Goal: Task Accomplishment & Management: Complete application form

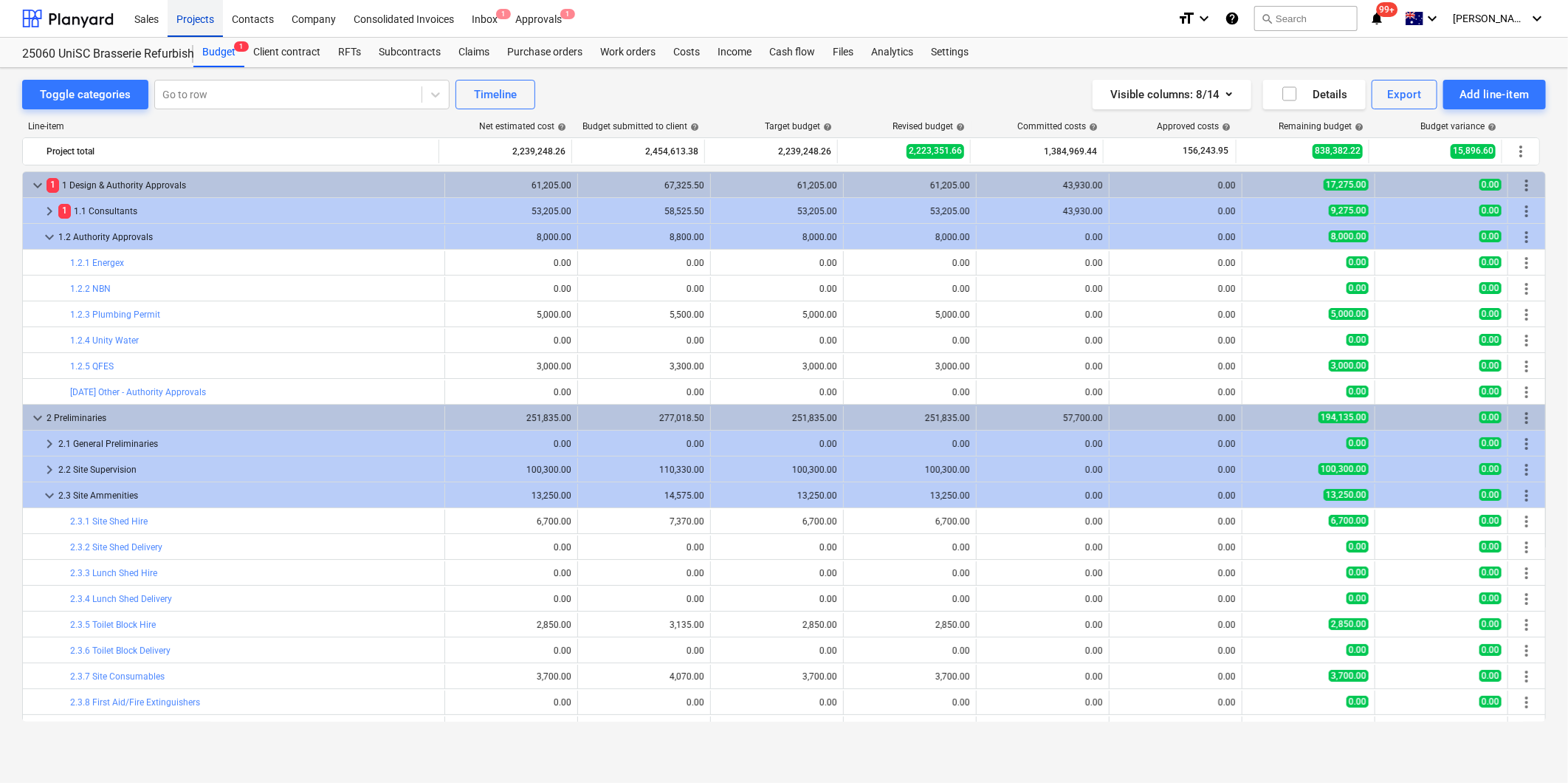
click at [191, 18] on div "Projects" at bounding box center [195, 17] width 56 height 37
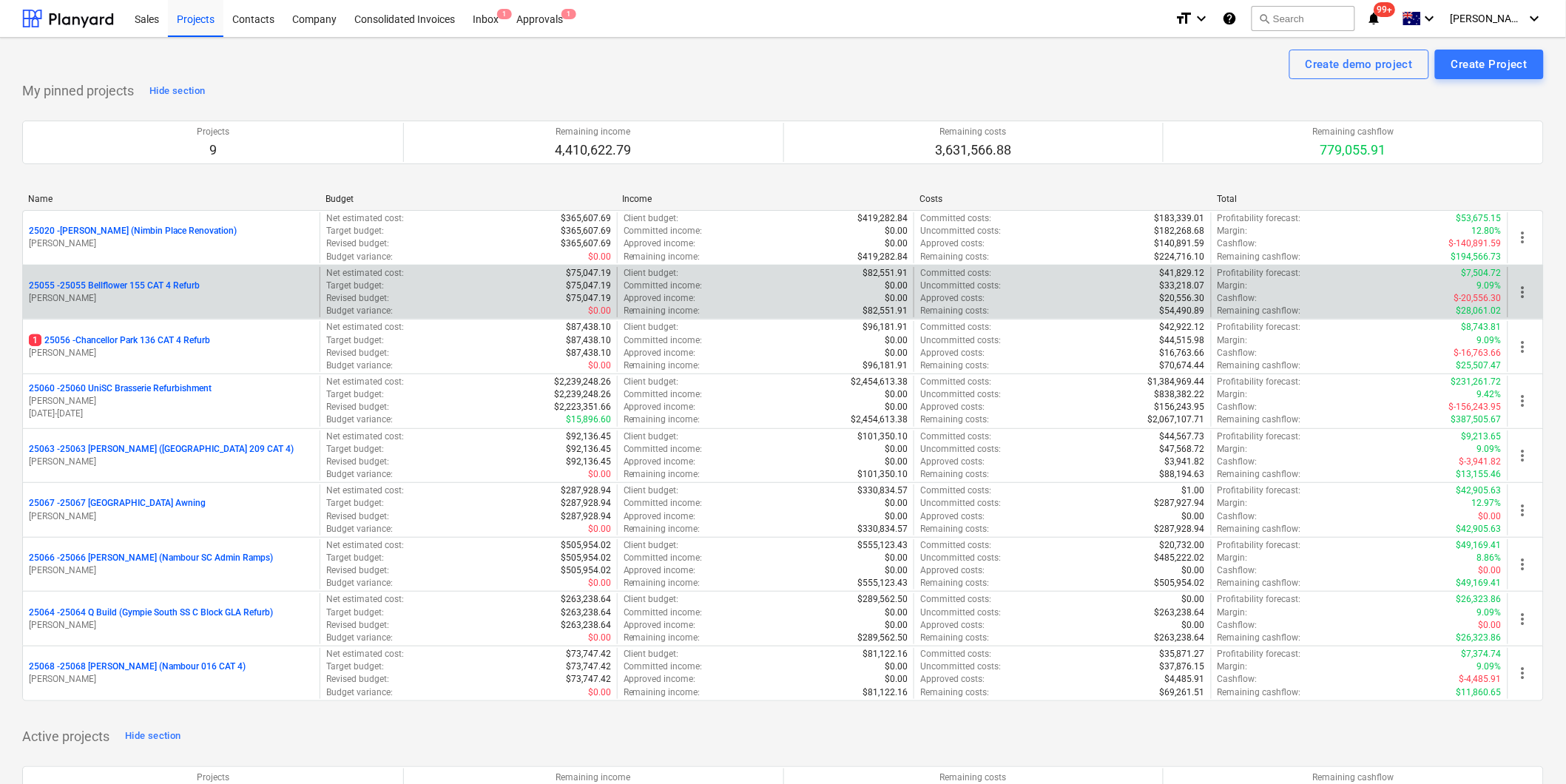
click at [159, 281] on p "25055 - 25055 Bellflower 155 CAT 4 Refurb" at bounding box center [114, 286] width 171 height 13
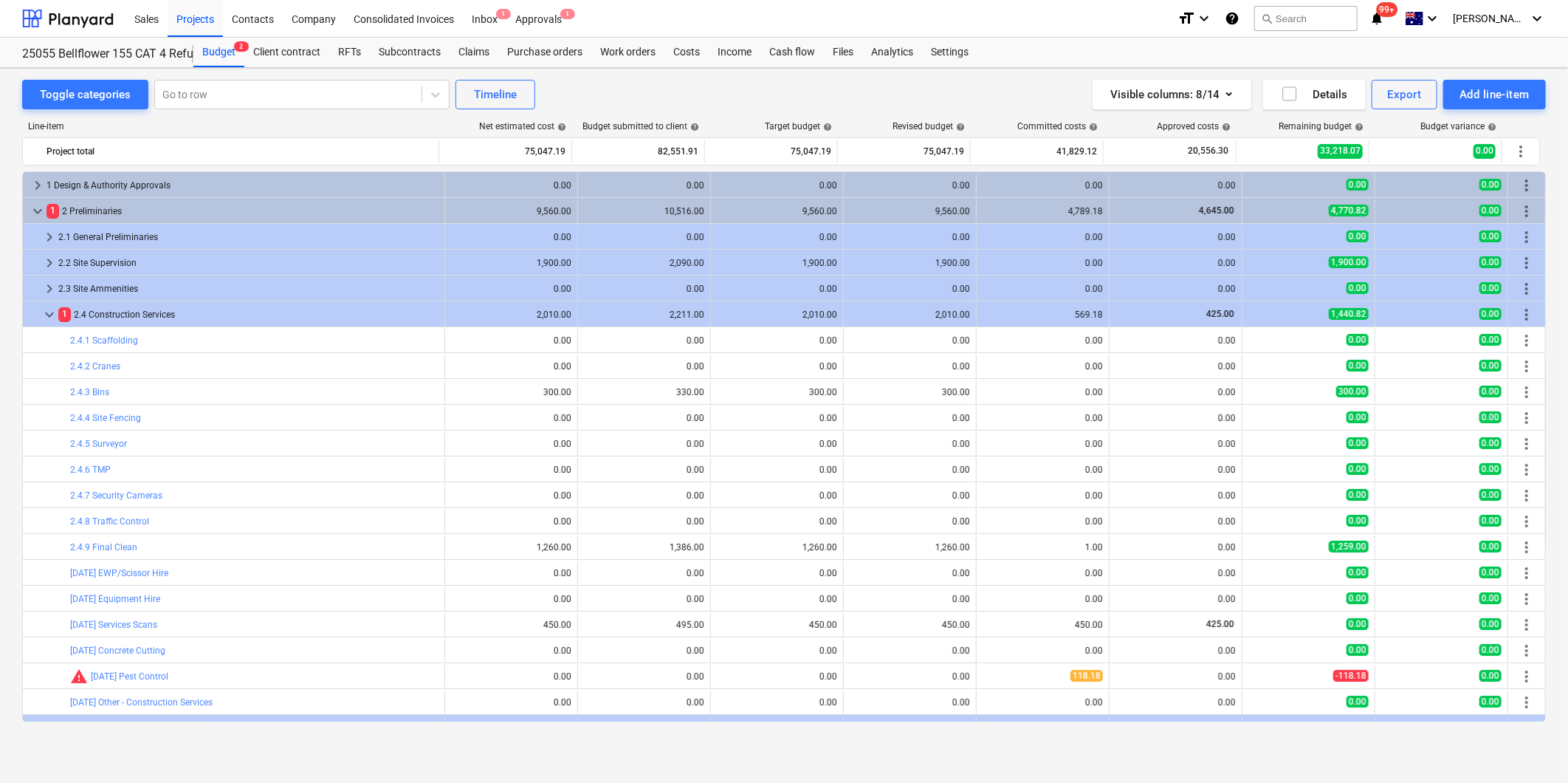
scroll to position [74, 0]
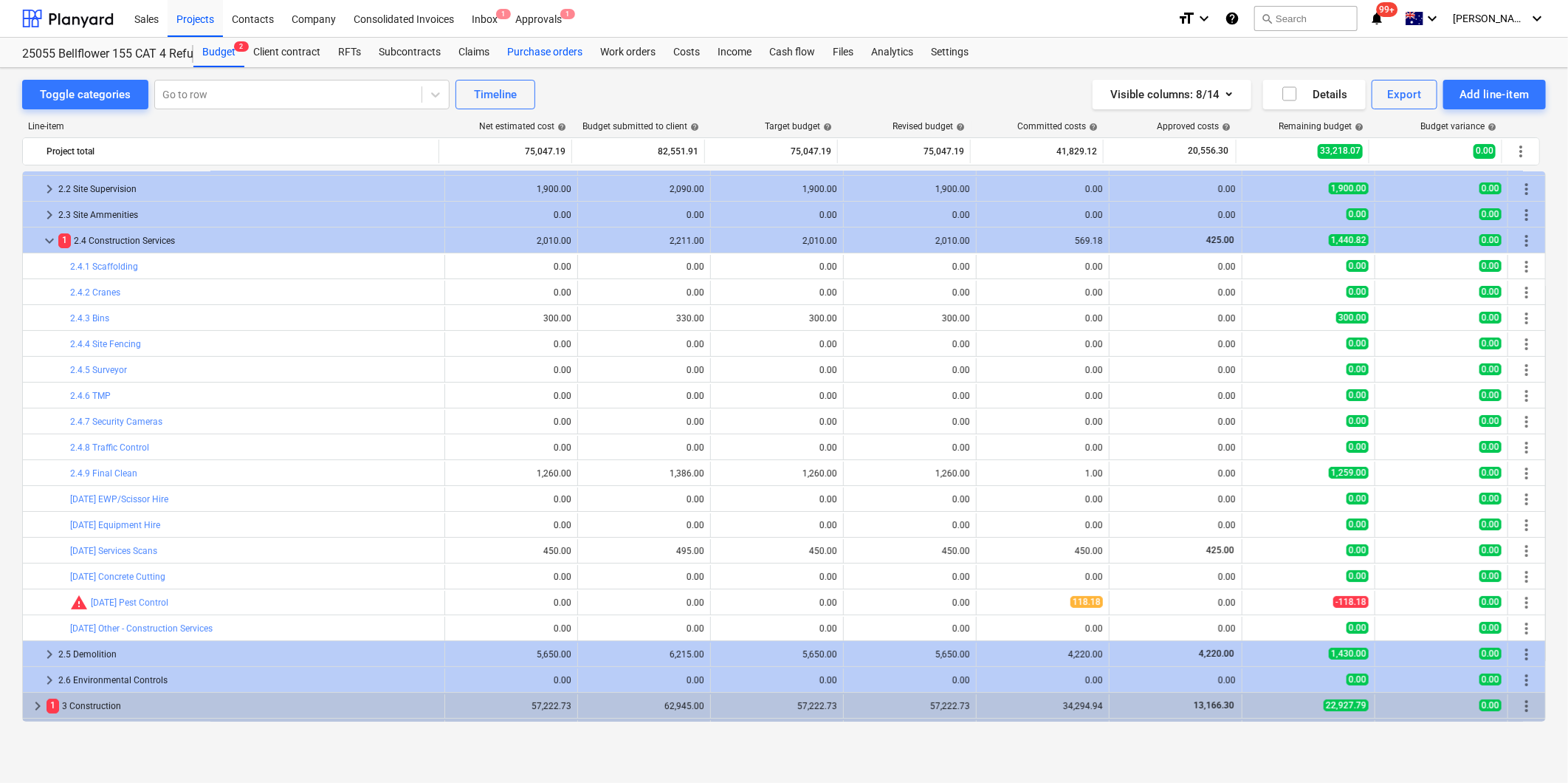
click at [541, 56] on div "Purchase orders" at bounding box center [545, 52] width 93 height 29
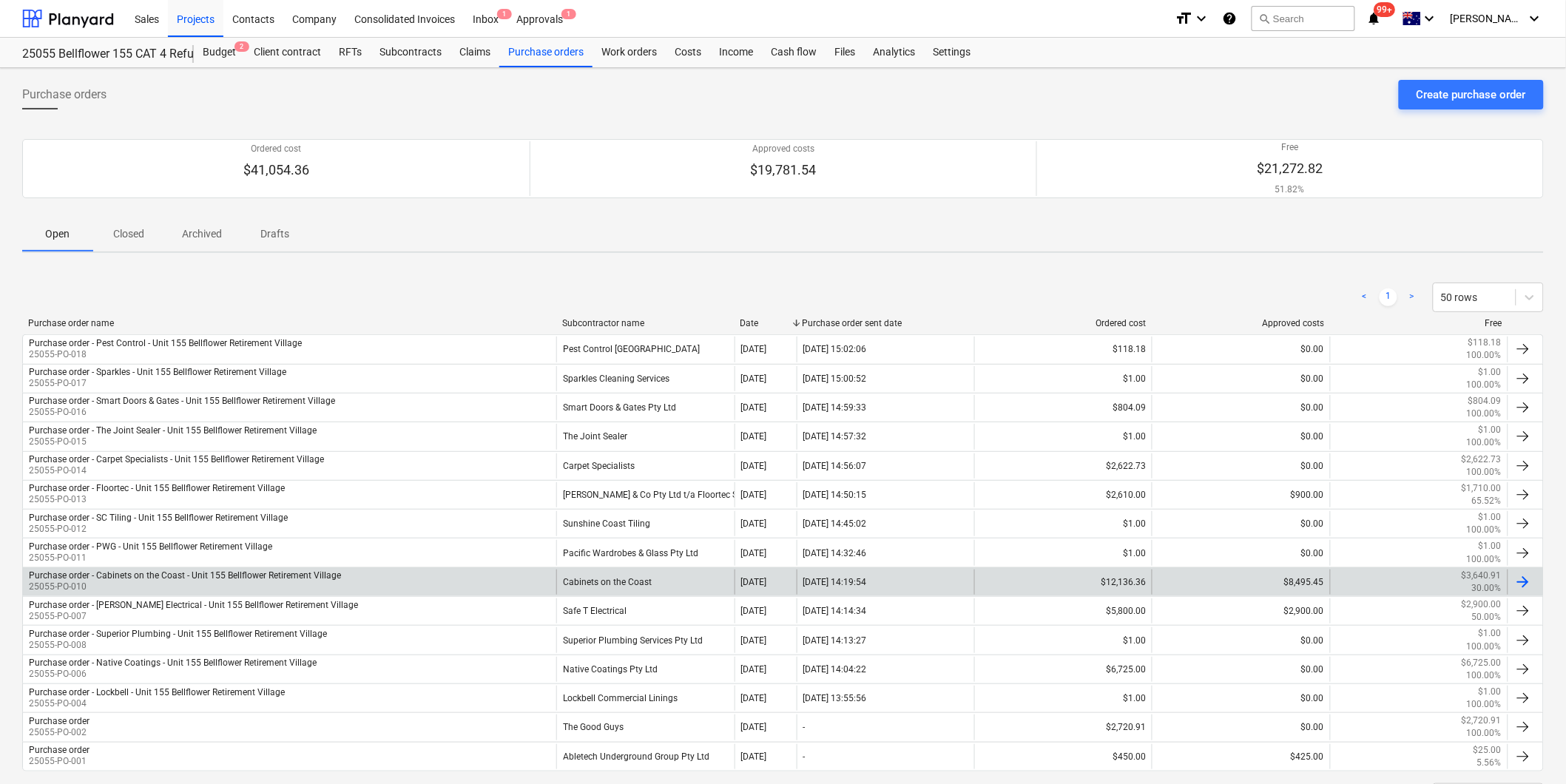
click at [292, 581] on div "Purchase order - Cabinets on the Coast - Unit 155 Bellflower Retirement Village" at bounding box center [185, 575] width 312 height 10
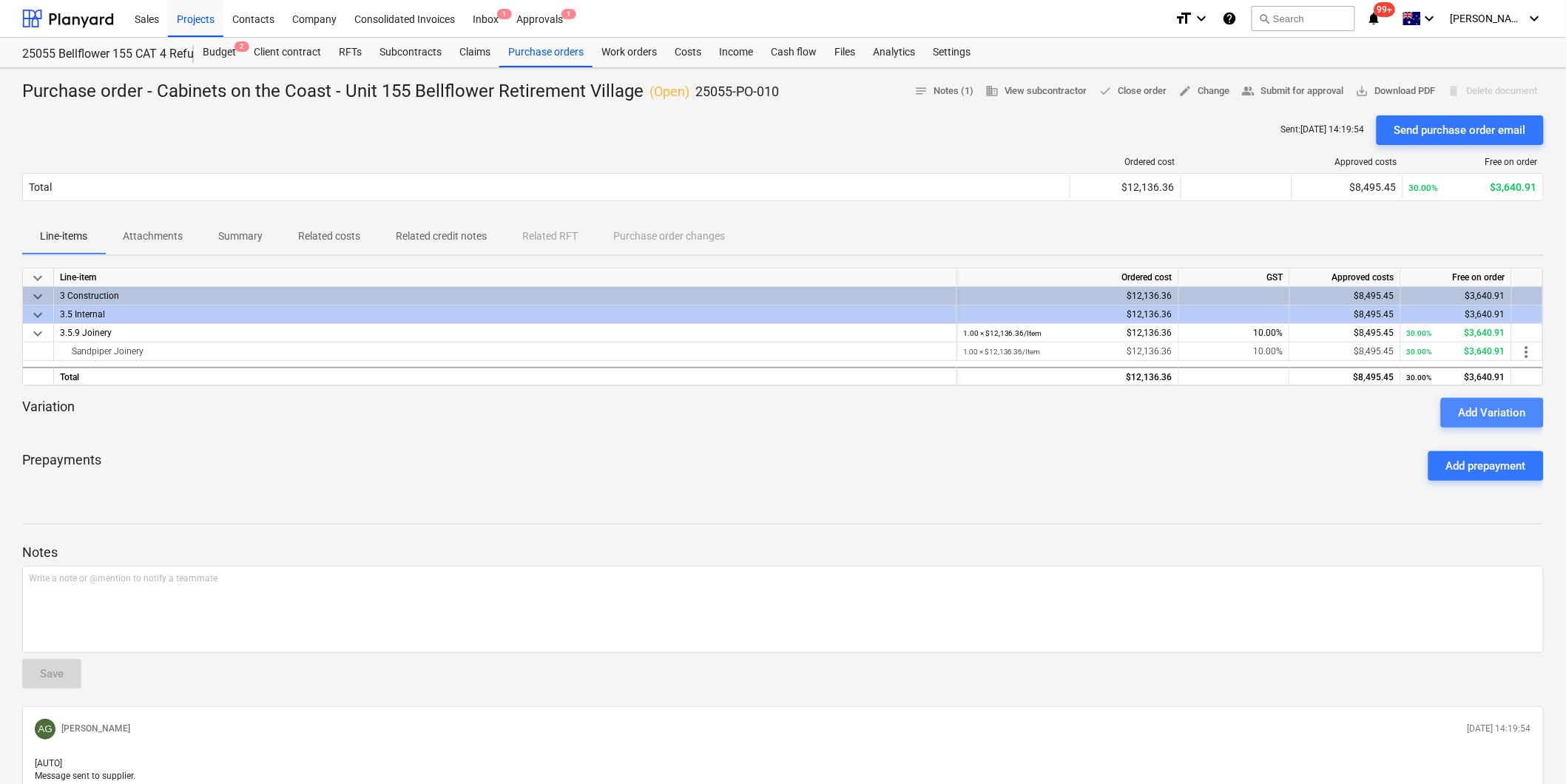
click at [1507, 403] on div "Add Variation" at bounding box center [1493, 413] width 68 height 19
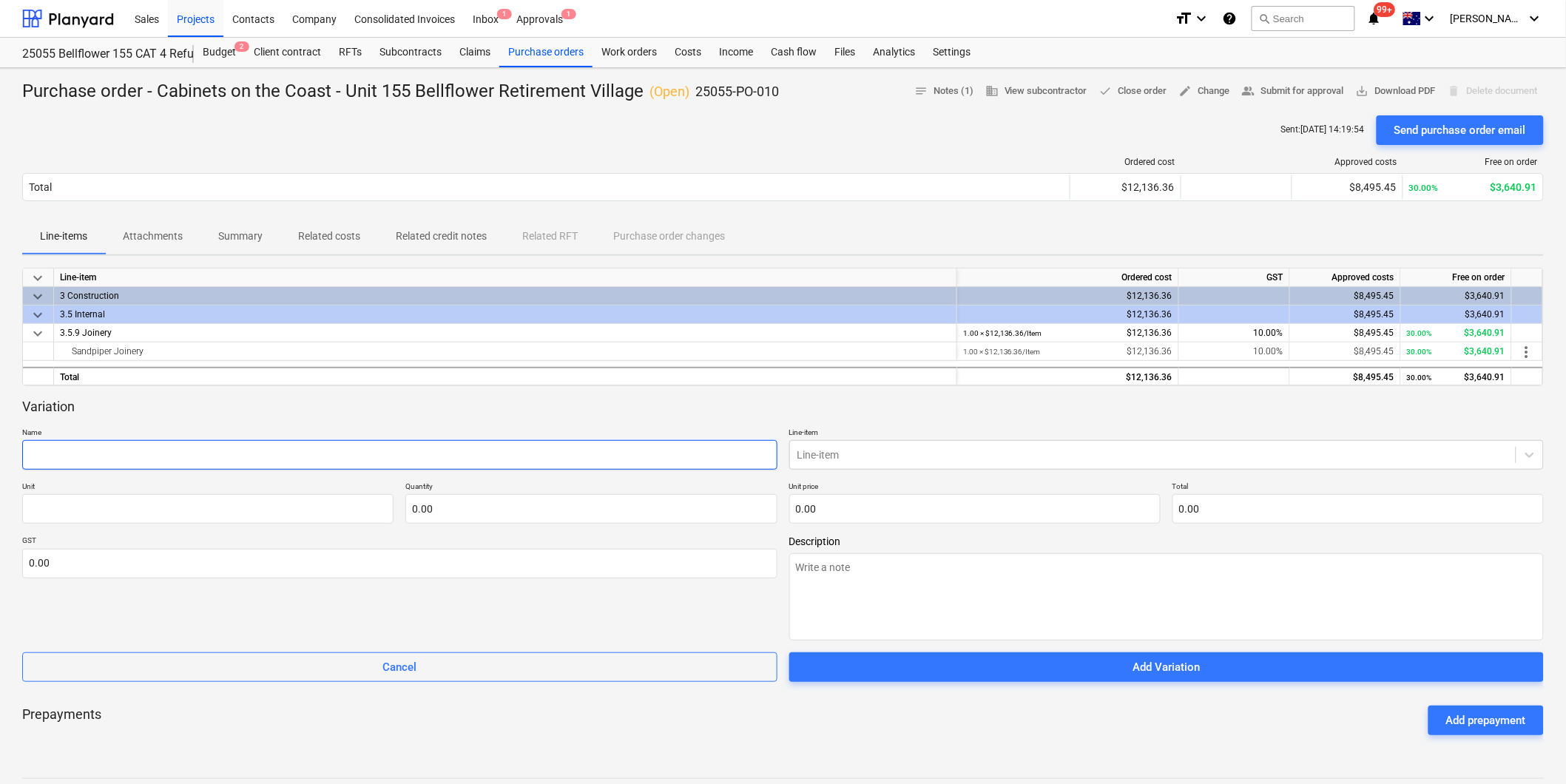
click at [215, 446] on input "text" at bounding box center [399, 455] width 755 height 29
click at [548, 47] on div "Purchase orders" at bounding box center [546, 52] width 93 height 29
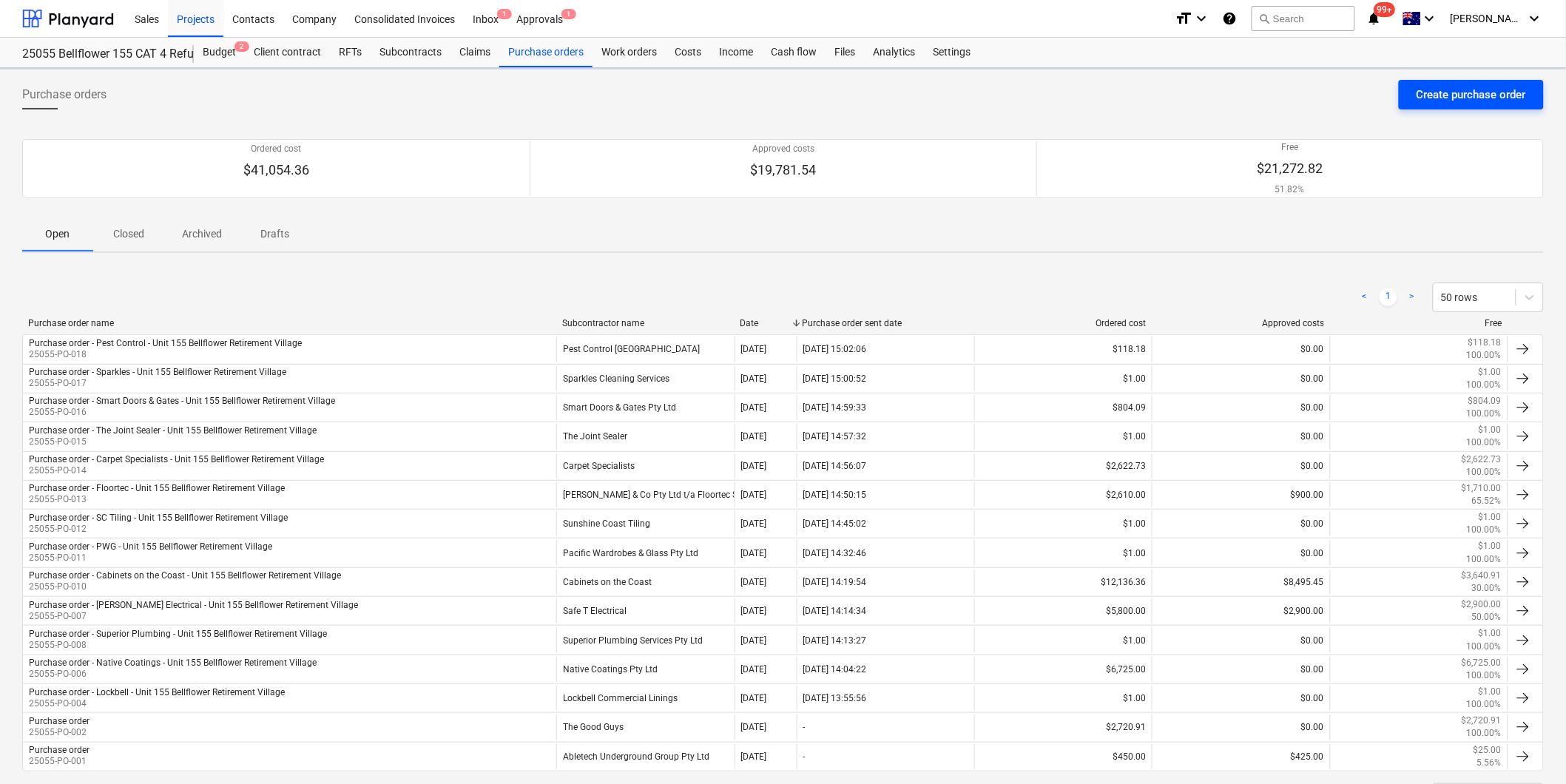
click at [1422, 100] on div "Create purchase order" at bounding box center [1472, 94] width 110 height 19
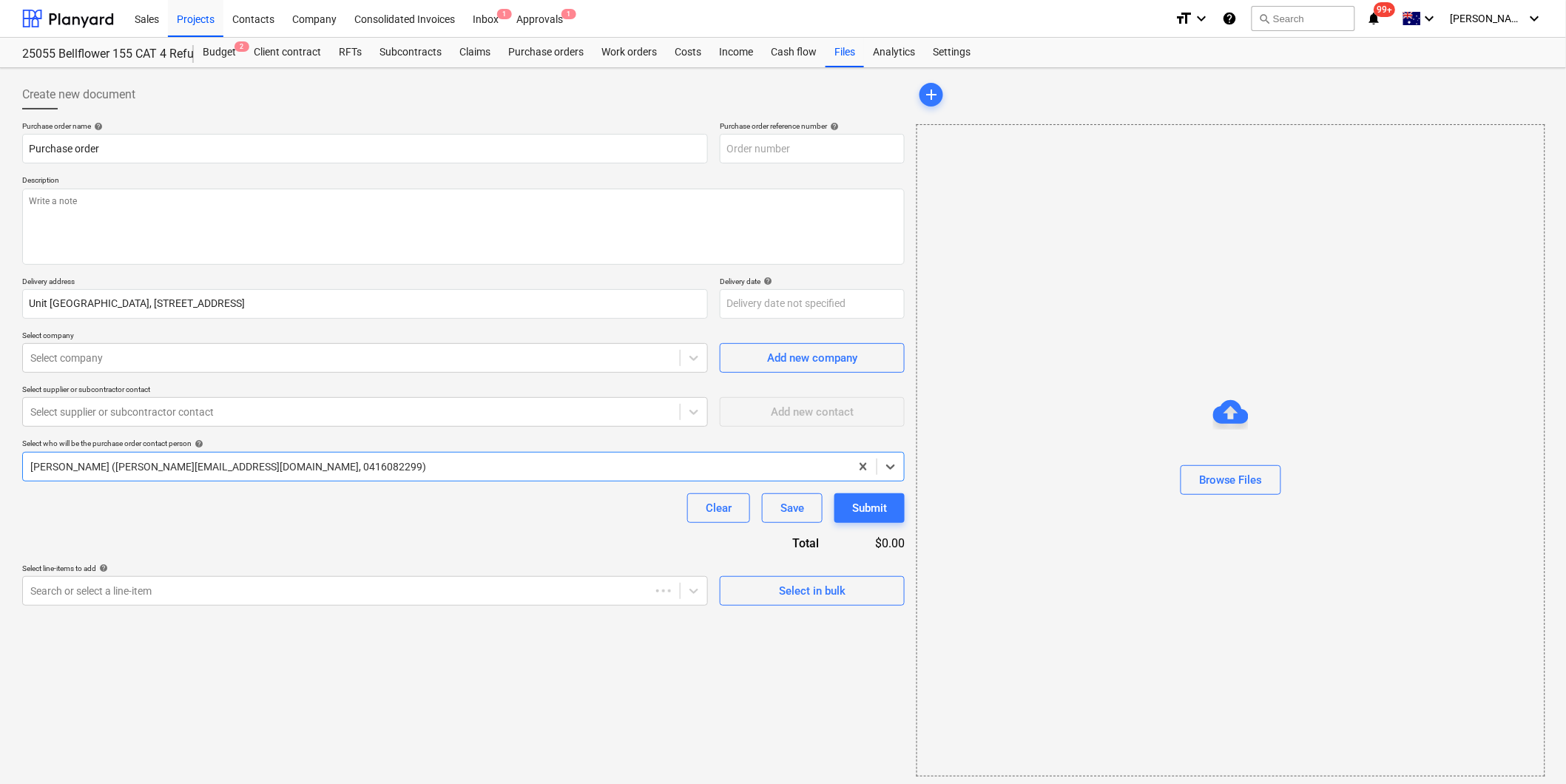
type textarea "x"
type input "25055-PO-021"
click at [145, 150] on input "Purchase order" at bounding box center [364, 148] width 686 height 29
type textarea "x"
type input "Purchase order"
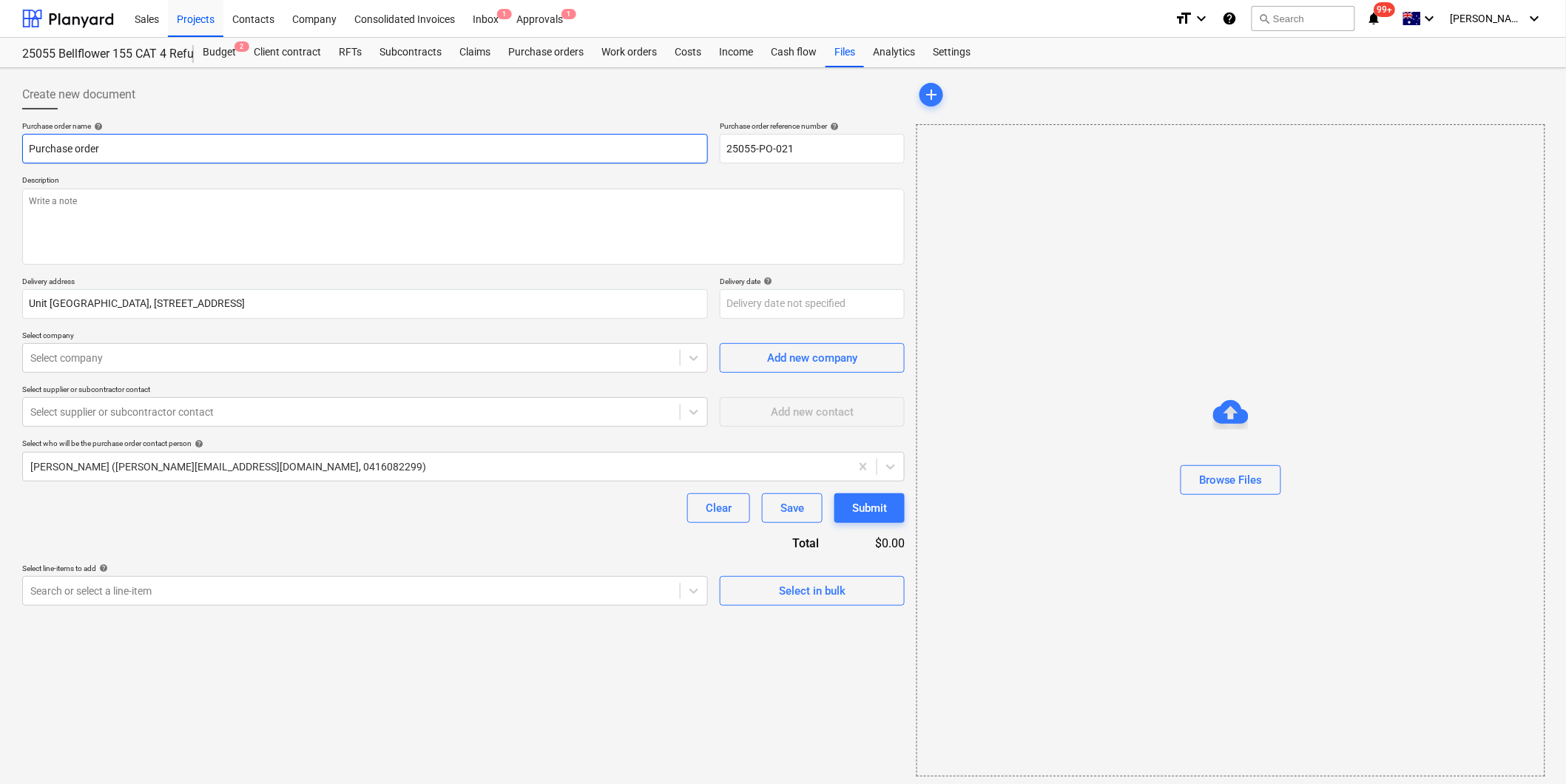
type textarea "x"
type input "Purchase order -"
type textarea "x"
type input "Purchase order -"
type textarea "x"
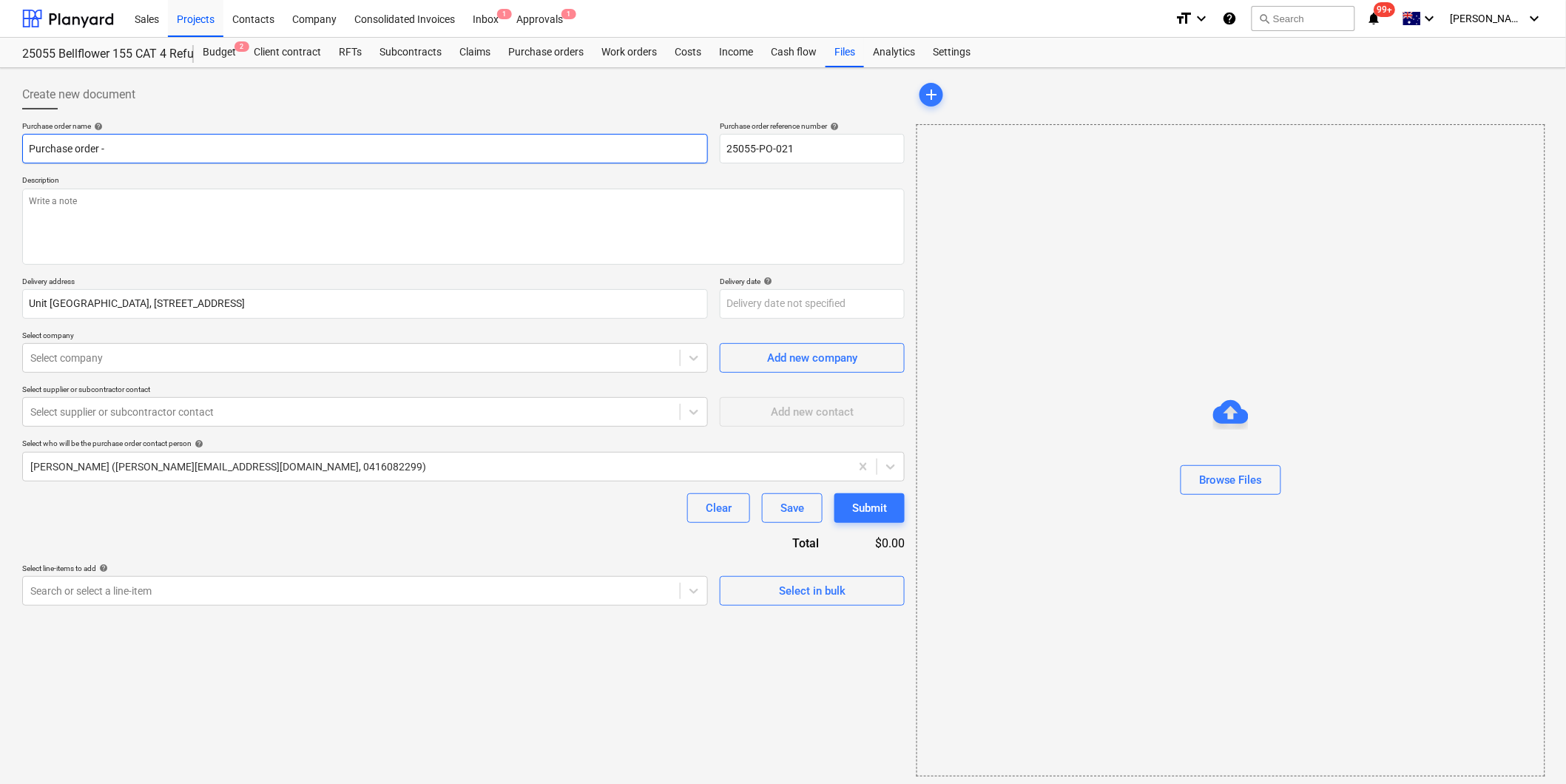
type input "Purchase order - C"
type textarea "x"
type input "Purchase order - Ca"
type textarea "x"
type input "Purchase order - Cab"
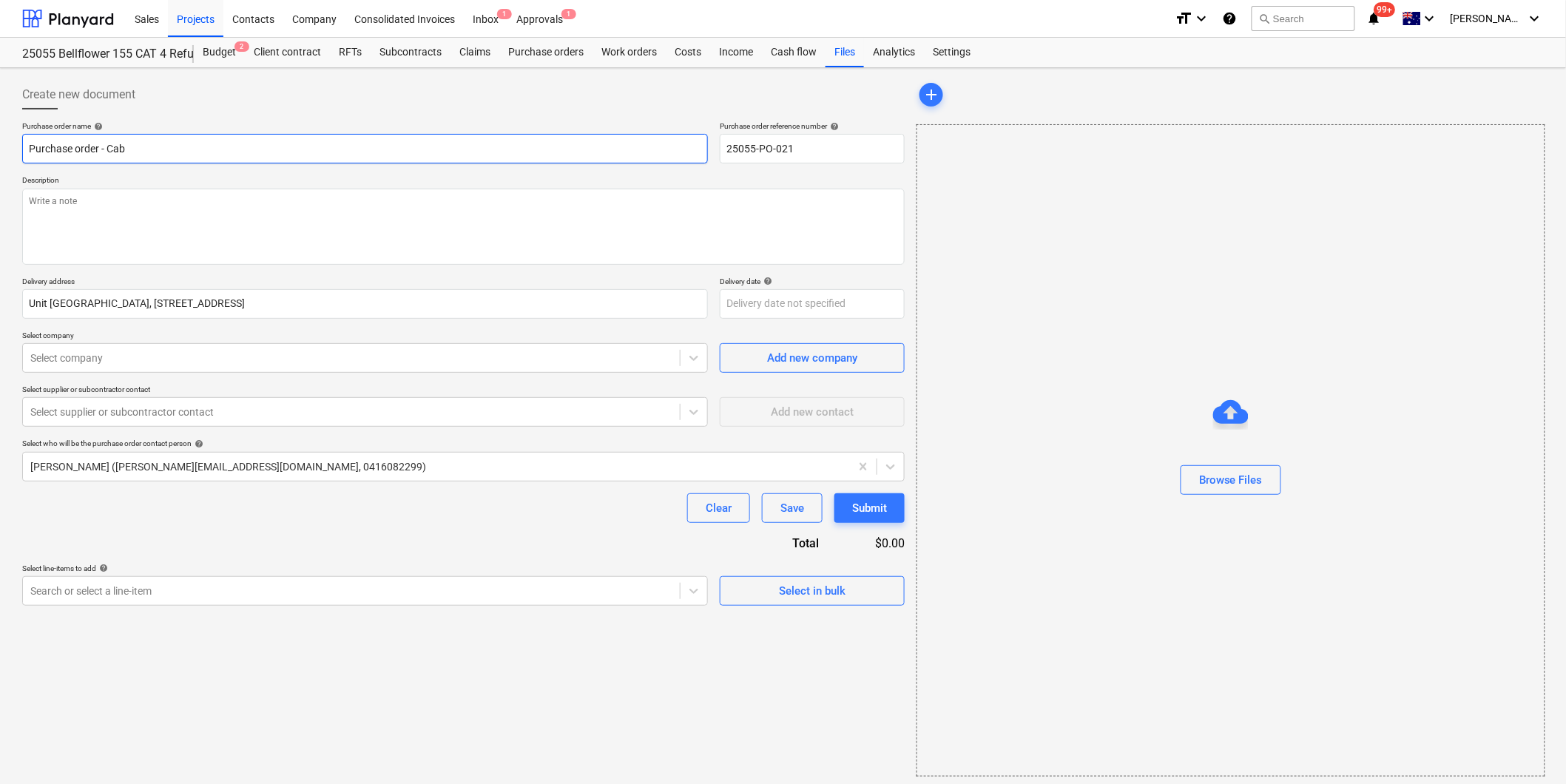
type textarea "x"
type input "Purchase order - Cabi"
type textarea "x"
type input "Purchase order - Cabin"
type textarea "x"
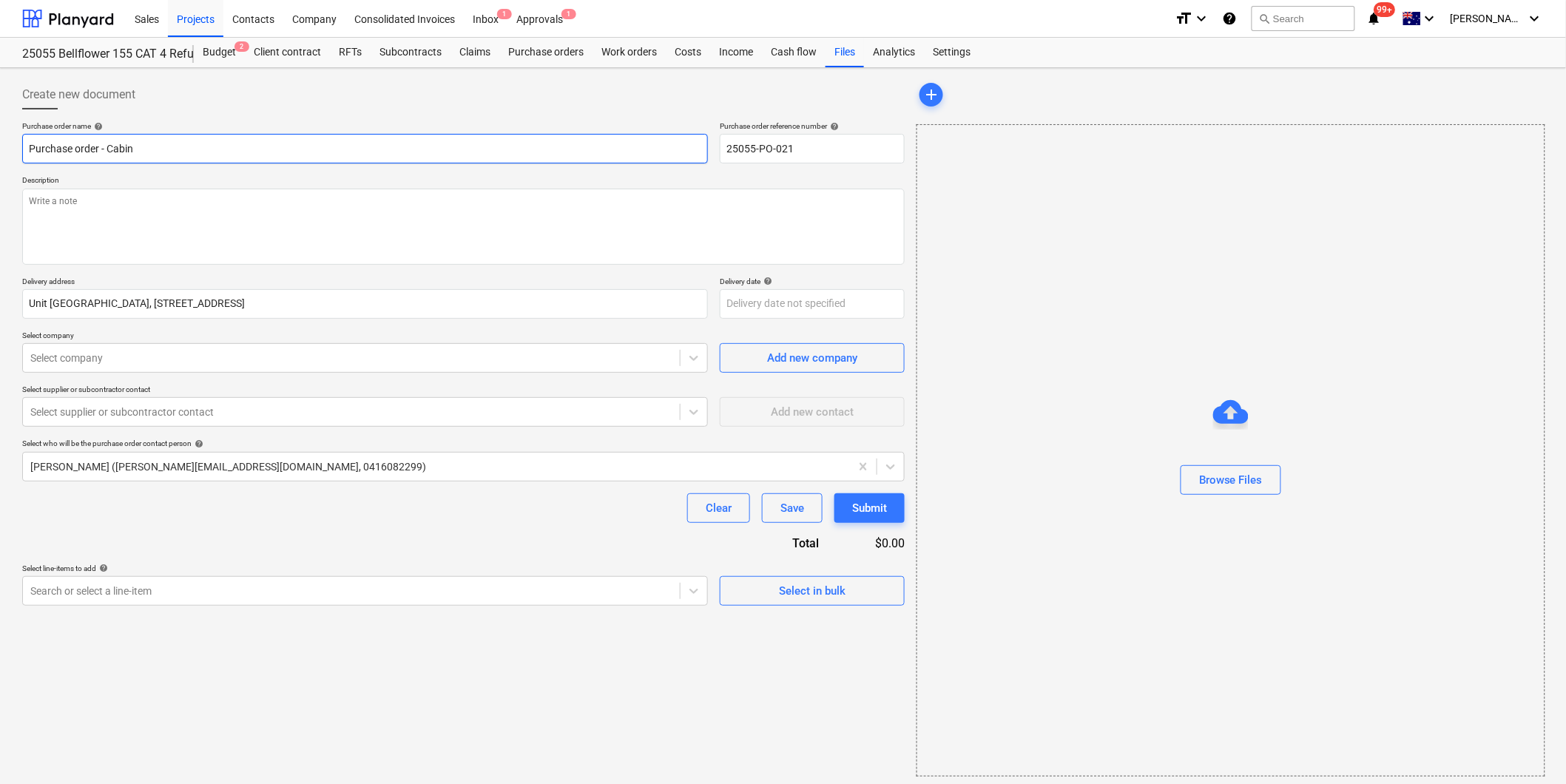
type input "Purchase order - Cabine"
type textarea "x"
type input "Purchase order - Cabinet"
type textarea "x"
type input "Purchase order - Cabinets"
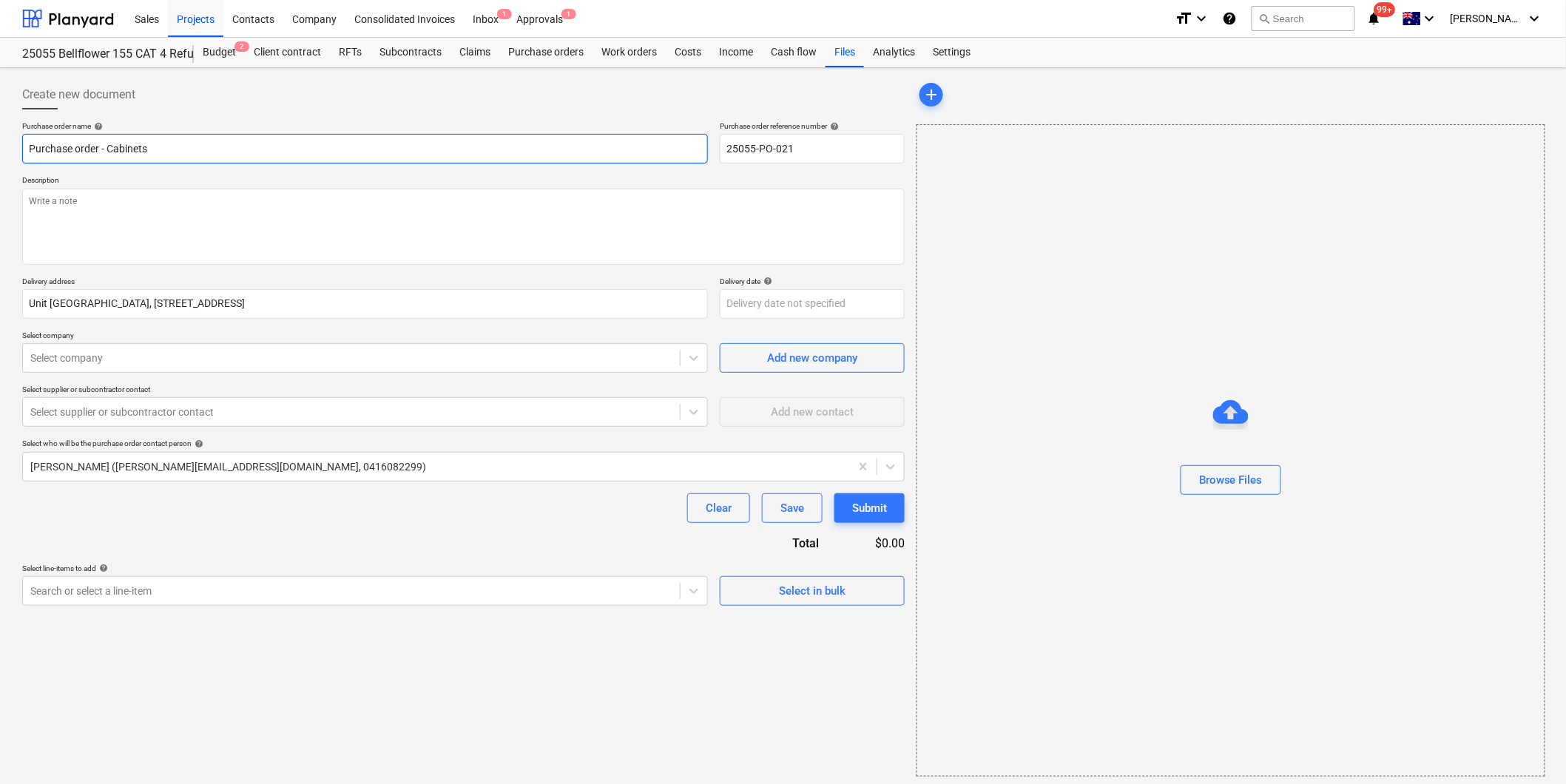
type textarea "x"
type input "Purchase order - Cabinets"
type textarea "x"
type input "Purchase order - Cabinets"
type textarea "x"
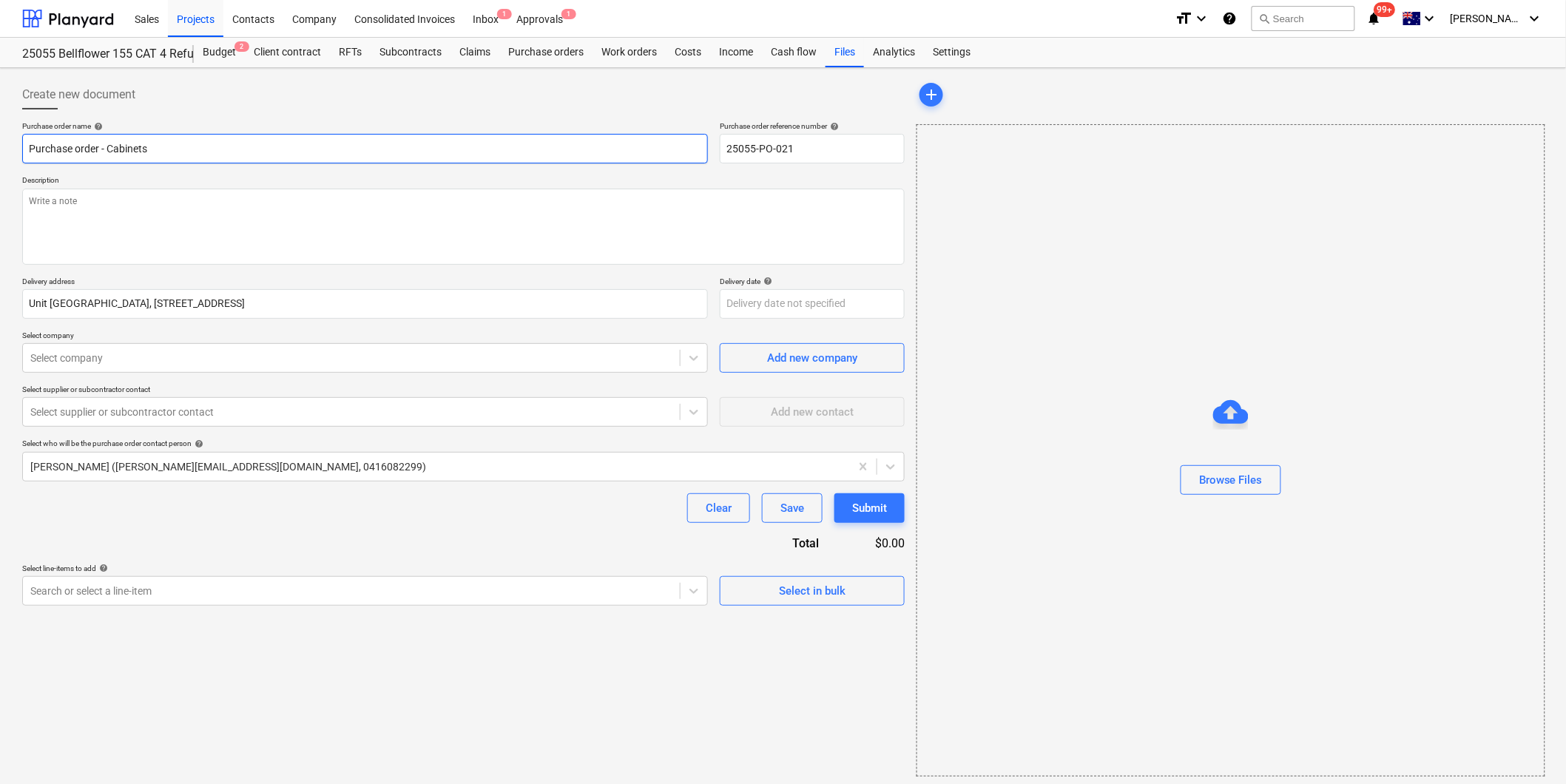
type input "Purchase order - Cabinet"
type textarea "x"
type input "Purchase order - Cabine"
type textarea "x"
type input "Purchase order - Cabin"
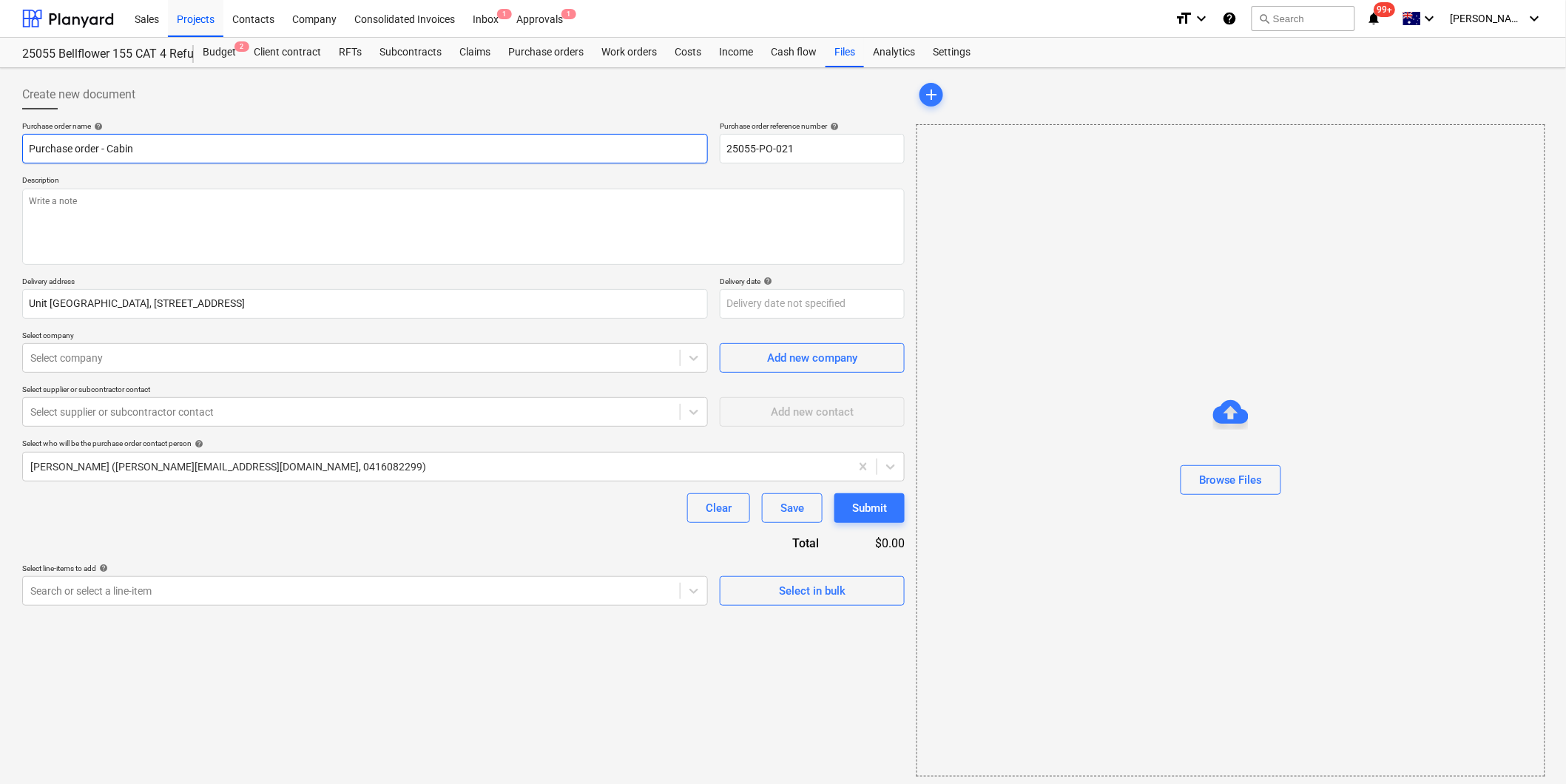
type textarea "x"
type input "Purchase order - Cabi"
type textarea "x"
type input "Purchase order - Cab"
type textarea "x"
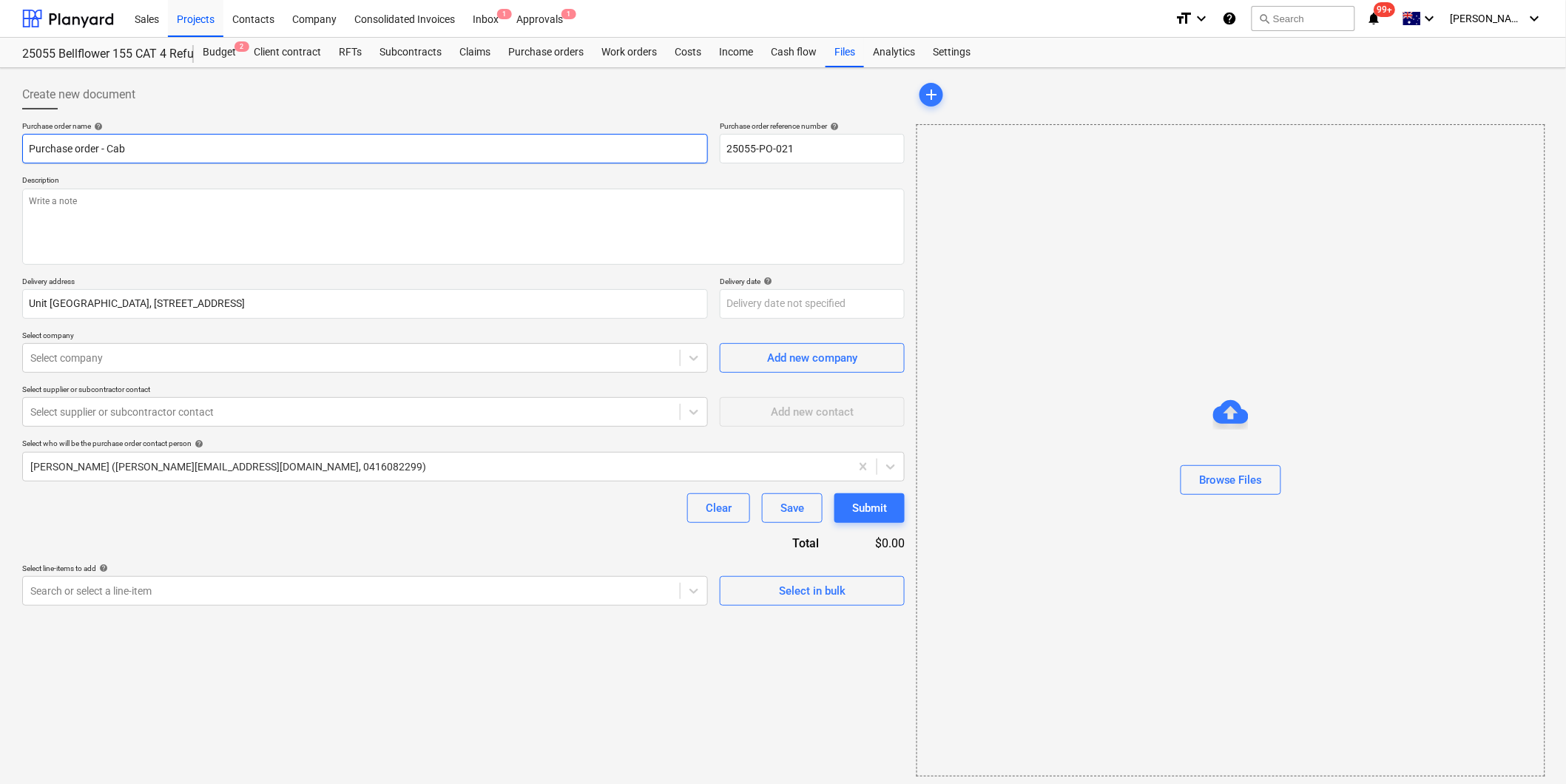
type input "Purchase order - Ca"
type textarea "x"
type input "Purchase order - C"
type textarea "x"
type input "Purchase order - CO"
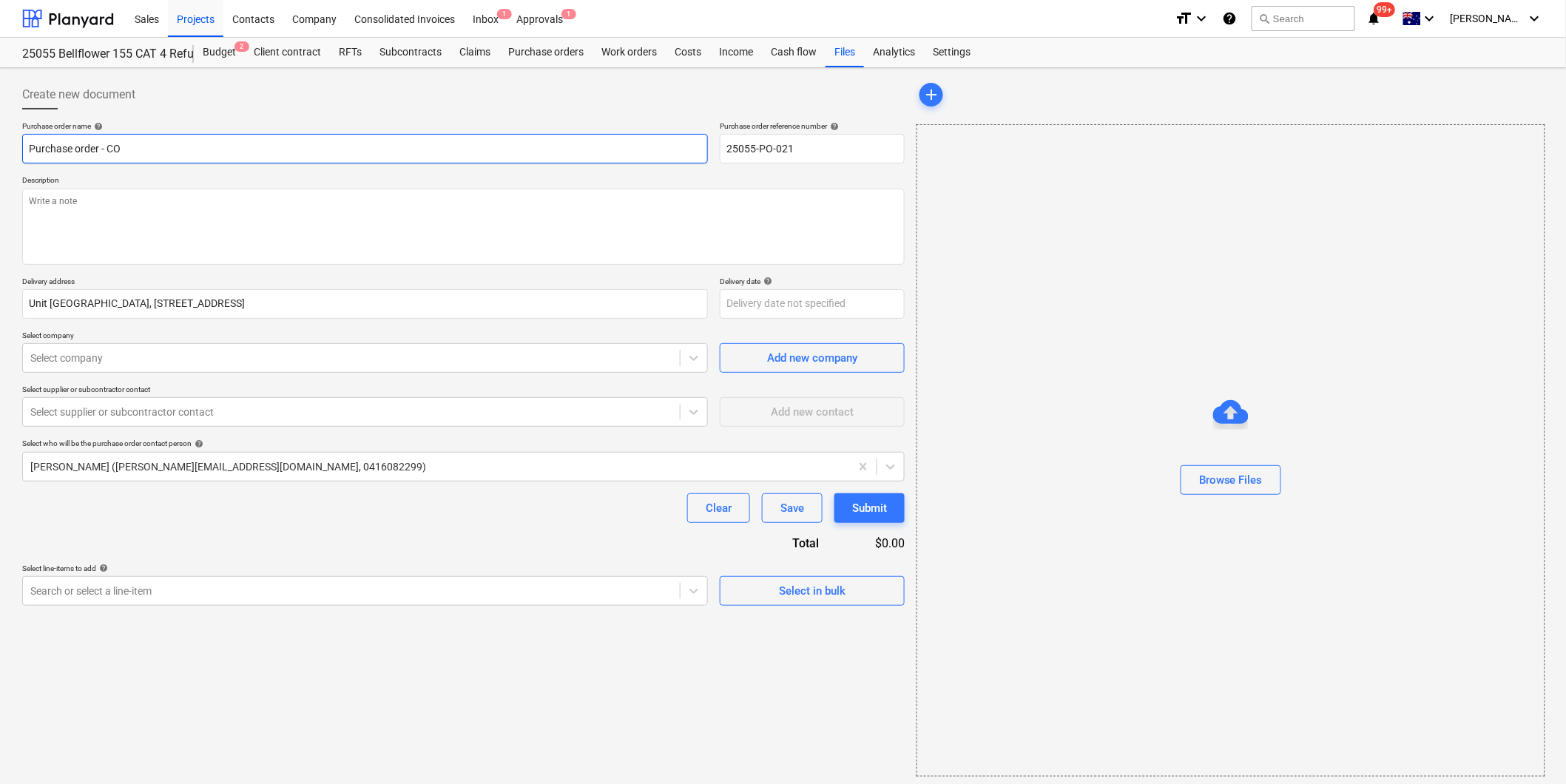
type textarea "x"
type input "Purchase order - COT"
type textarea "x"
type input "Purchase order - COTC"
type textarea "x"
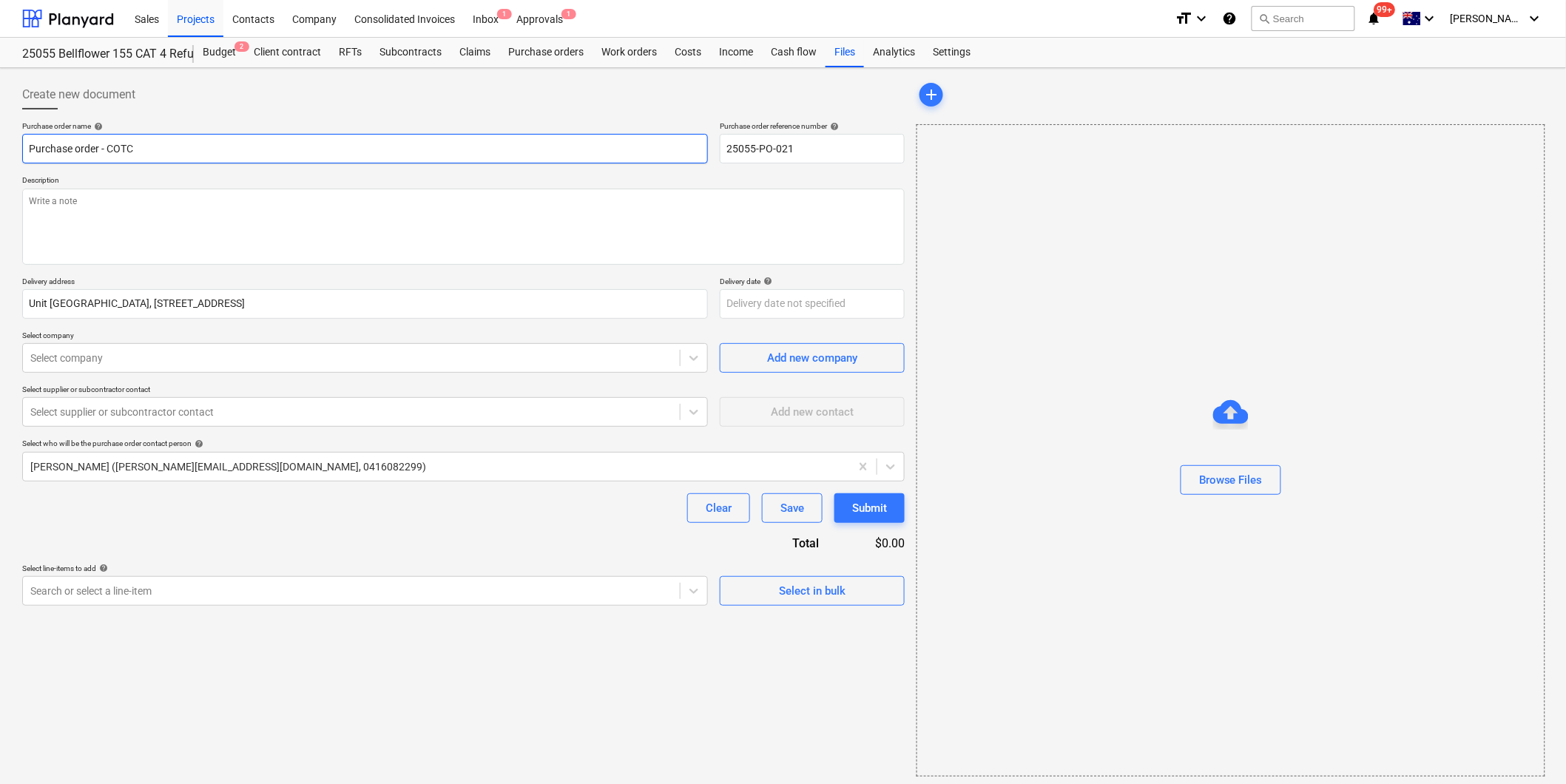
type input "Purchase order - COTC R"
type textarea "x"
type input "Purchase order - COTC Ro"
type textarea "x"
type input "Purchase order - COTC [PERSON_NAME]"
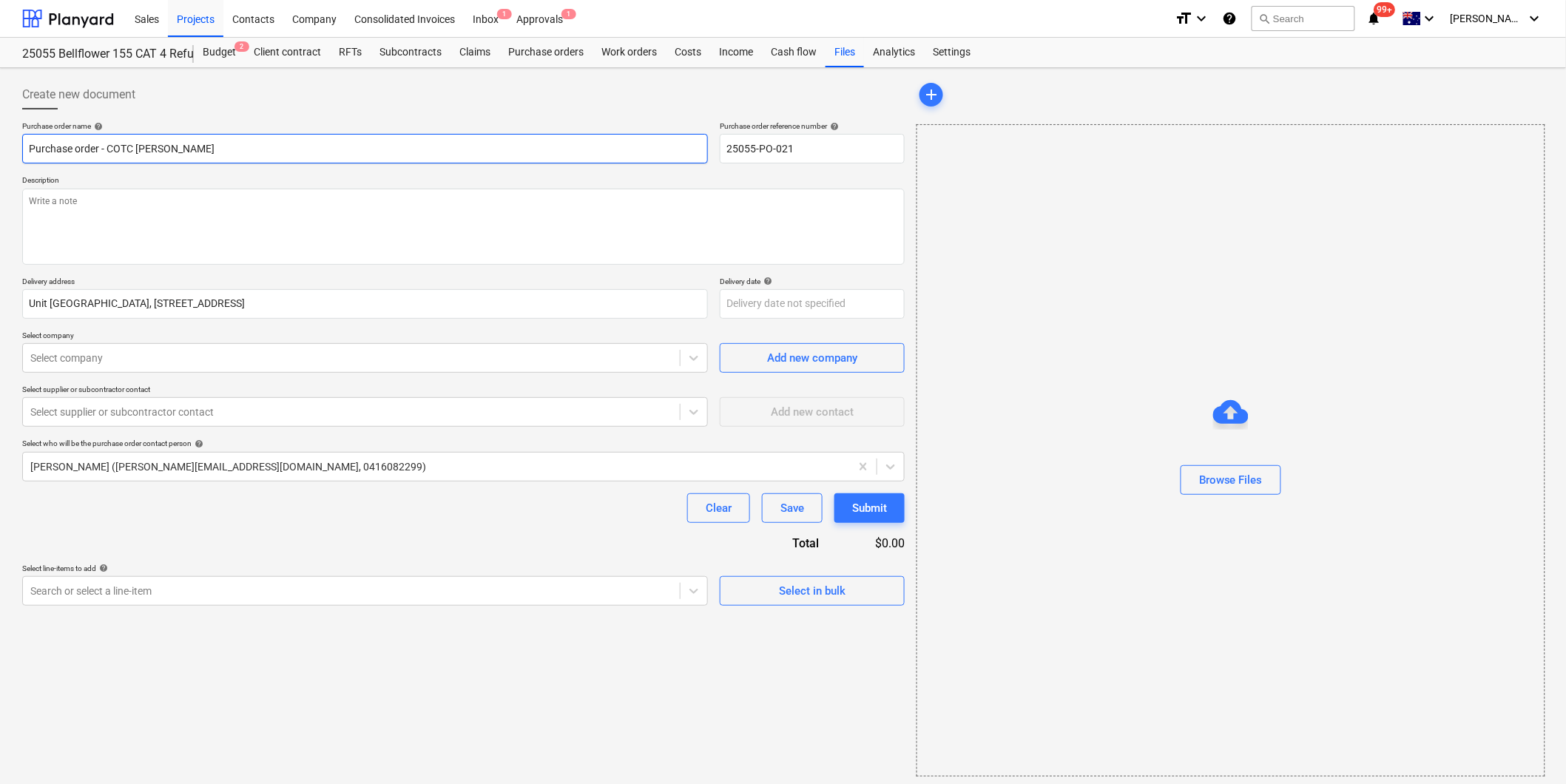
type textarea "x"
type input "Purchase order - COTC Robe"
type textarea "x"
type input "Purchase order - COTC Robes"
type textarea "x"
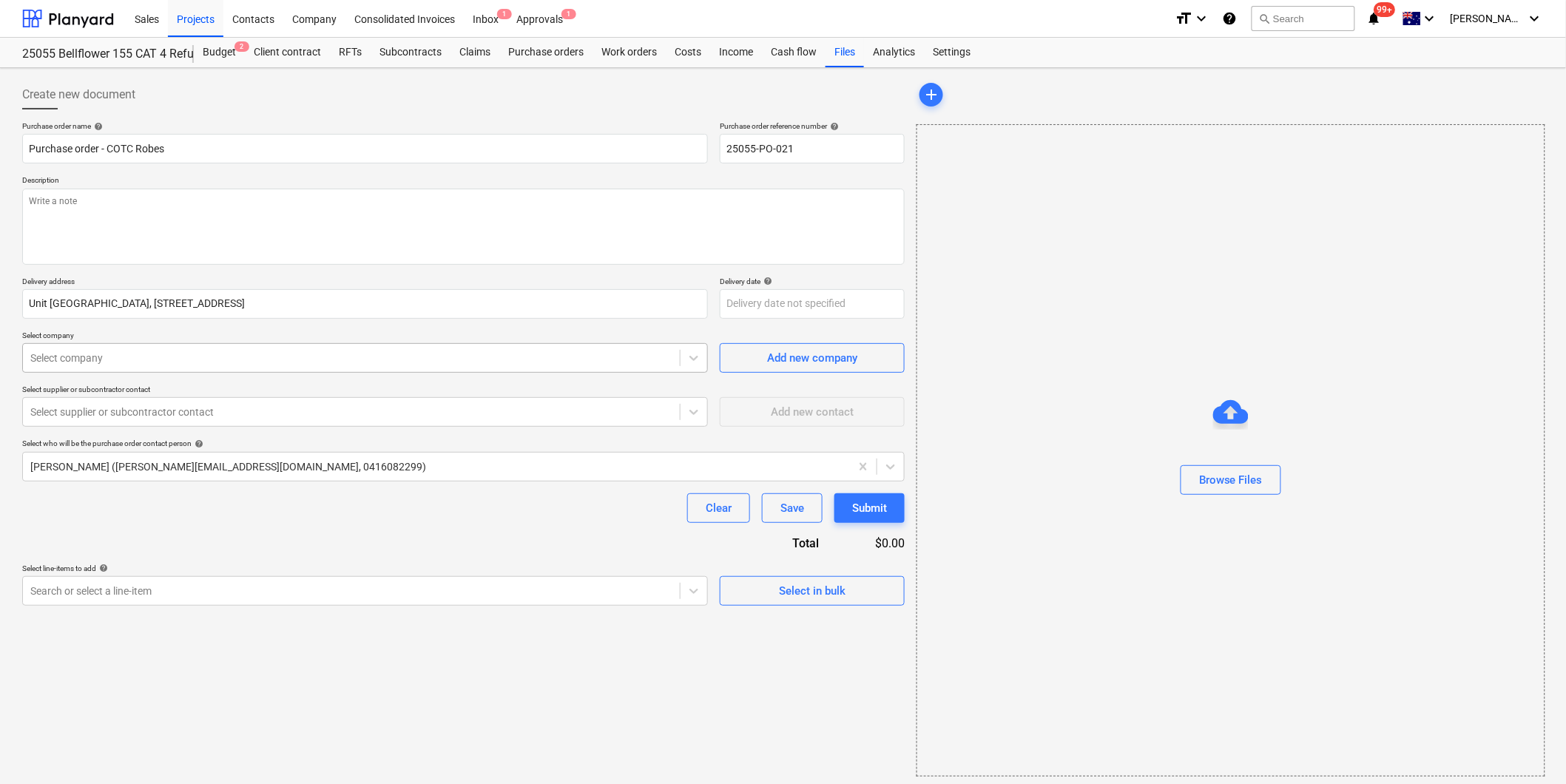
click at [193, 360] on div at bounding box center [351, 358] width 643 height 15
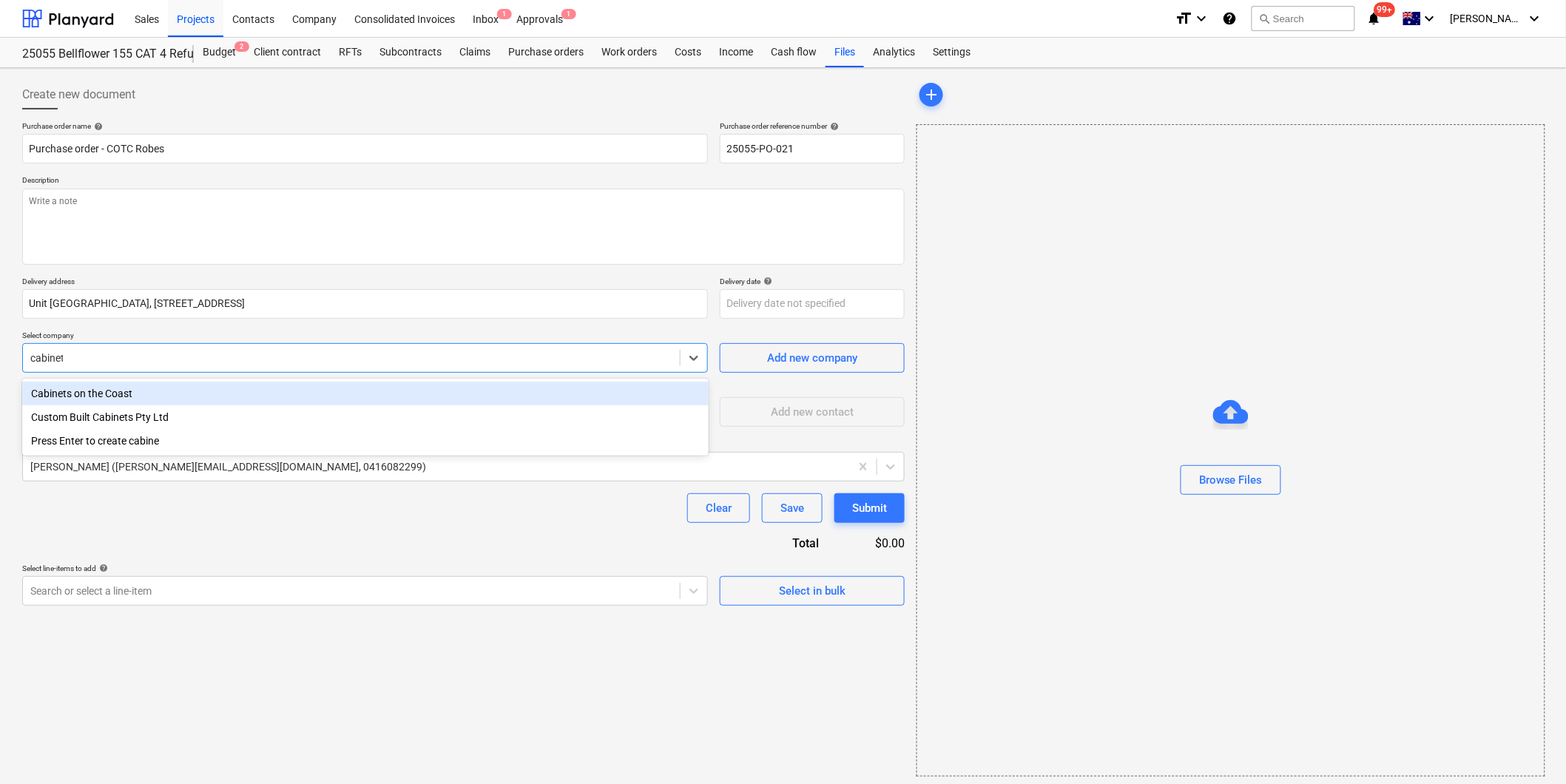
type input "cabinets"
click at [125, 400] on div "Cabinets on the Coast" at bounding box center [365, 393] width 686 height 24
type textarea "x"
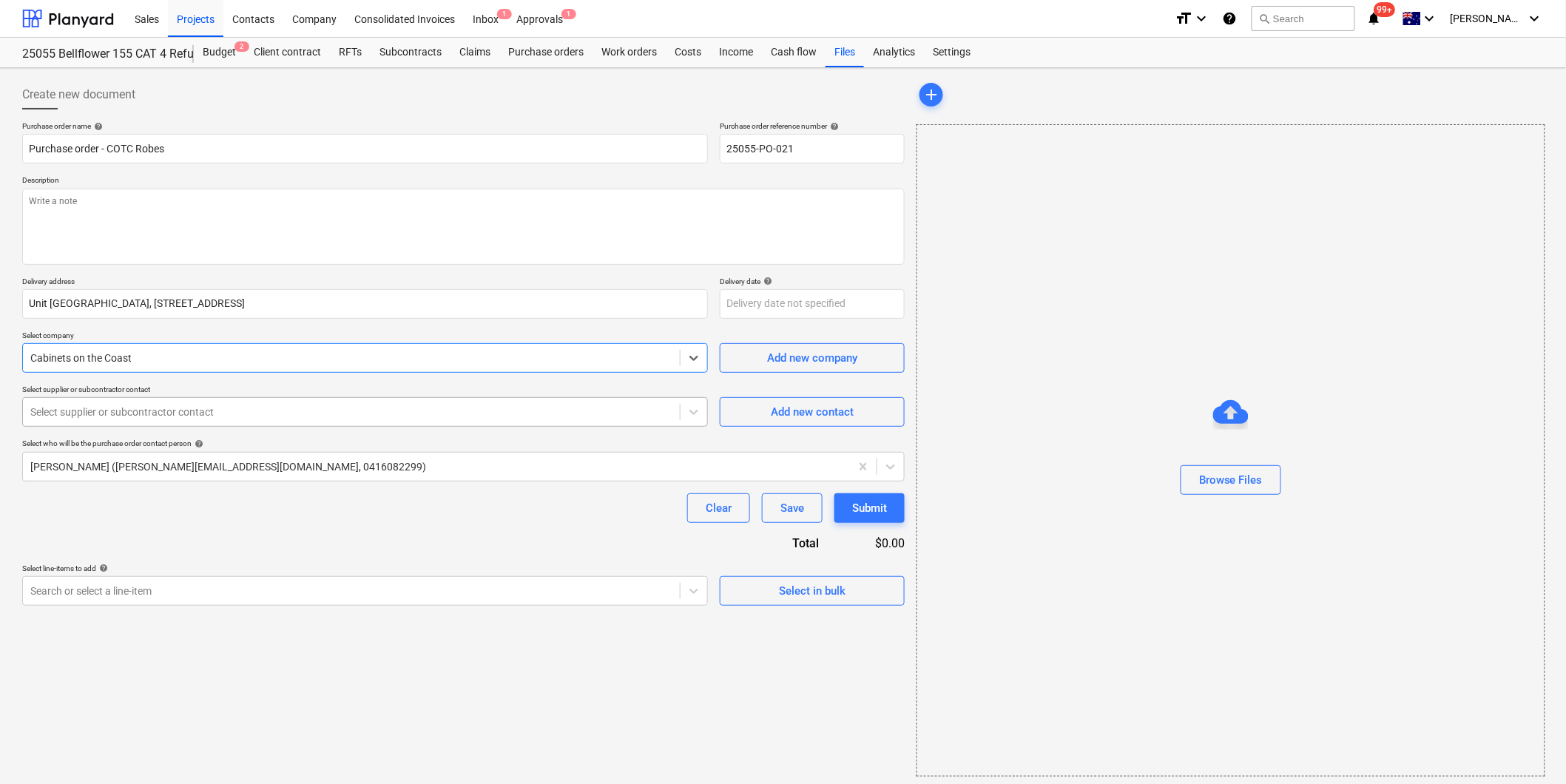
click at [222, 418] on div at bounding box center [351, 412] width 643 height 15
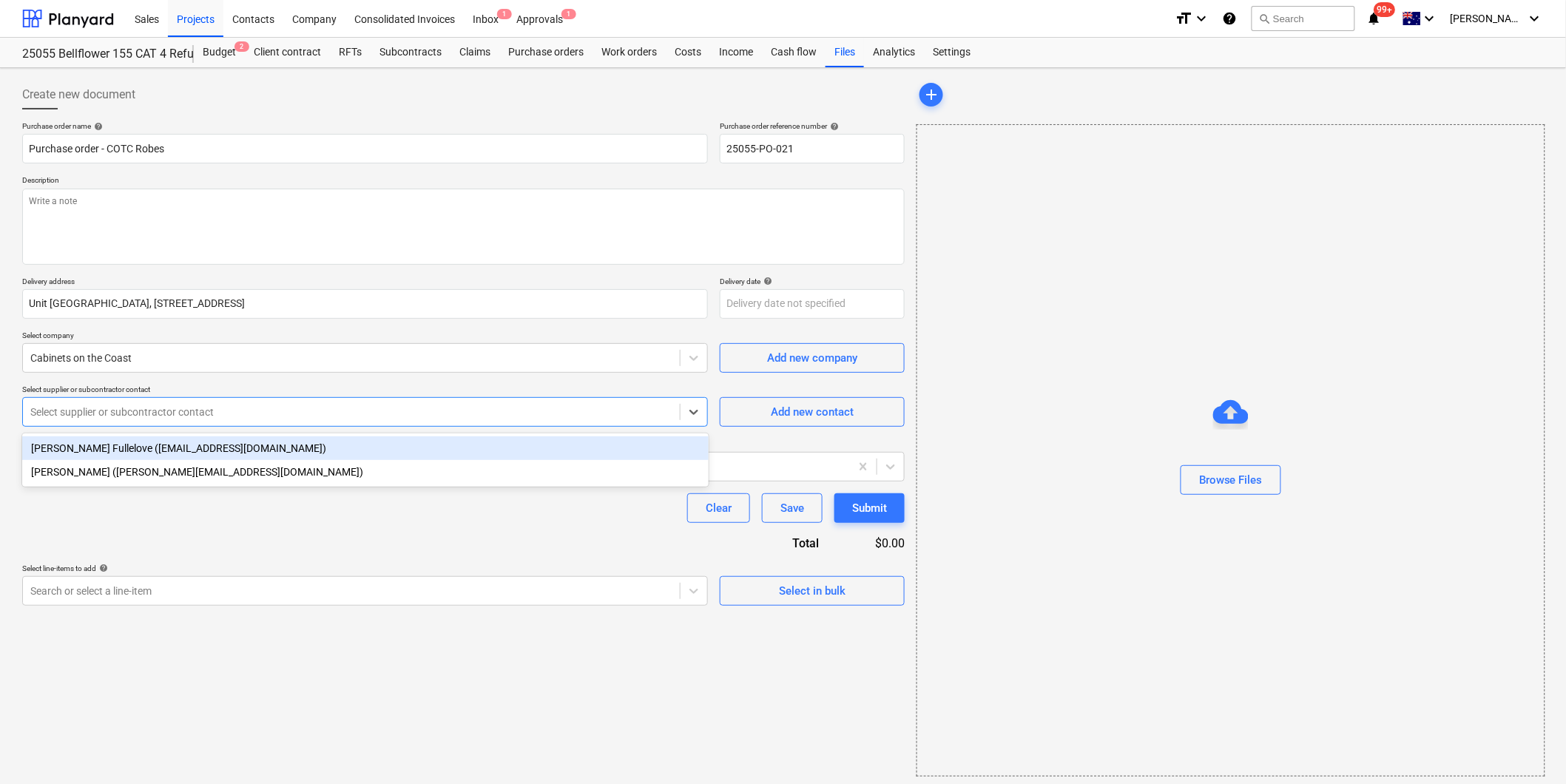
click at [126, 453] on div "[PERSON_NAME] Fullelove ([EMAIL_ADDRESS][DOMAIN_NAME])" at bounding box center [365, 448] width 686 height 24
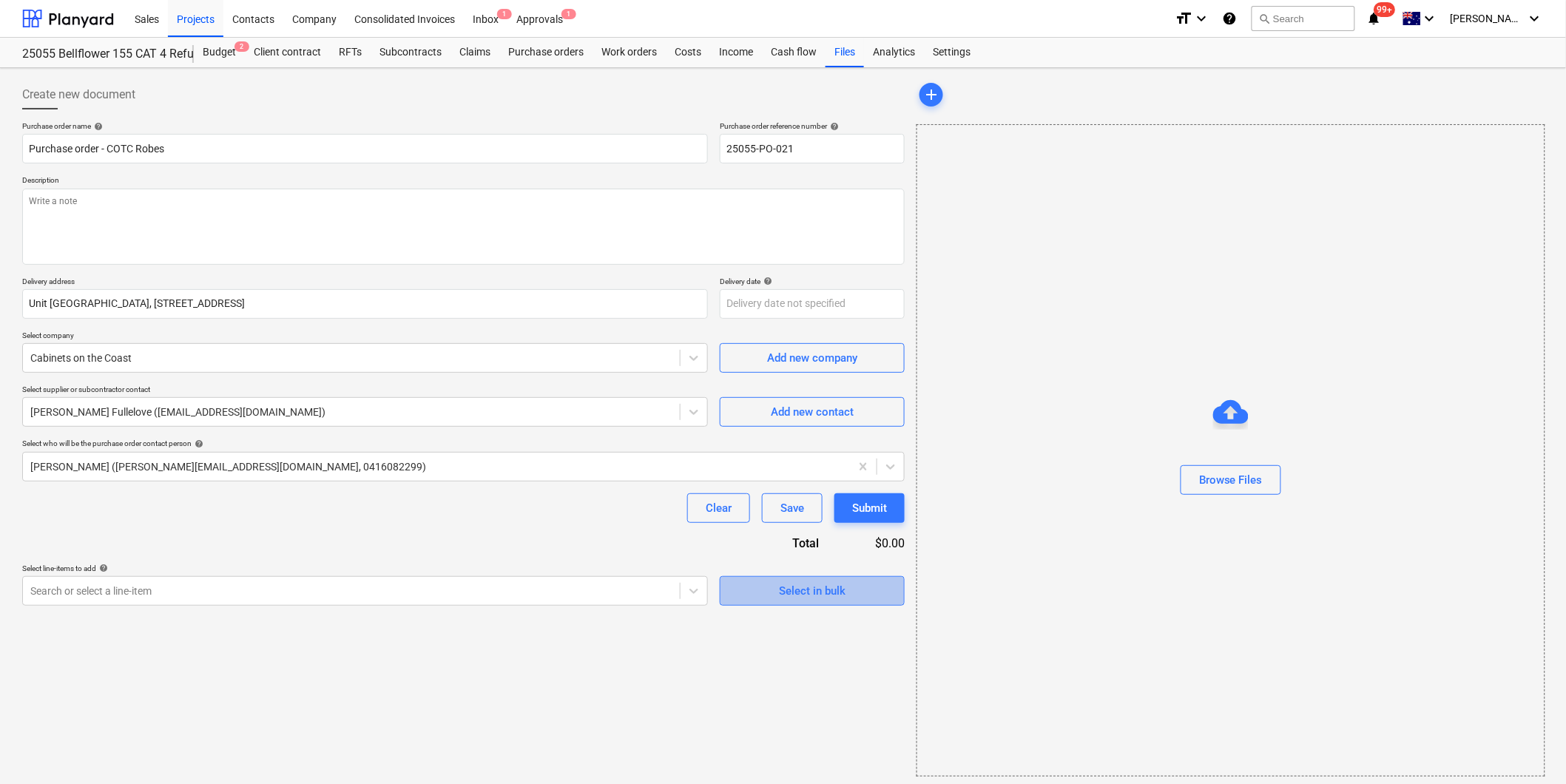
click at [794, 589] on div "Select in bulk" at bounding box center [812, 590] width 67 height 19
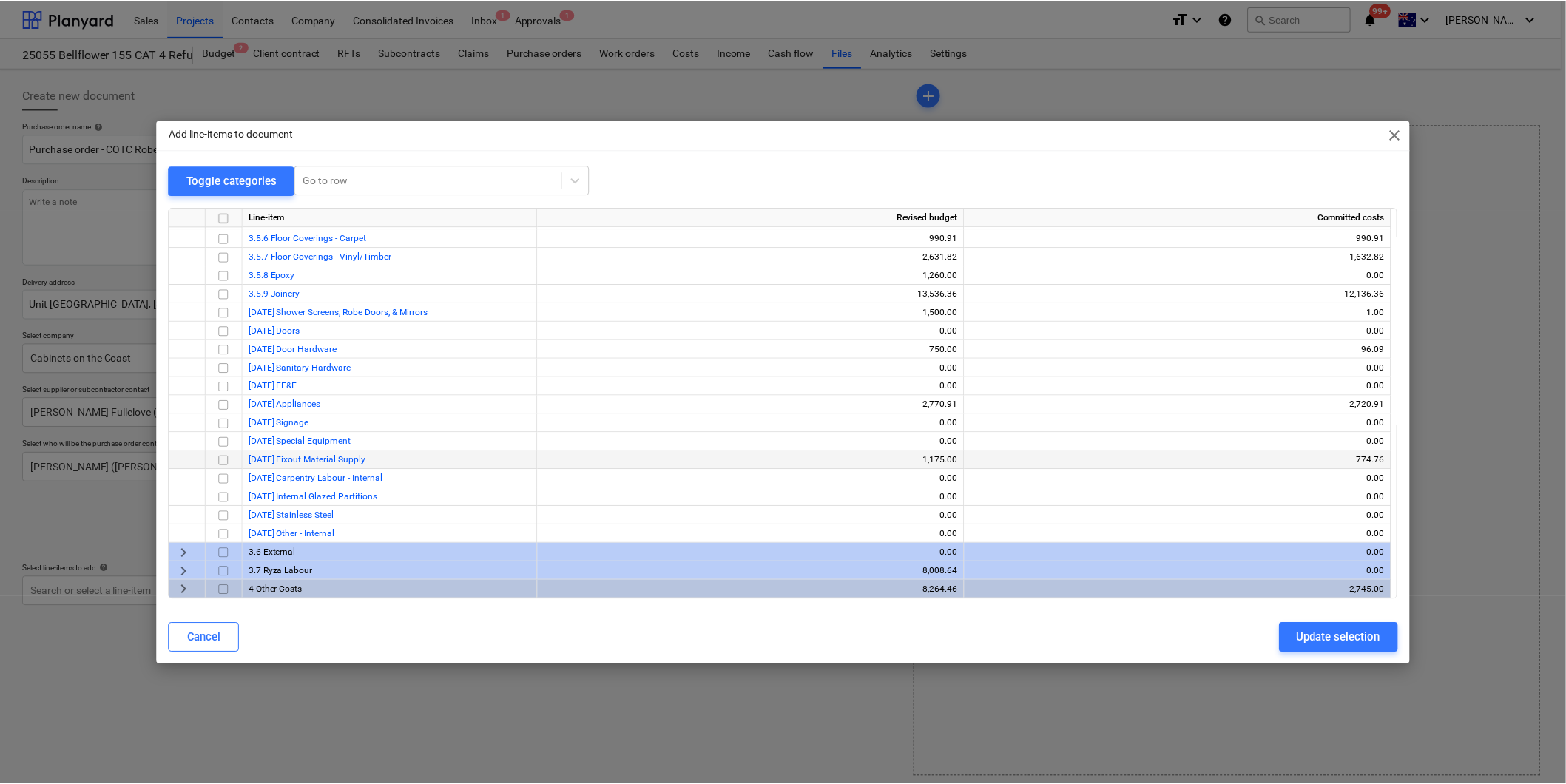
scroll to position [267, 0]
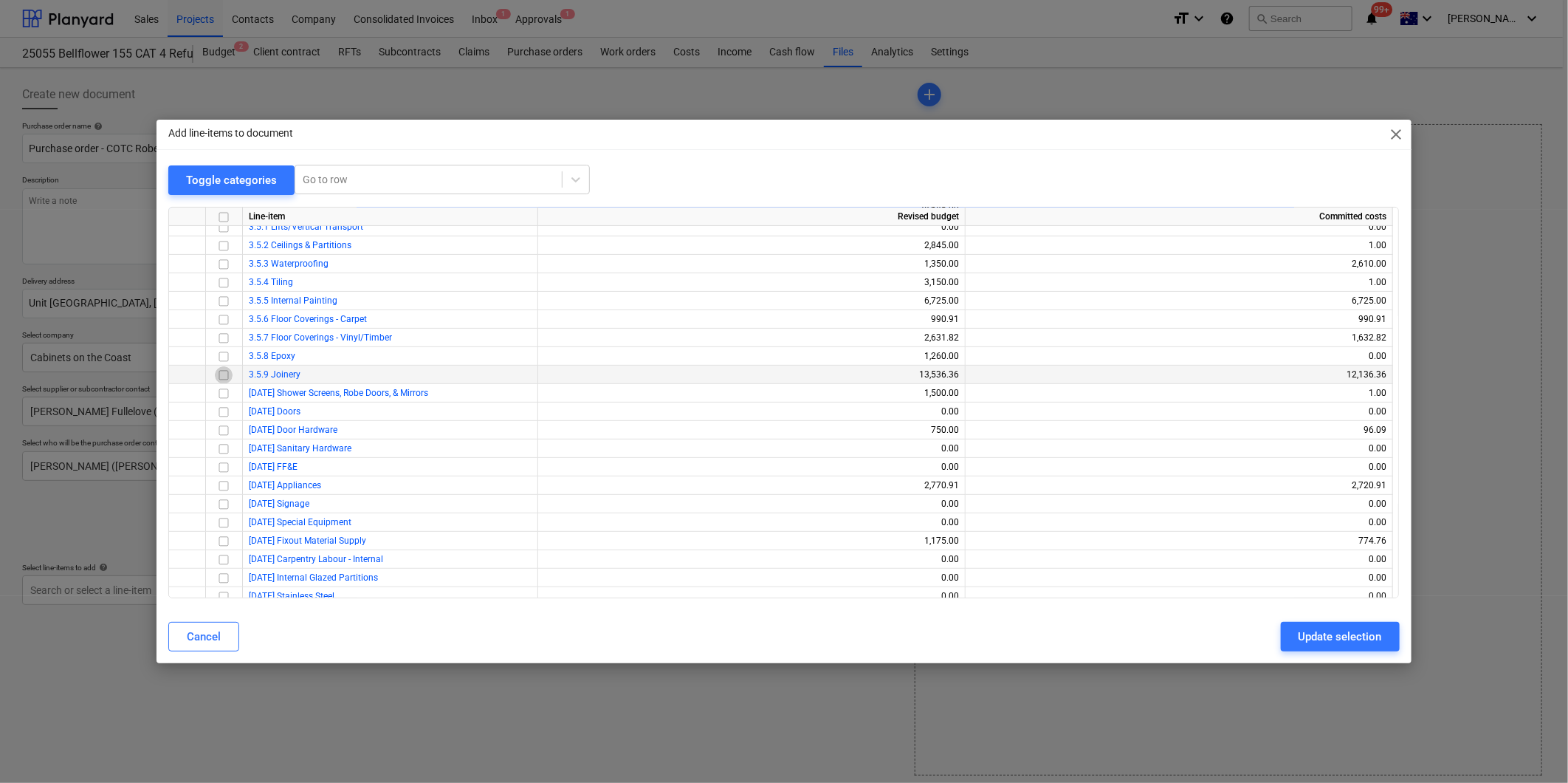
click at [225, 376] on input "checkbox" at bounding box center [223, 375] width 17 height 17
click at [1327, 630] on div "Update selection" at bounding box center [1340, 636] width 83 height 19
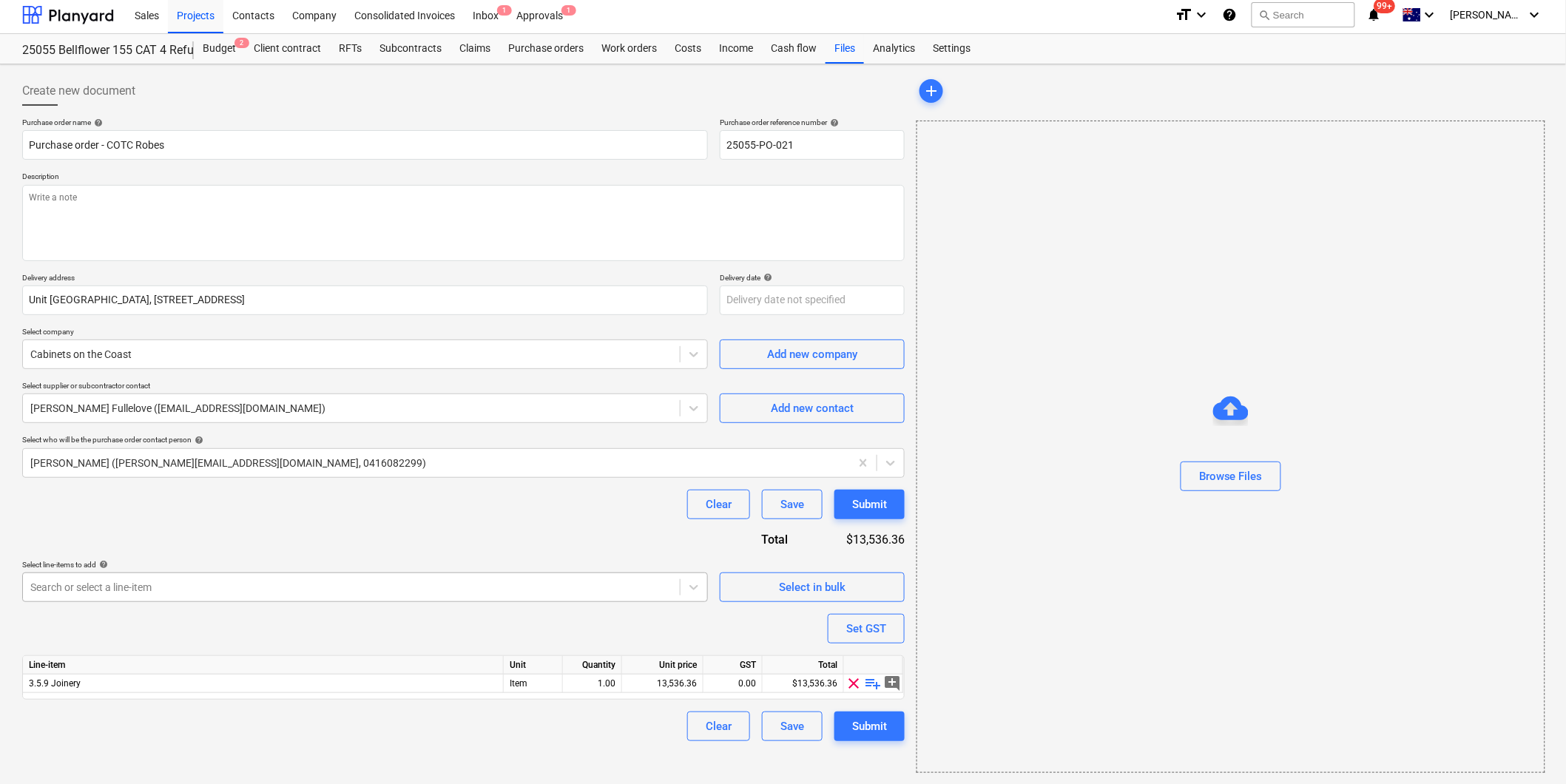
scroll to position [5, 0]
click at [870, 679] on span "playlist_add" at bounding box center [873, 682] width 17 height 17
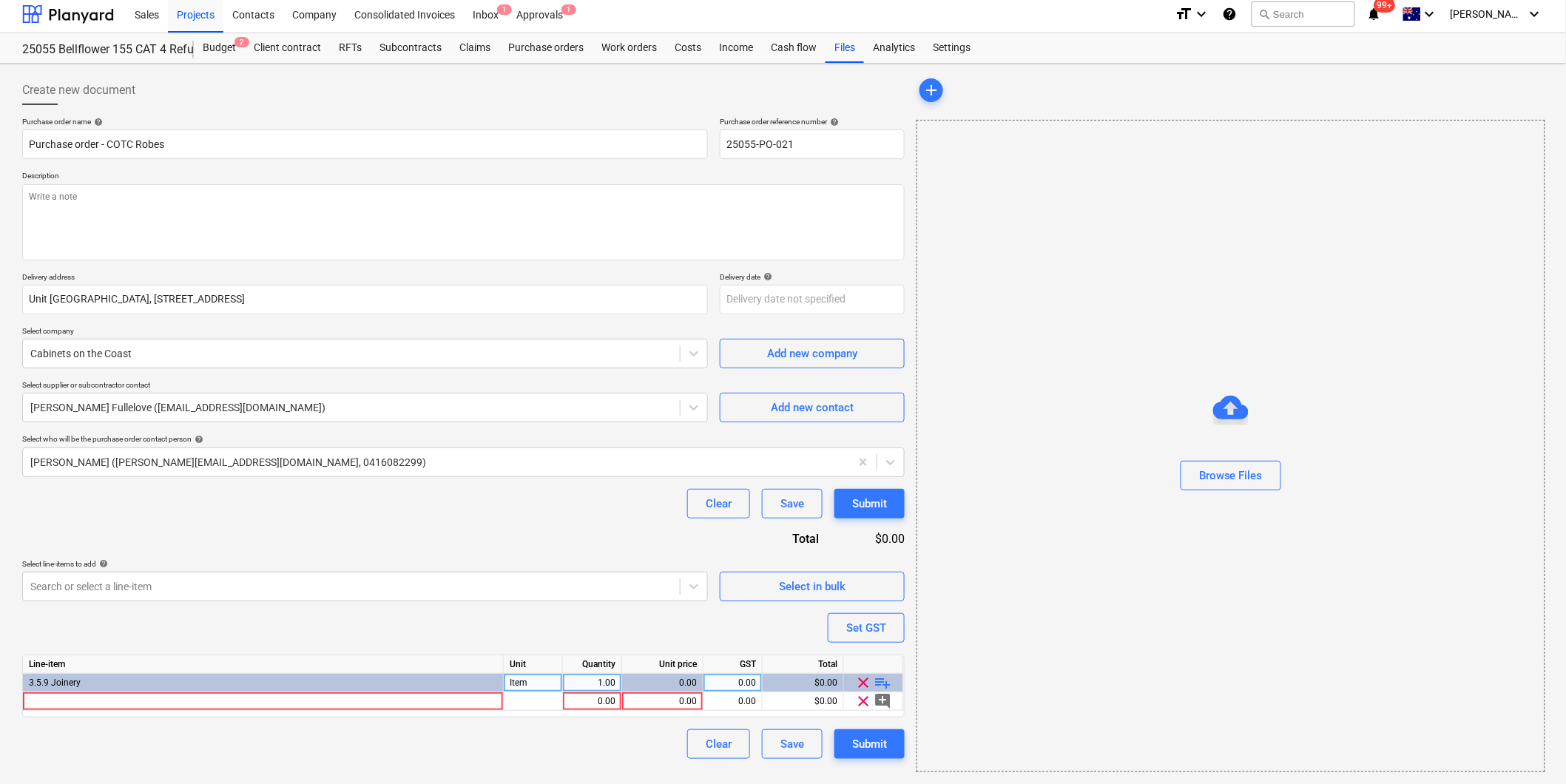
type textarea "x"
click at [209, 704] on div at bounding box center [263, 702] width 481 height 18
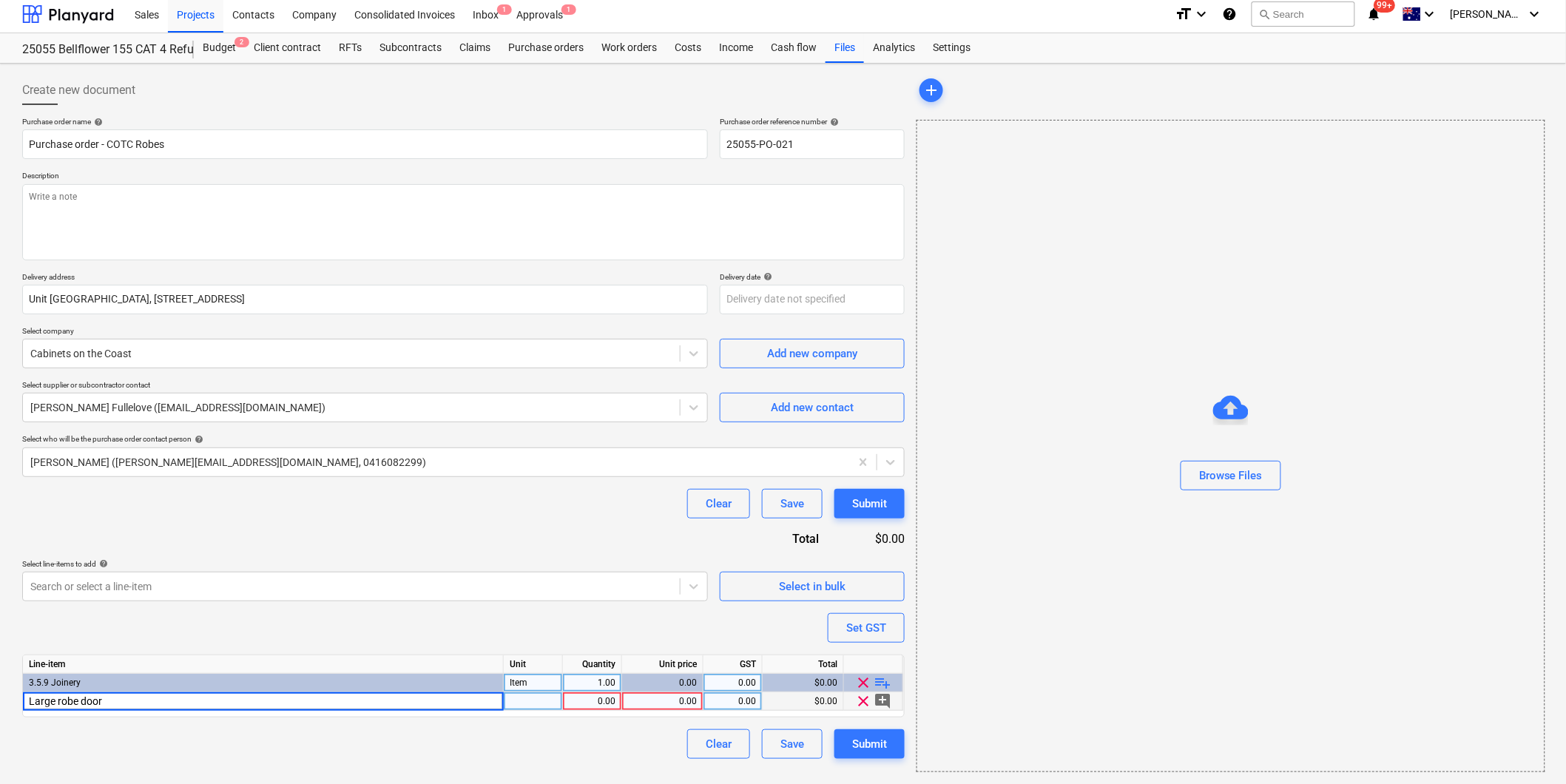
type input "Large robe doors"
type textarea "x"
click at [589, 696] on div "1.00" at bounding box center [592, 702] width 47 height 18
click at [677, 700] on div "0.00" at bounding box center [662, 702] width 69 height 18
type input "850"
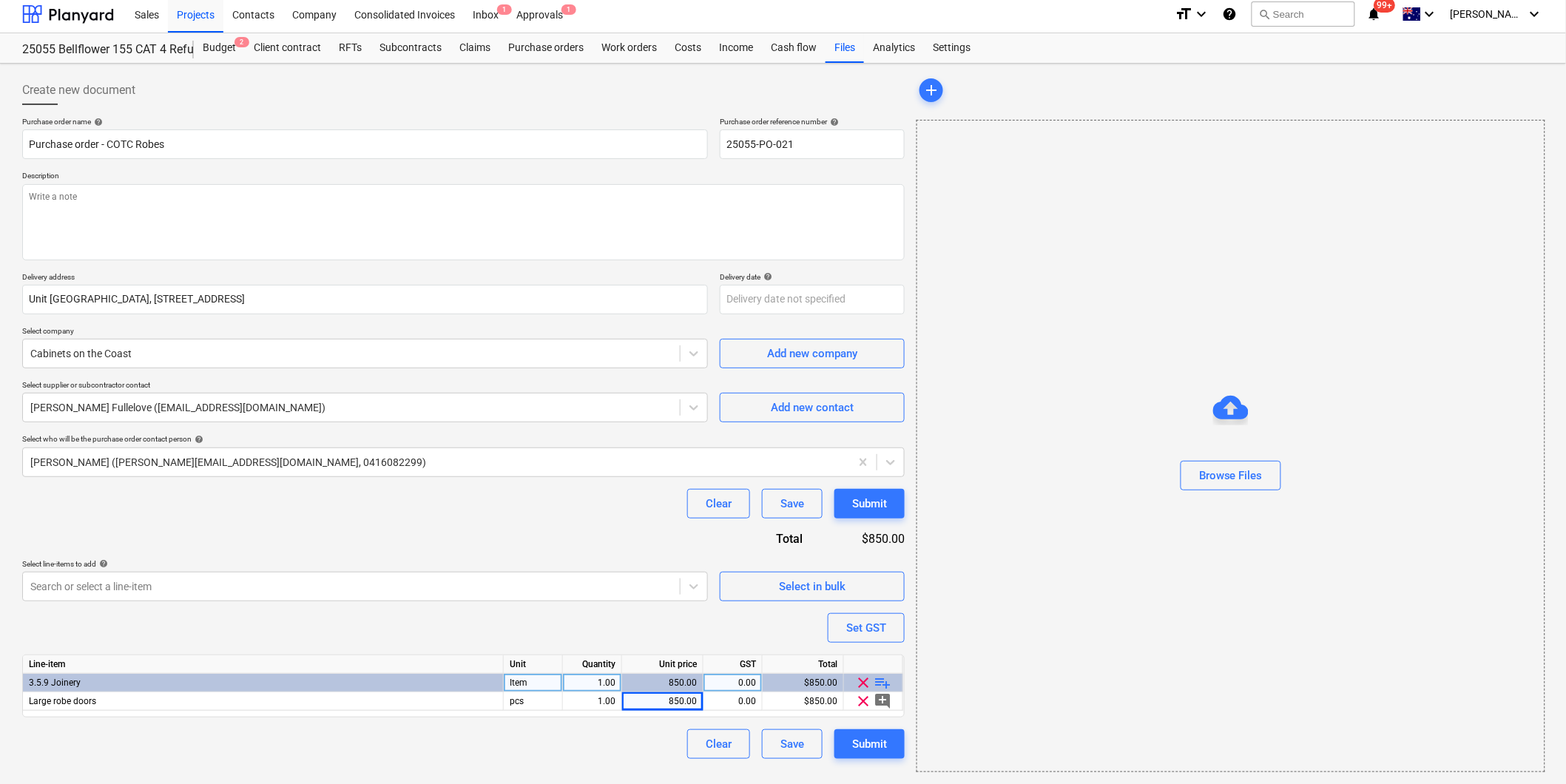
click at [879, 685] on span "playlist_add" at bounding box center [882, 682] width 17 height 17
type textarea "x"
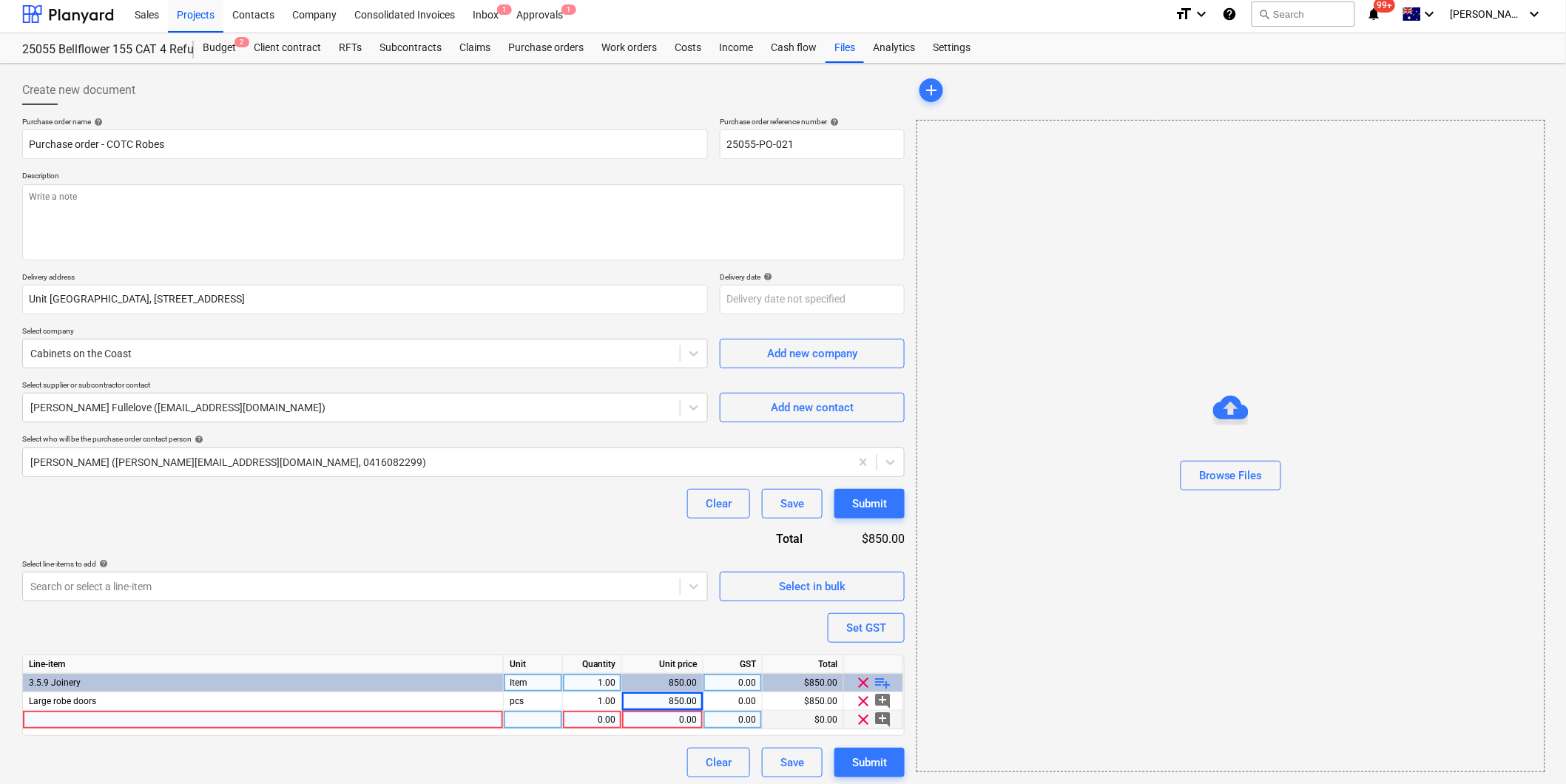
click at [60, 719] on div at bounding box center [263, 720] width 481 height 18
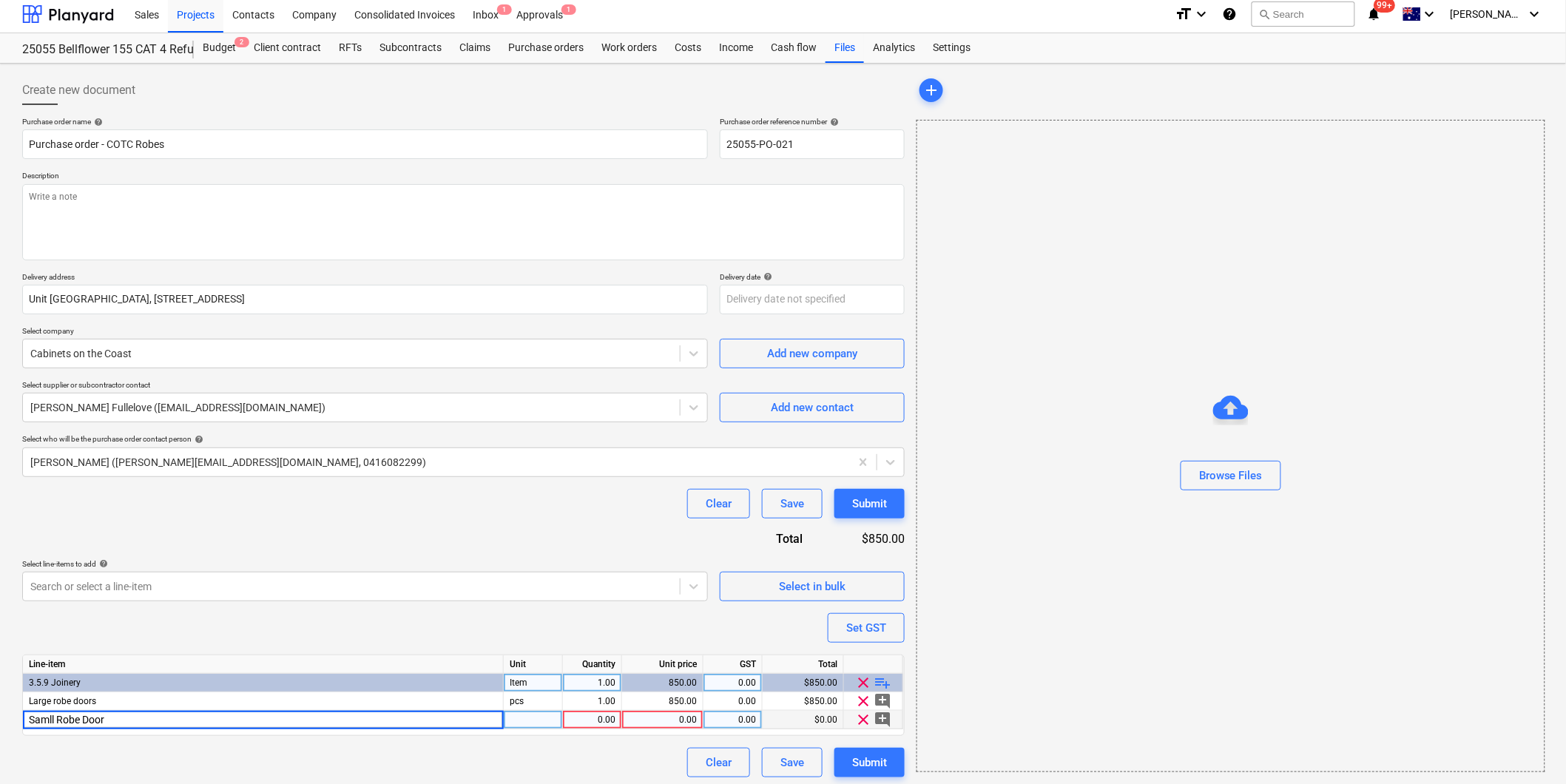
type input "Samll Robe Doors"
type textarea "x"
click at [589, 722] on div "1.00" at bounding box center [592, 720] width 47 height 18
click at [656, 720] on div "0.00" at bounding box center [662, 720] width 69 height 18
type input "550"
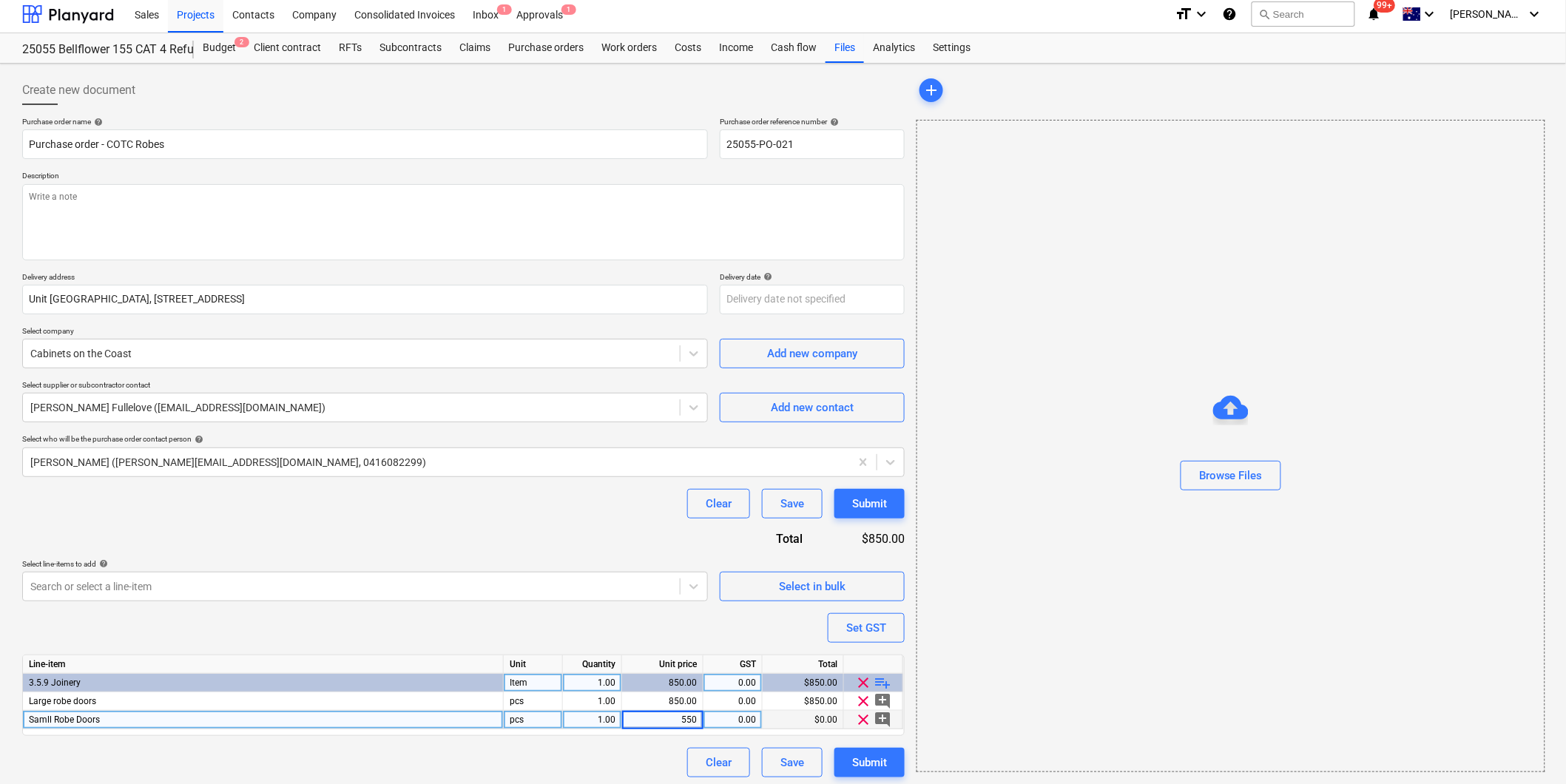
type textarea "x"
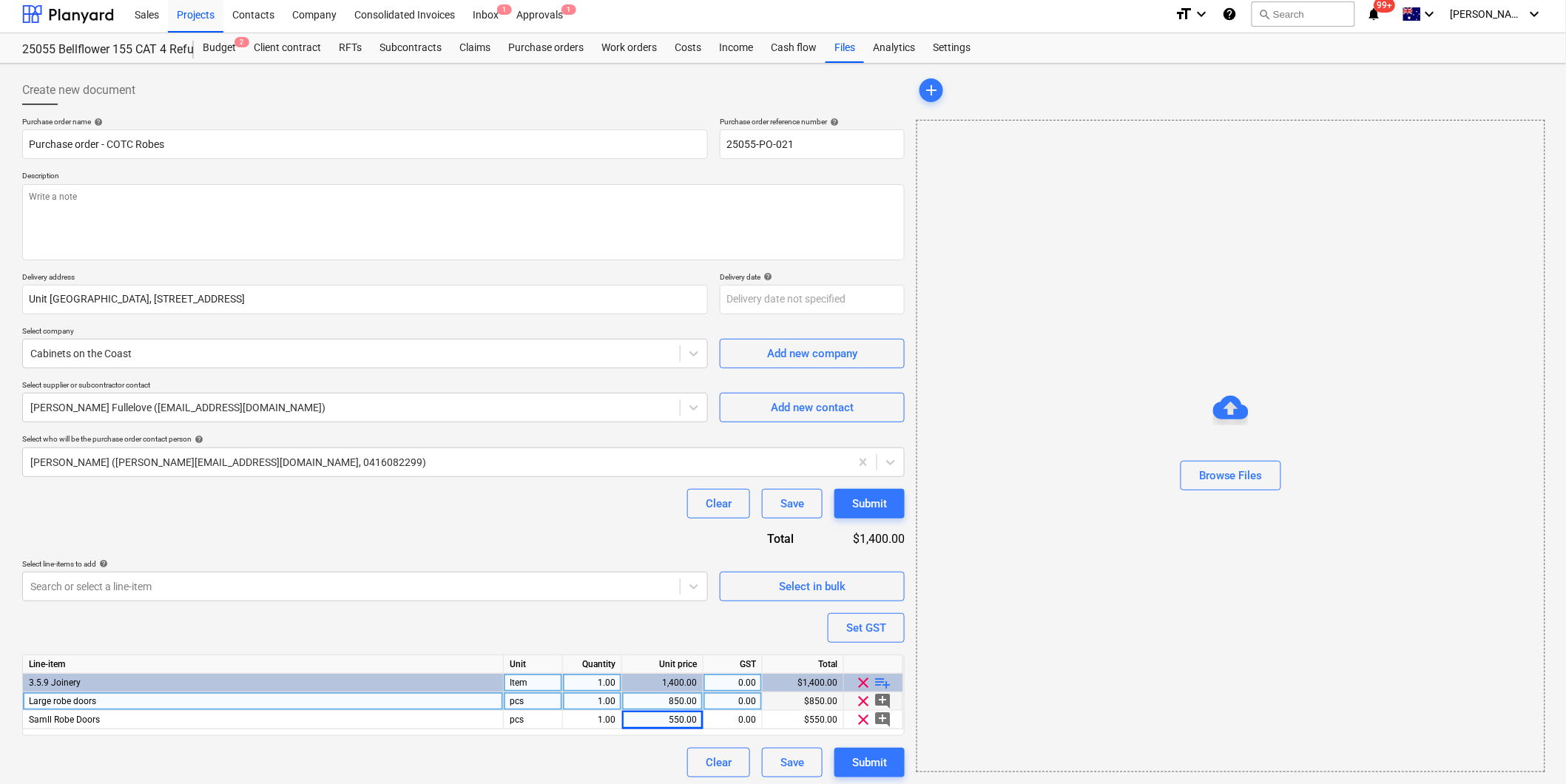
click at [743, 705] on div "0.00" at bounding box center [732, 702] width 47 height 18
type input "10"
type textarea "x"
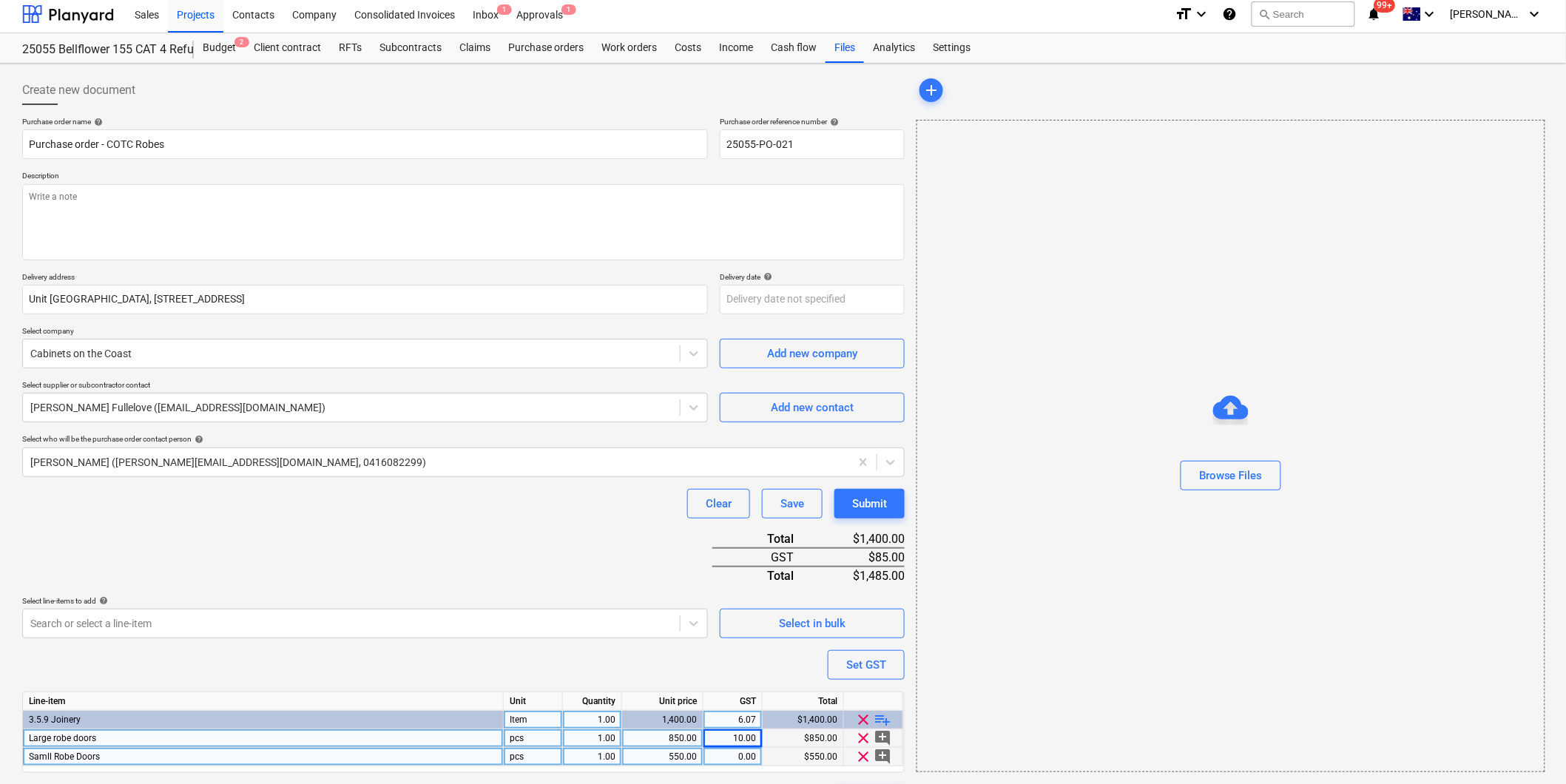
click at [732, 758] on div "0.00" at bounding box center [732, 757] width 47 height 18
type input "10"
click at [626, 649] on div "Purchase order name help Purchase order - COTC Robes Purchase order reference n…" at bounding box center [463, 466] width 882 height 697
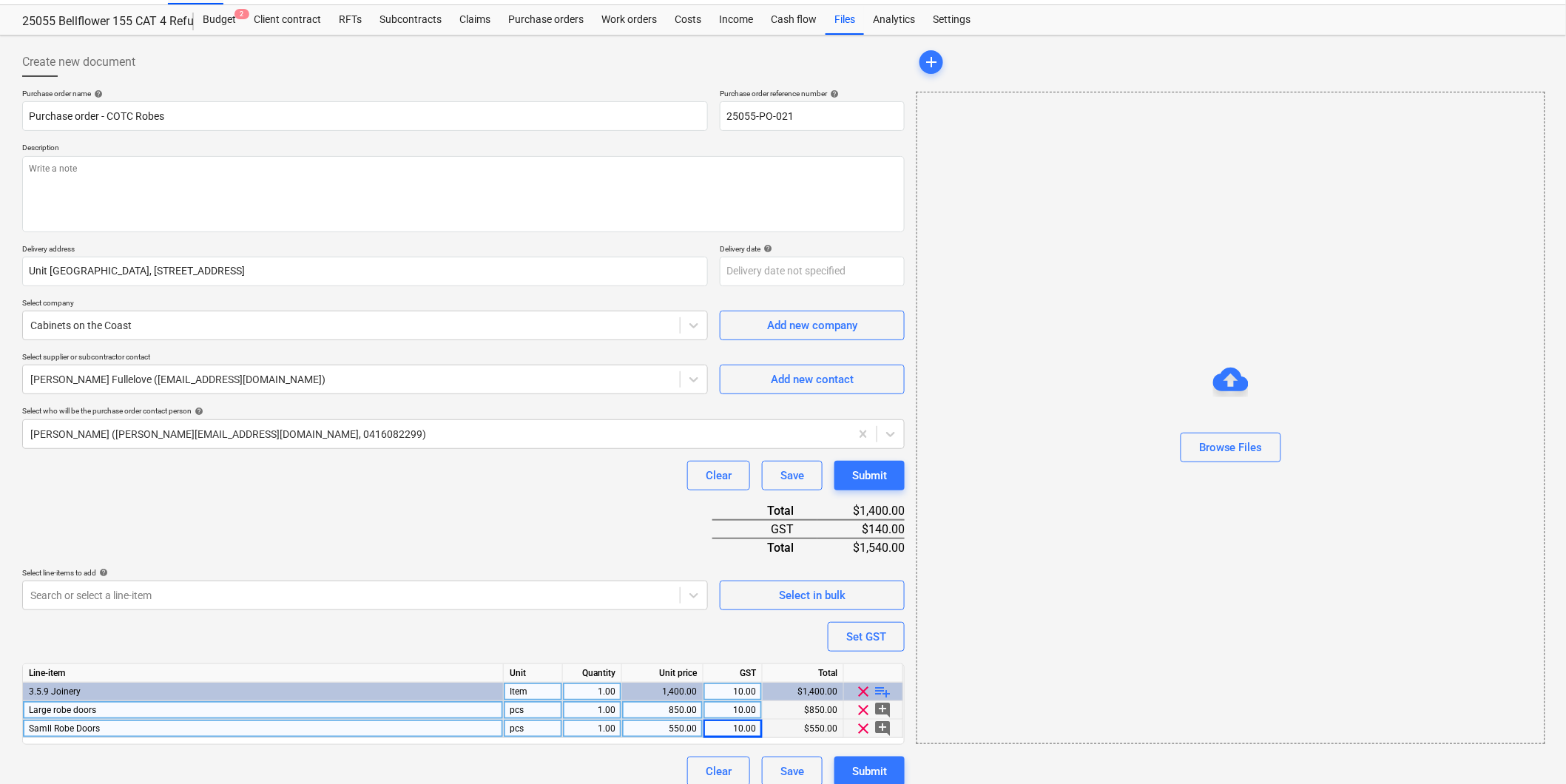
scroll to position [48, 0]
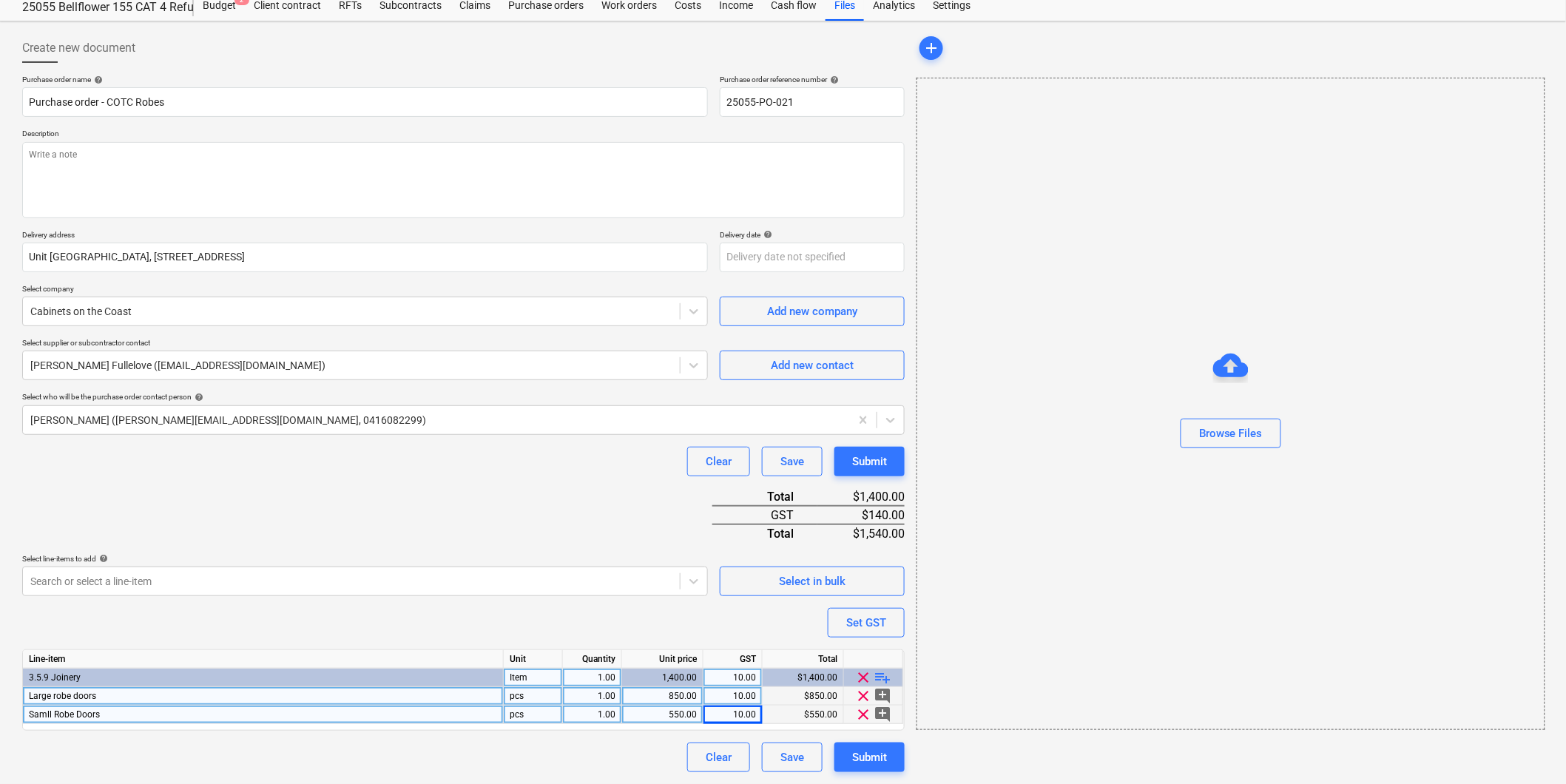
click at [170, 735] on div "Purchase order name help Purchase order - COTC Robes Purchase order reference n…" at bounding box center [463, 424] width 882 height 697
click at [531, 627] on div "Purchase order name help Purchase order - COTC Robes Purchase order reference n…" at bounding box center [463, 424] width 882 height 697
click at [104, 161] on textarea at bounding box center [463, 179] width 882 height 76
type textarea "x"
type textarea "P"
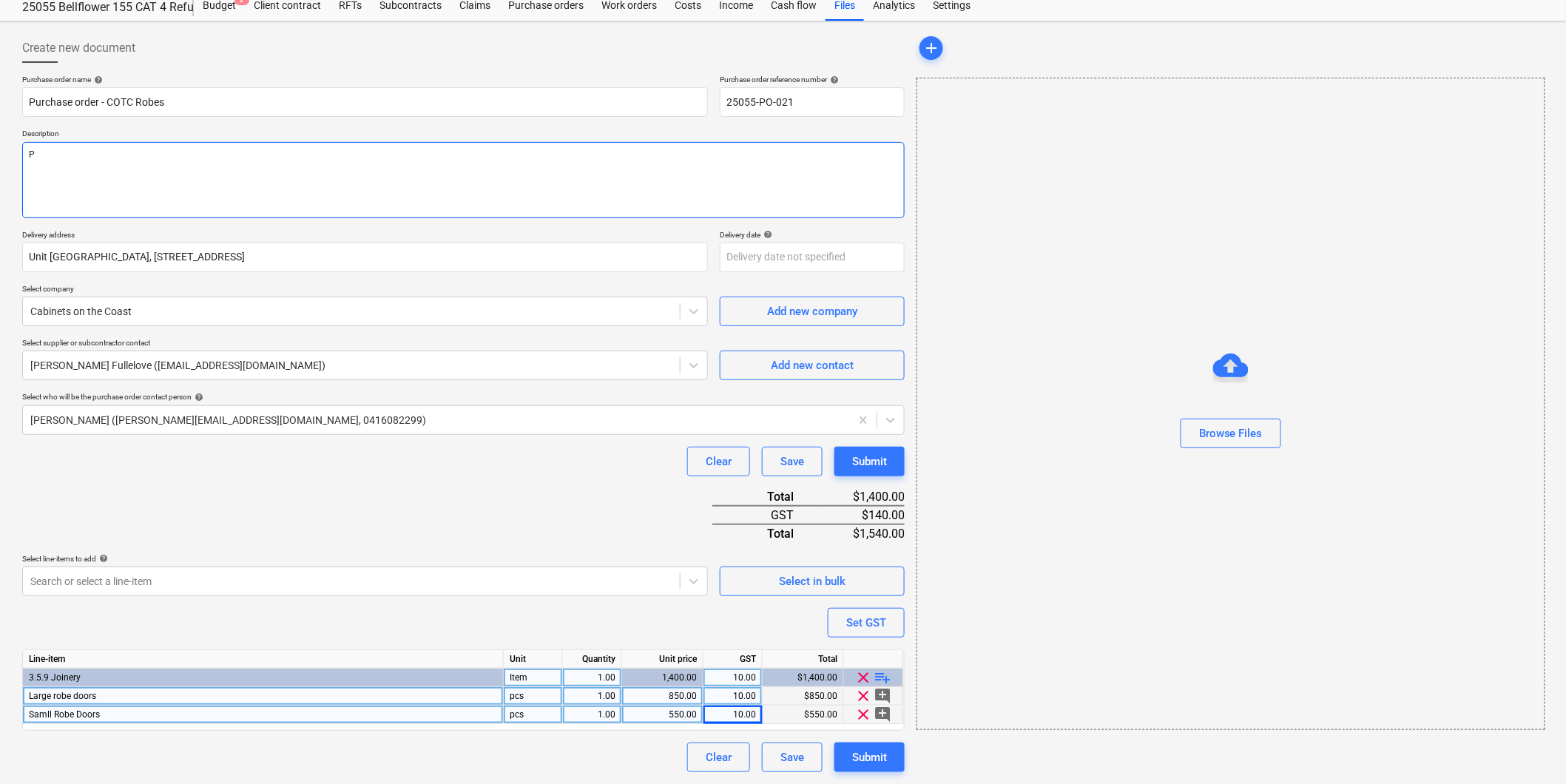
type textarea "x"
type textarea "Pa"
type textarea "x"
type textarea "Pay"
type textarea "x"
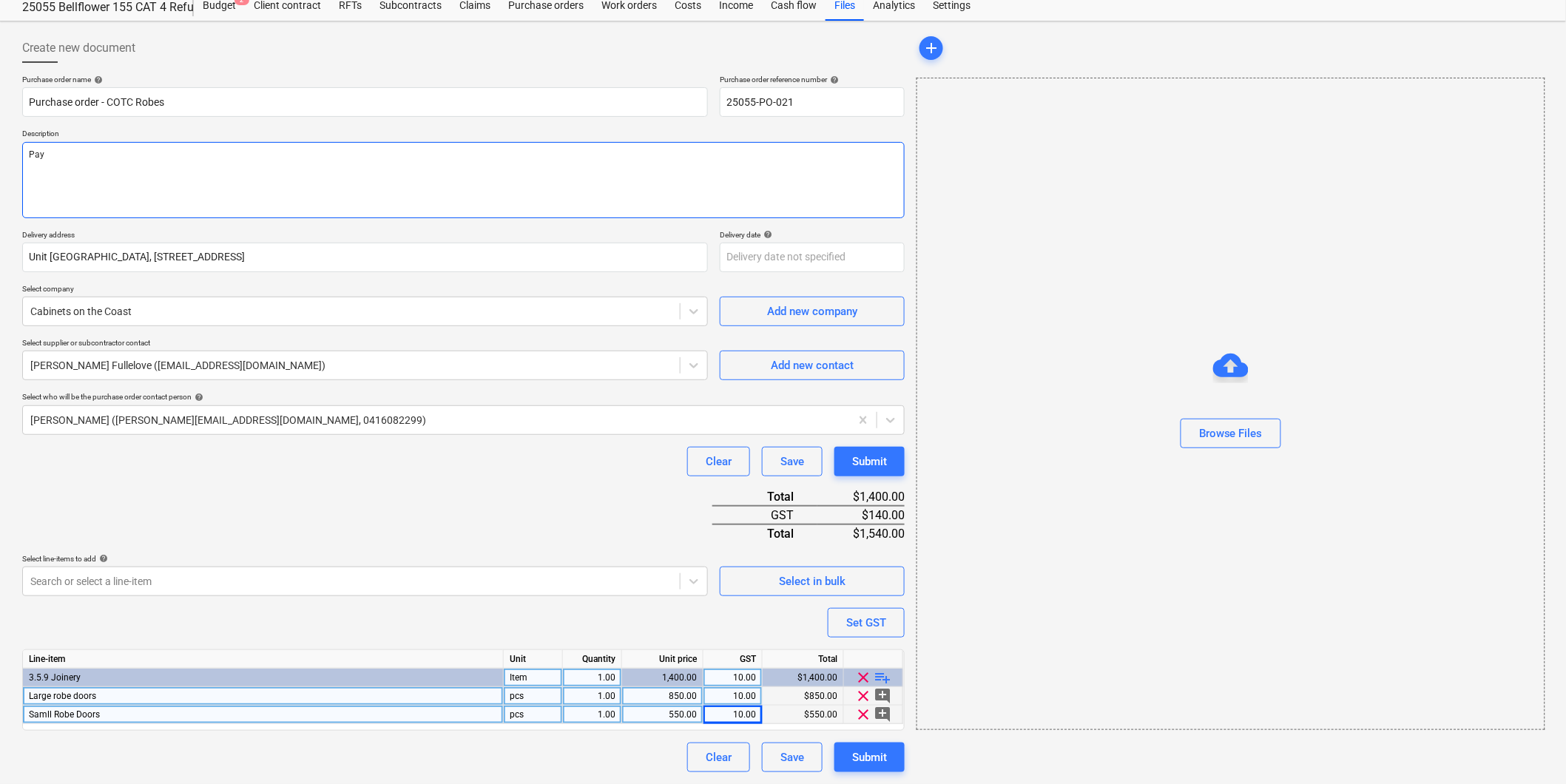
type textarea "Paym"
type textarea "x"
type textarea "Payme"
type textarea "x"
type textarea "Paymen"
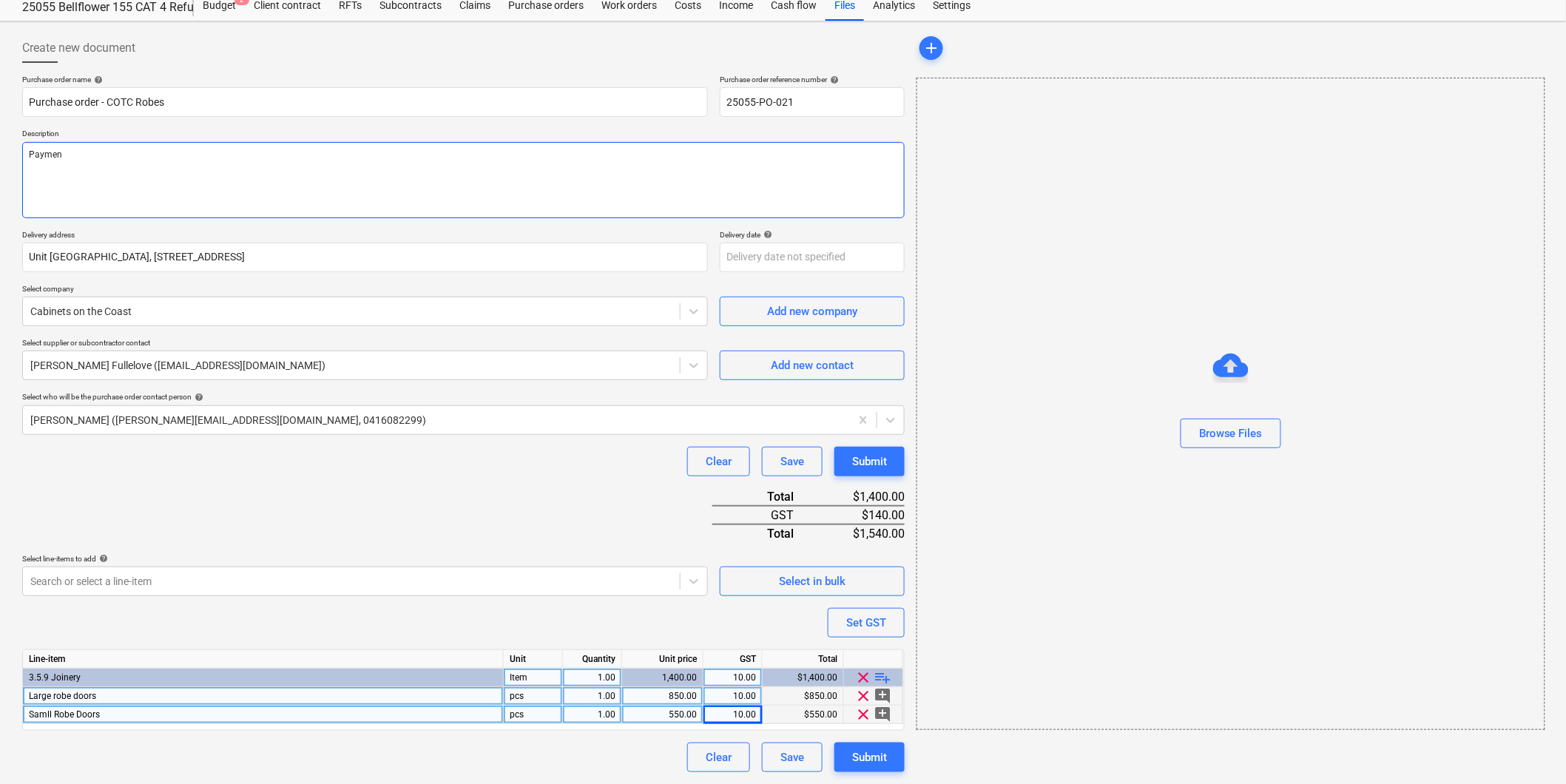
type textarea "x"
type textarea "Payment"
type textarea "x"
type textarea "Payment"
type textarea "x"
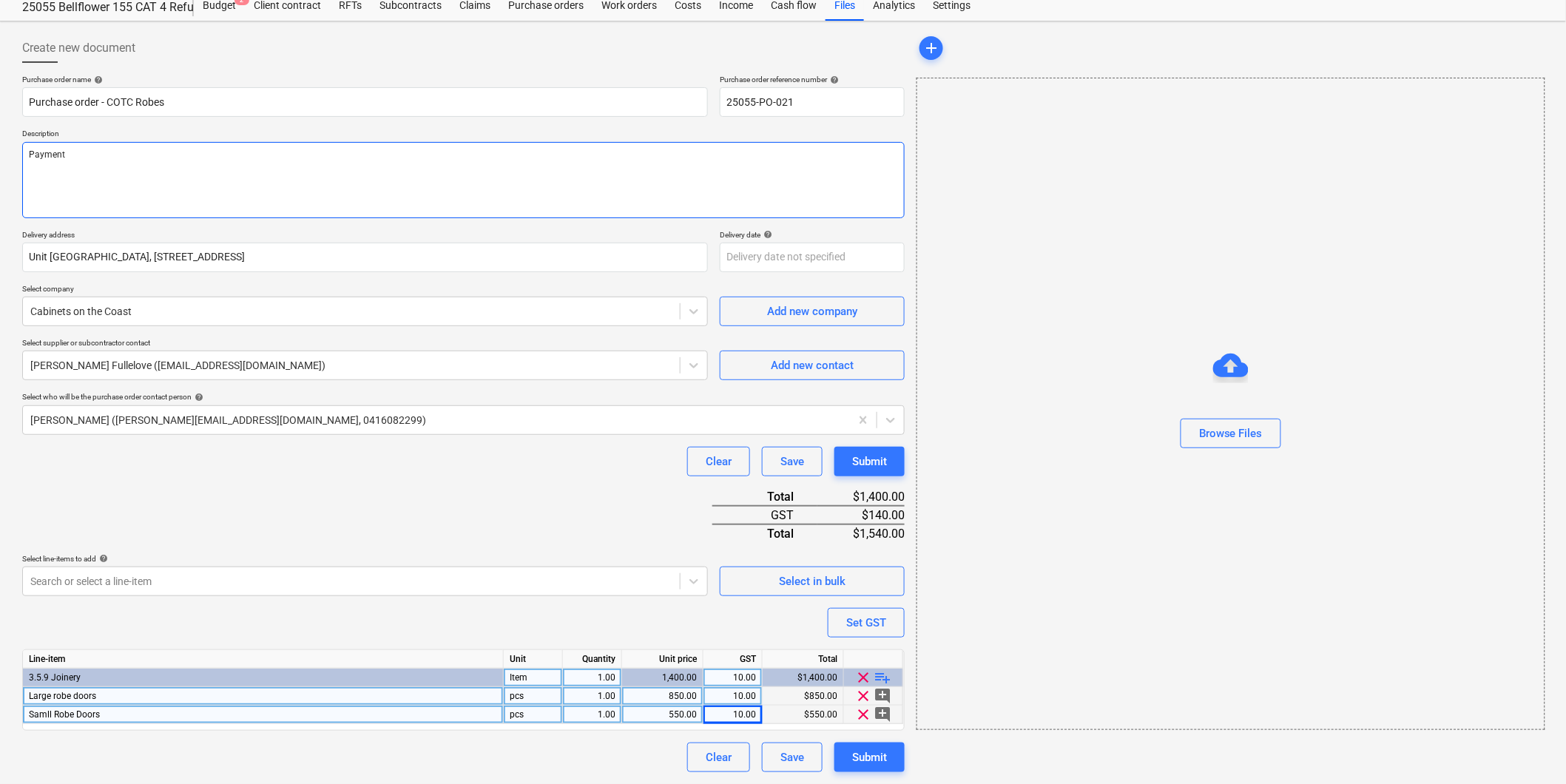
type textarea "Payment t"
type textarea "x"
type textarea "Payment te"
type textarea "x"
type textarea "Payment ter"
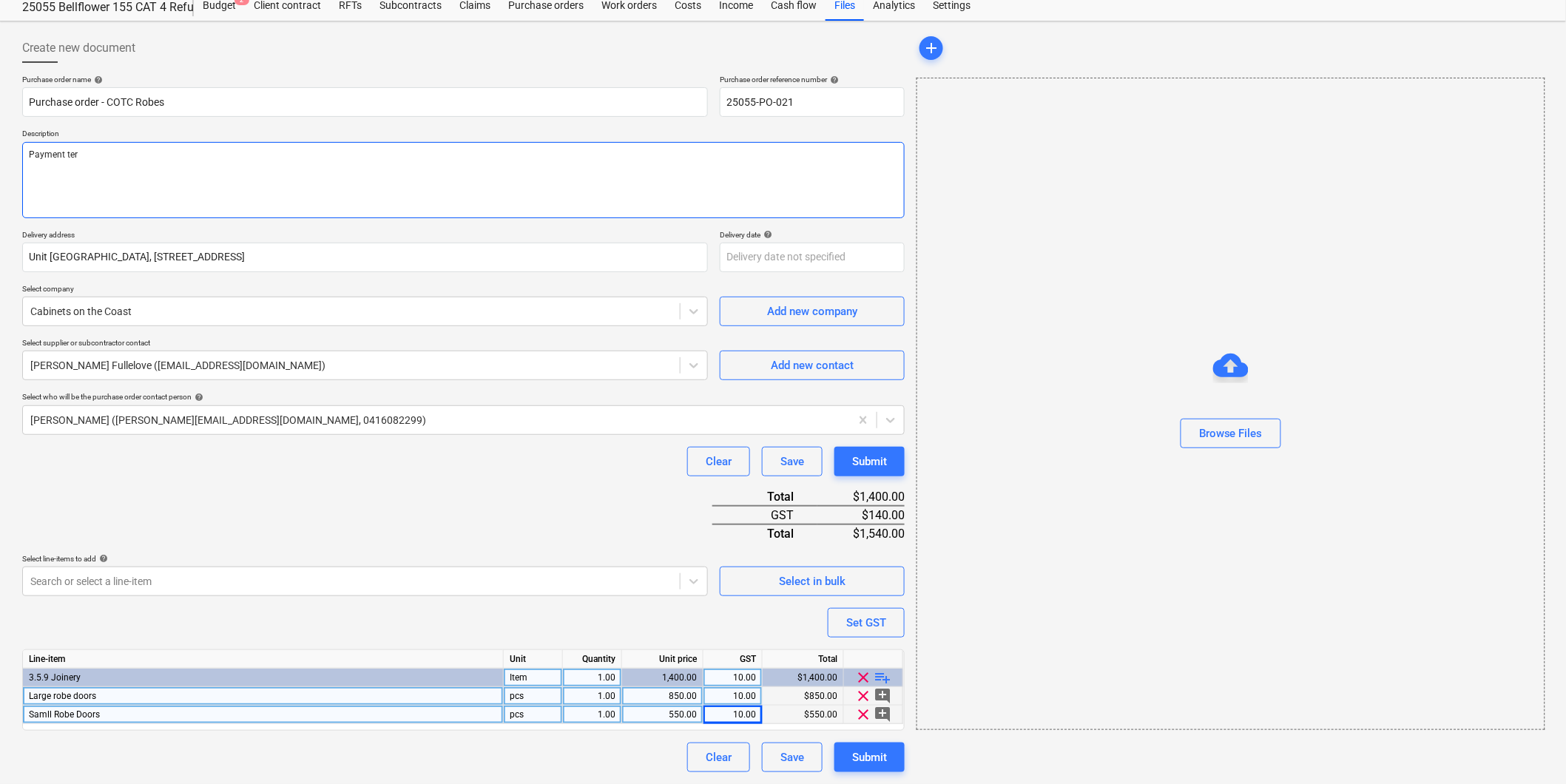
type textarea "x"
type textarea "Payment te"
type textarea "x"
type textarea "Payment t"
type textarea "x"
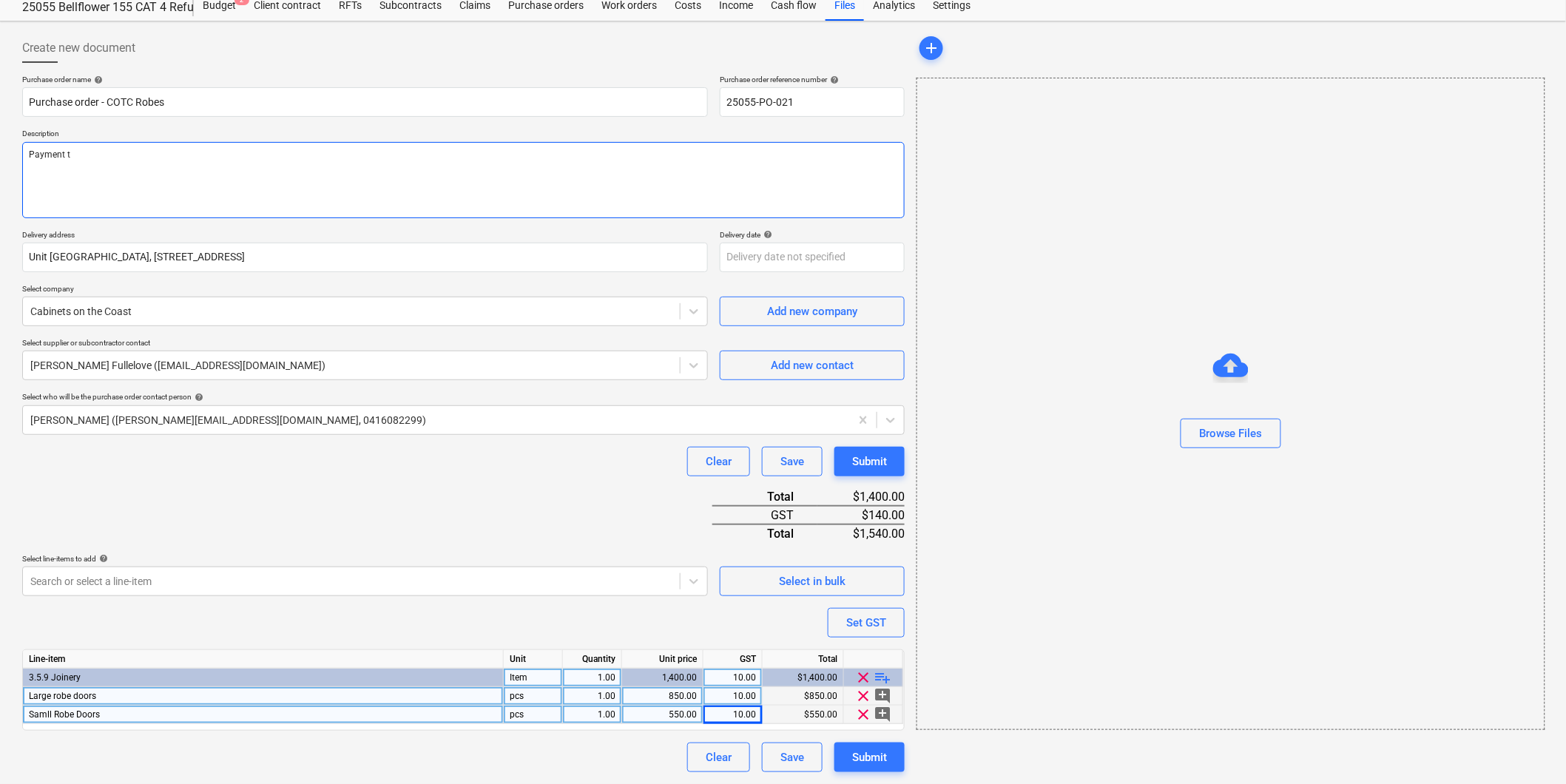
type textarea "Payment"
type textarea "x"
type textarea "Payment T"
type textarea "x"
type textarea "Payment Te"
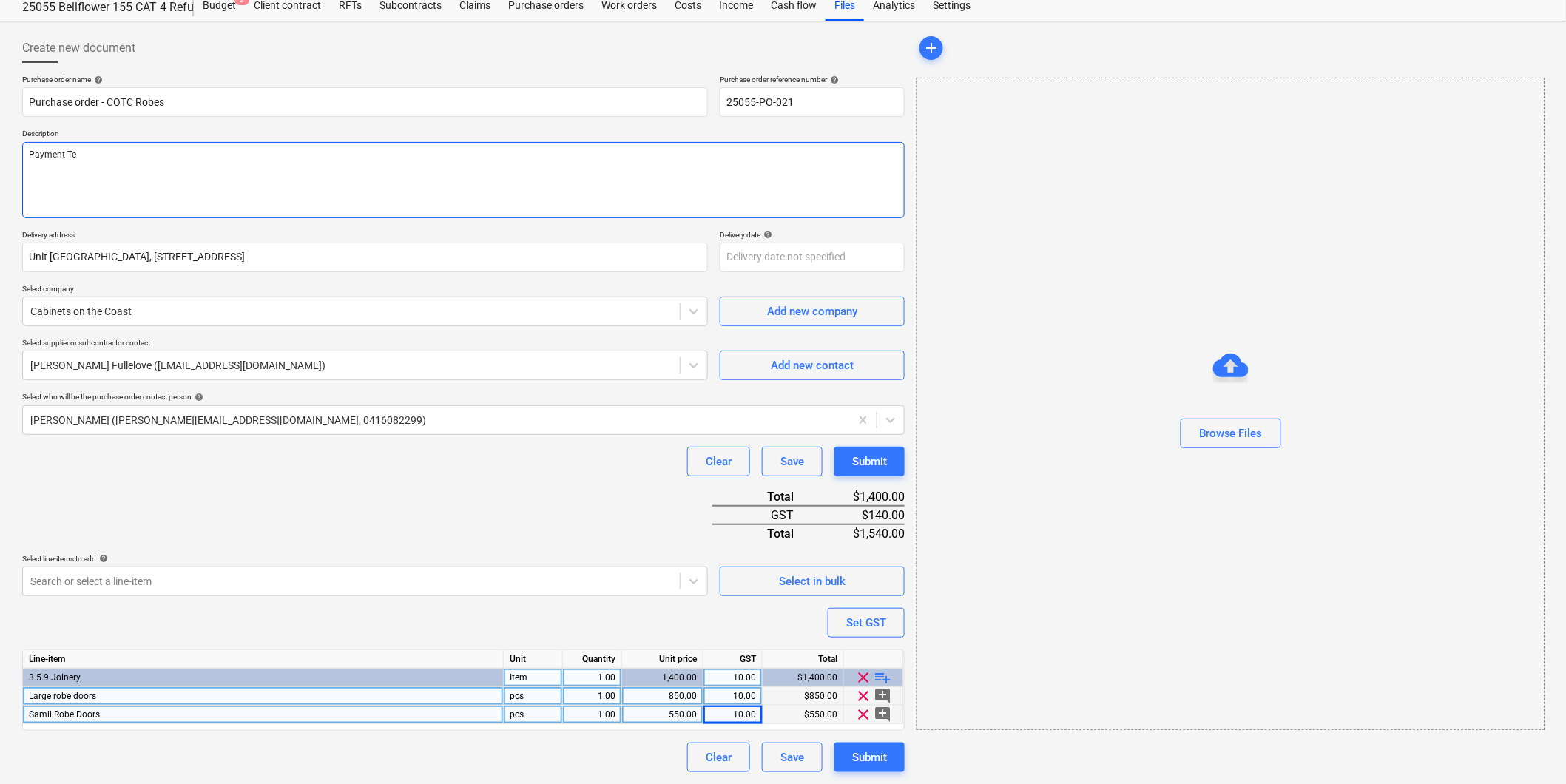
type textarea "x"
type textarea "Payment Ter"
type textarea "x"
type textarea "Payment Term"
type textarea "x"
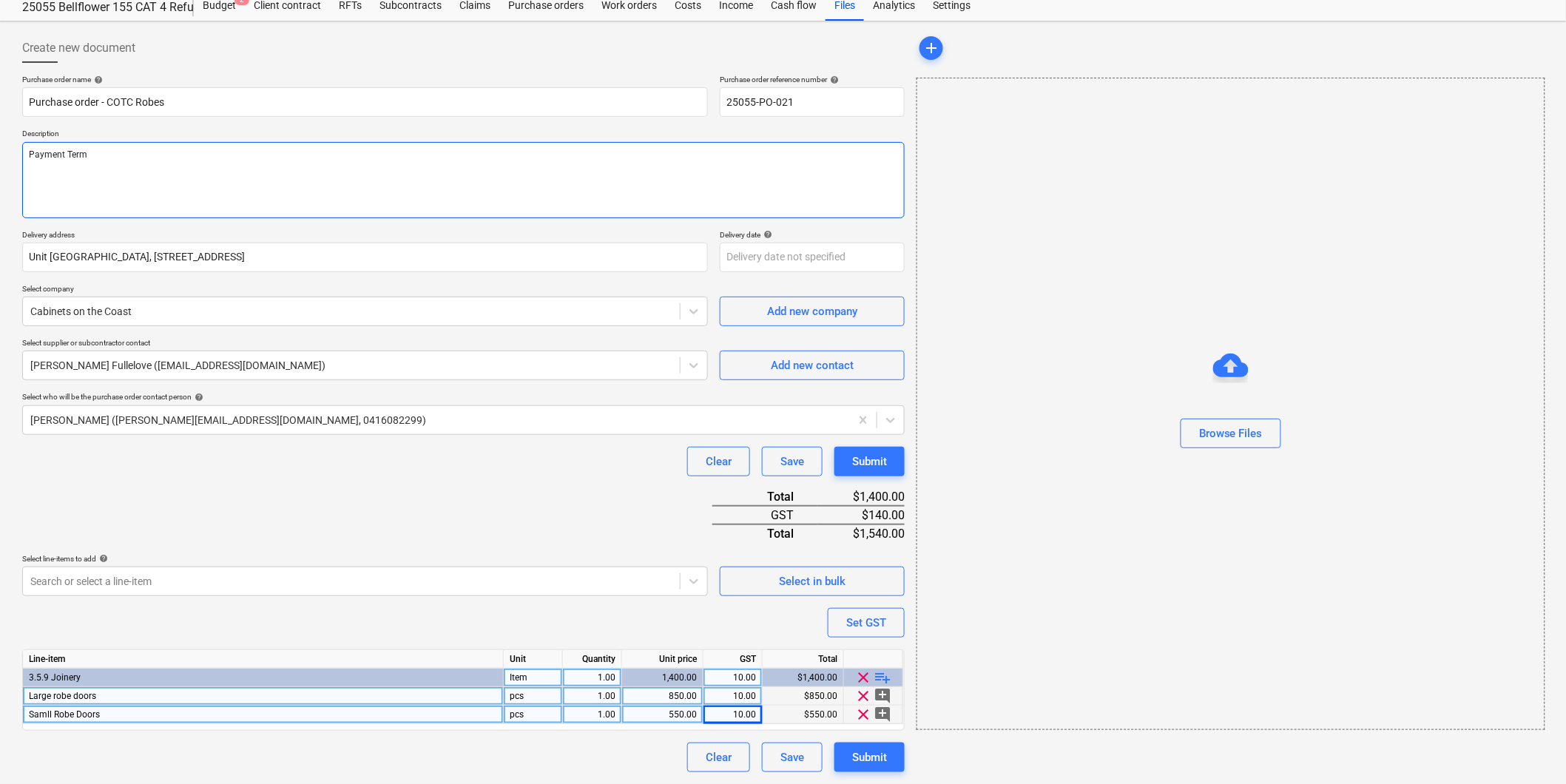
type textarea "Payment Terms"
type textarea "x"
type textarea "Payment Terms:"
type textarea "x"
type textarea "Payment Terms:"
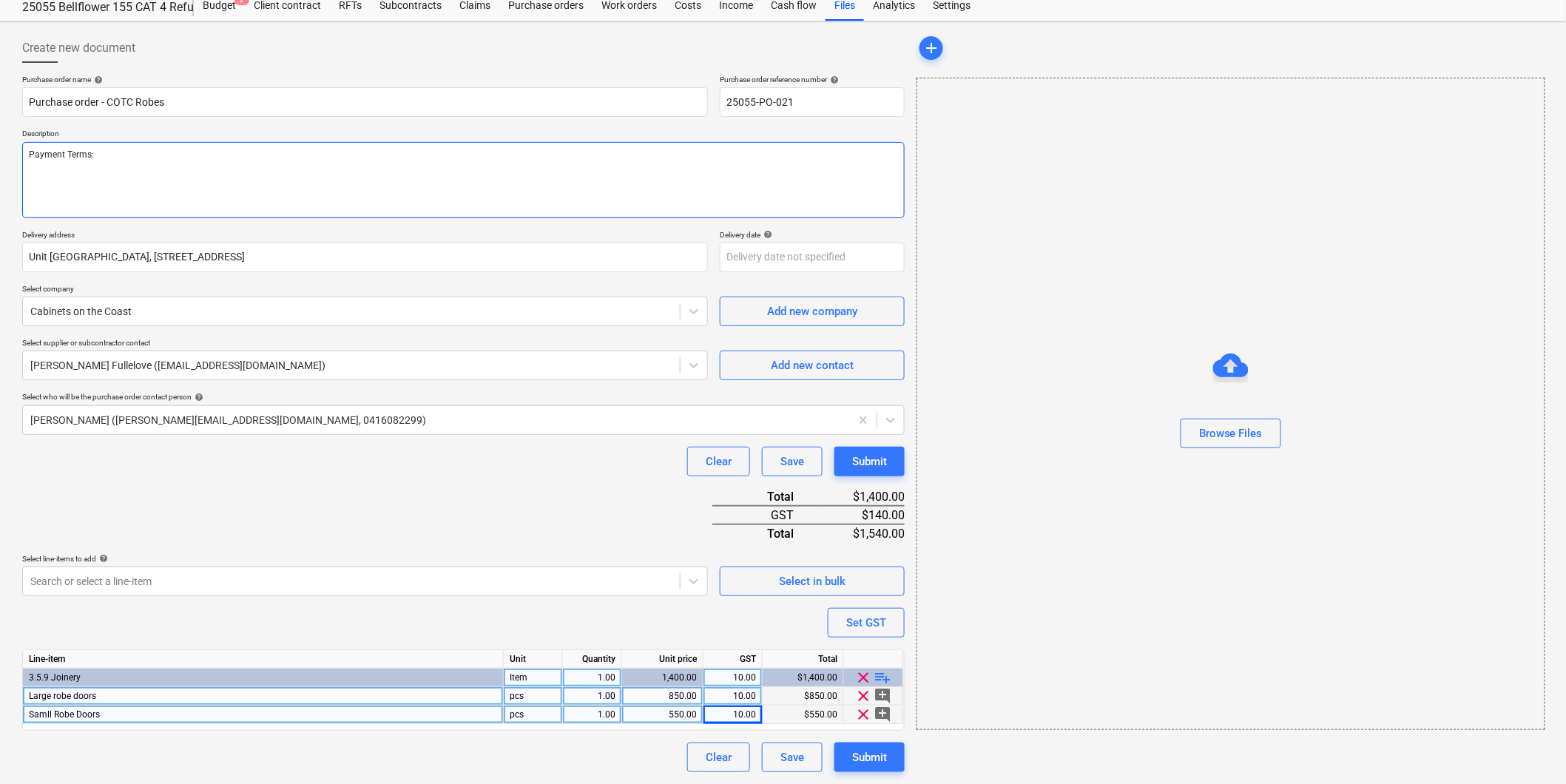
type textarea "x"
type textarea "Payment Terms: 1"
type textarea "x"
type textarea "Payment Terms: 14"
type textarea "x"
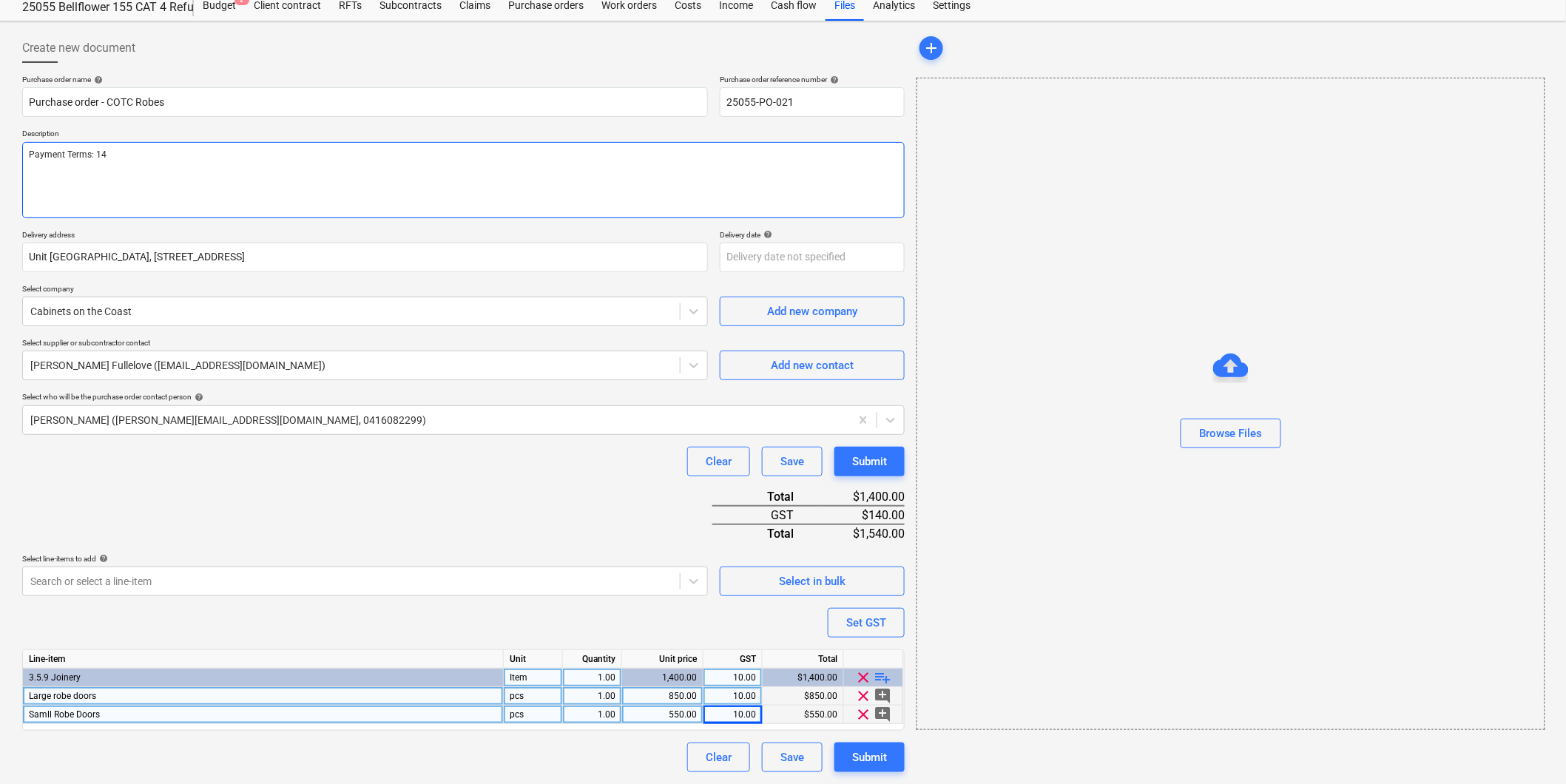
type textarea "Payment Terms: 14"
type textarea "x"
type textarea "Payment Terms: 14 da"
type textarea "x"
type textarea "Payment Terms: 14 daY"
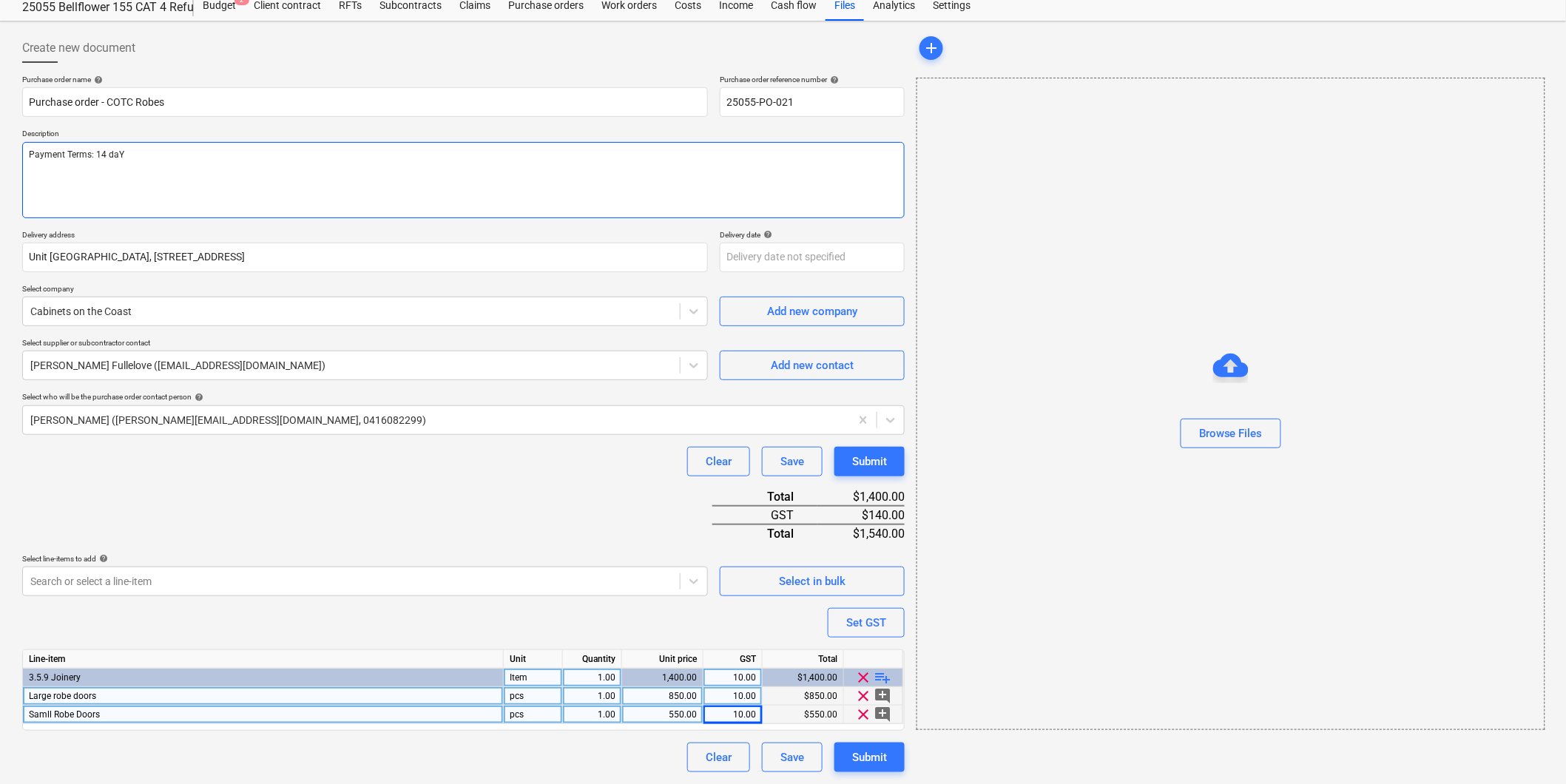
type textarea "x"
type textarea "Payment Terms: 14 daYS"
type textarea "x"
type textarea "Payment Terms: 14 daY"
type textarea "x"
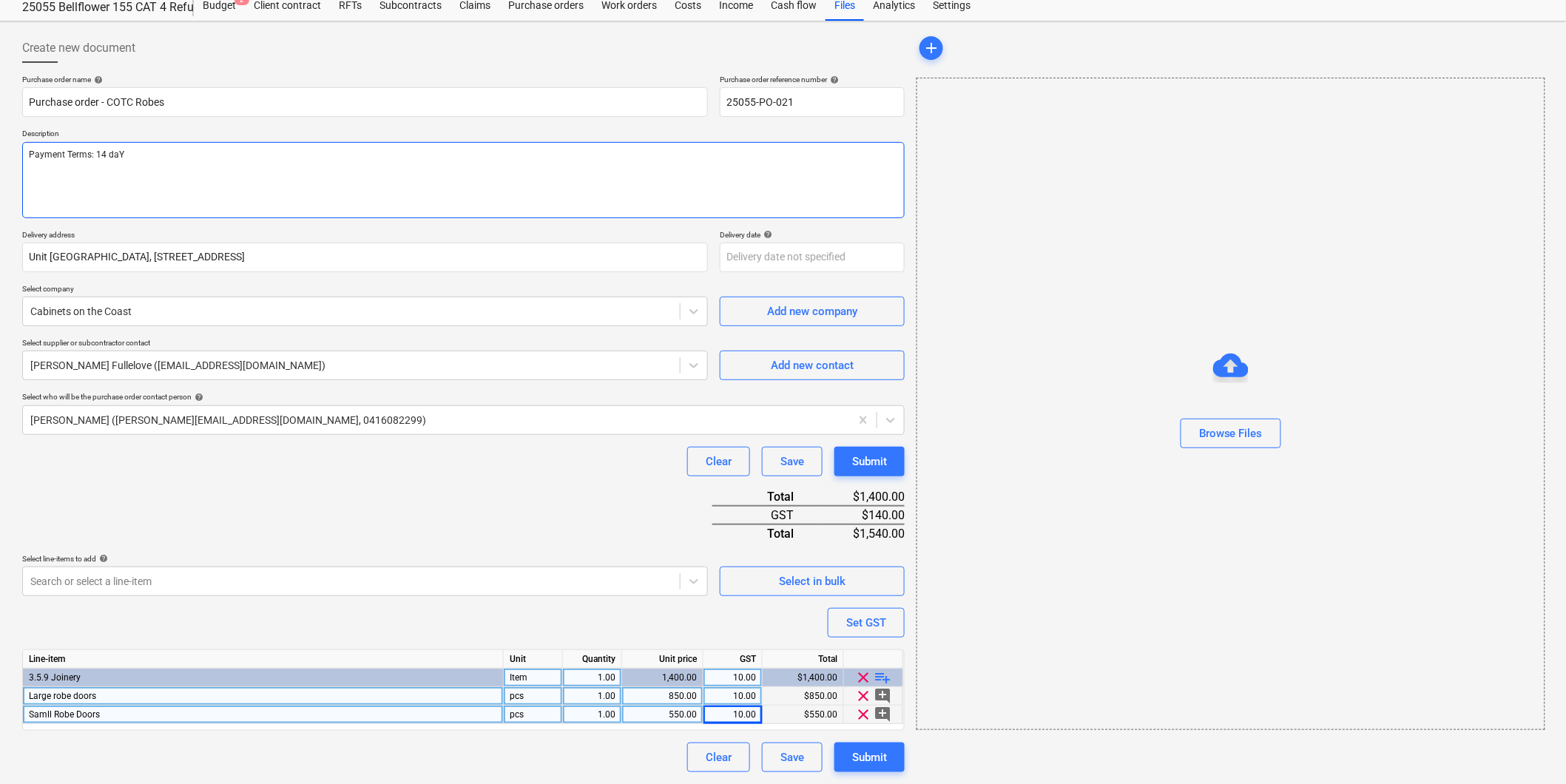
type textarea "Payment Terms: 14 da"
type textarea "x"
type textarea "Payment Terms: 14 daY"
type textarea "x"
type textarea "Payment Terms: 14 daYS"
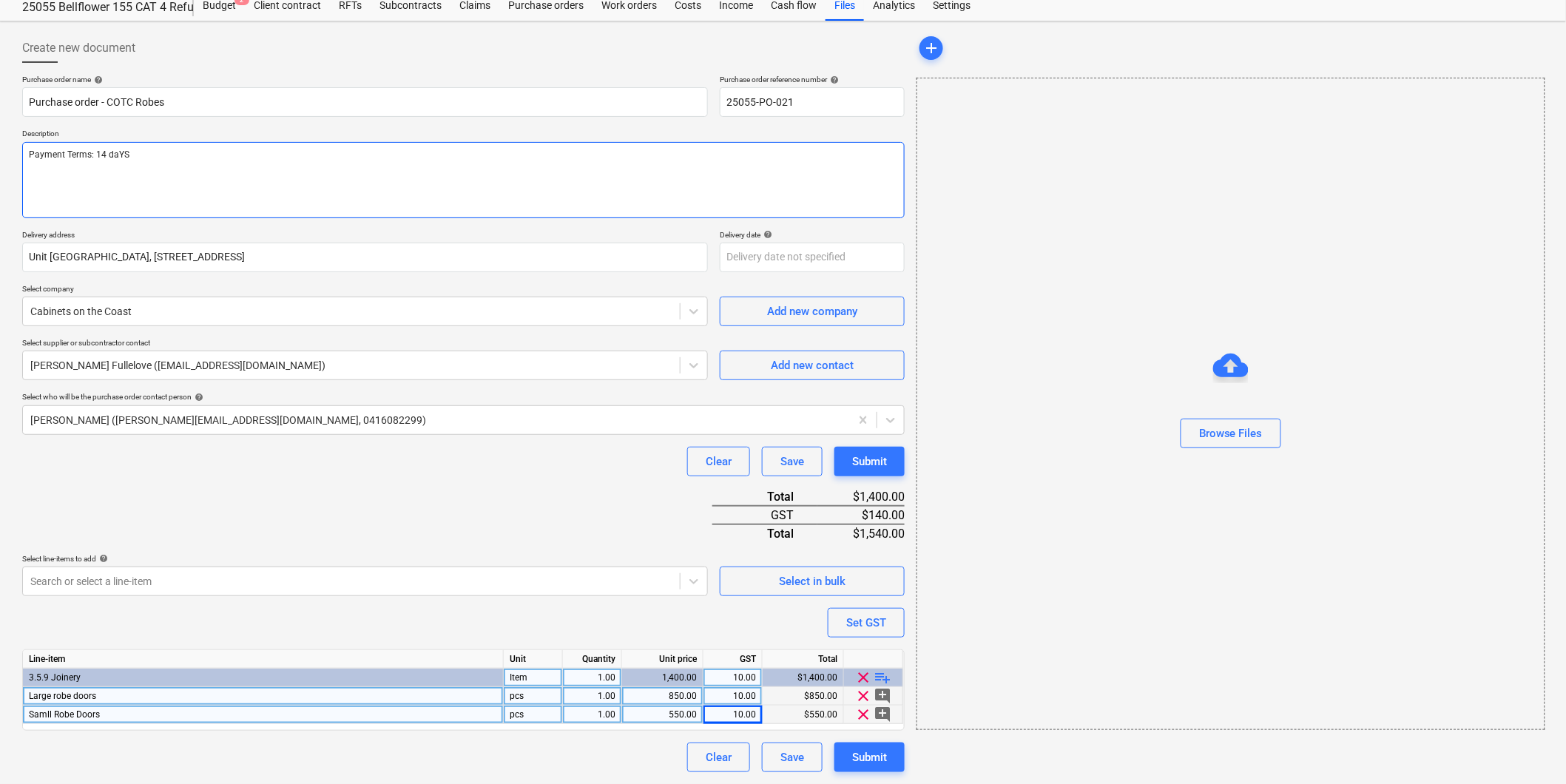
type textarea "x"
type textarea "Payment Terms: 14 daY"
type textarea "x"
type textarea "Payment Terms: 14 da"
type textarea "x"
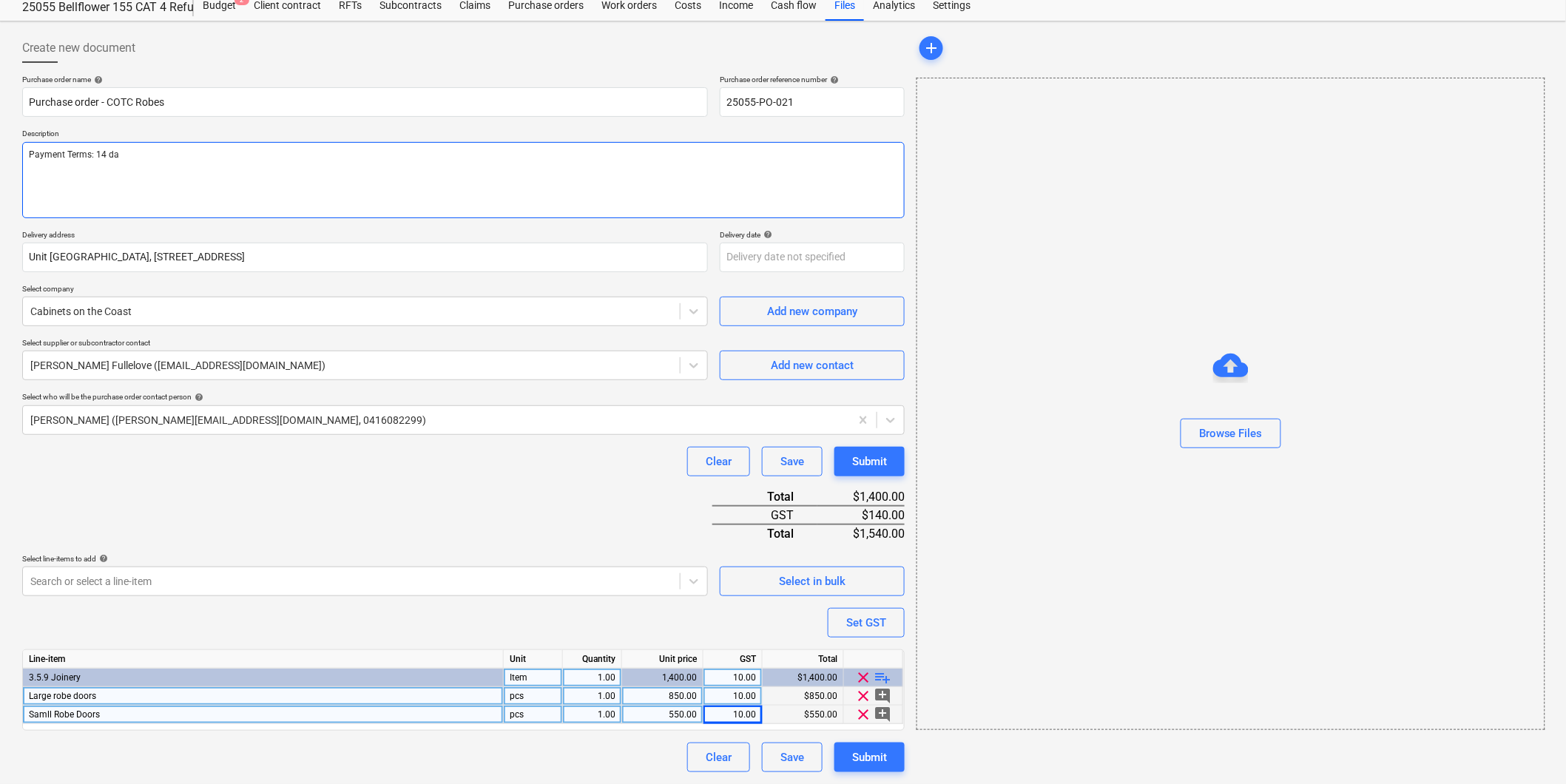
type textarea "Payment Terms: 14 day"
type textarea "x"
type textarea "Payment Terms: 14 days"
click at [393, 519] on div "Purchase order name help Purchase order - COTC Robes Purchase order reference n…" at bounding box center [463, 424] width 882 height 697
click at [538, 744] on div "Clear Save Submit" at bounding box center [463, 757] width 882 height 29
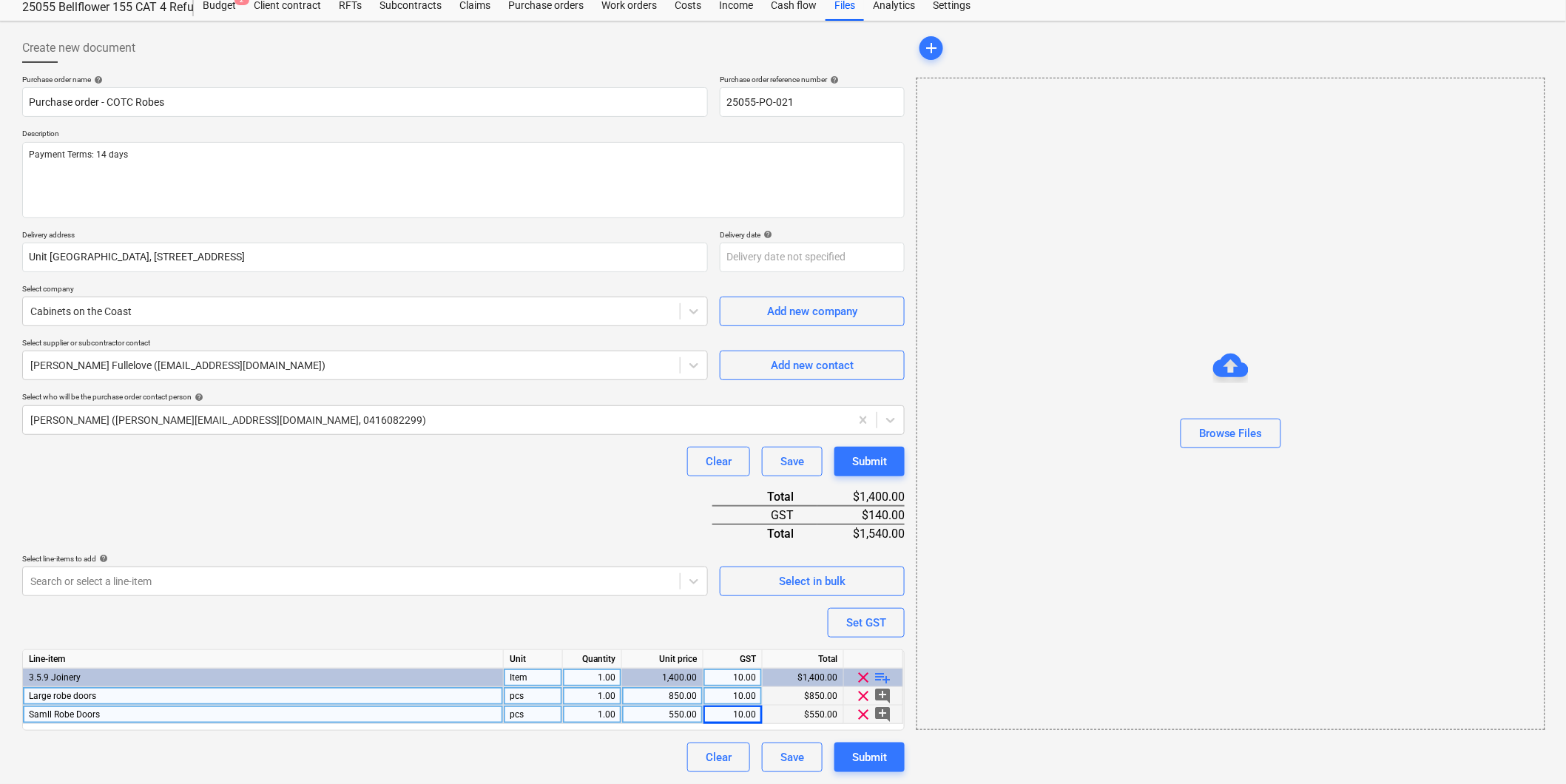
click at [248, 612] on div "Purchase order name help Purchase order - COTC Robes Purchase order reference n…" at bounding box center [463, 424] width 882 height 697
click at [323, 452] on div "Clear Save Submit" at bounding box center [463, 461] width 882 height 29
click at [345, 440] on div "Purchase order name help Purchase order - COTC Robes Purchase order reference n…" at bounding box center [463, 424] width 882 height 697
click at [356, 434] on div "Purchase order name help Purchase order - COTC Robes Purchase order reference n…" at bounding box center [463, 424] width 882 height 697
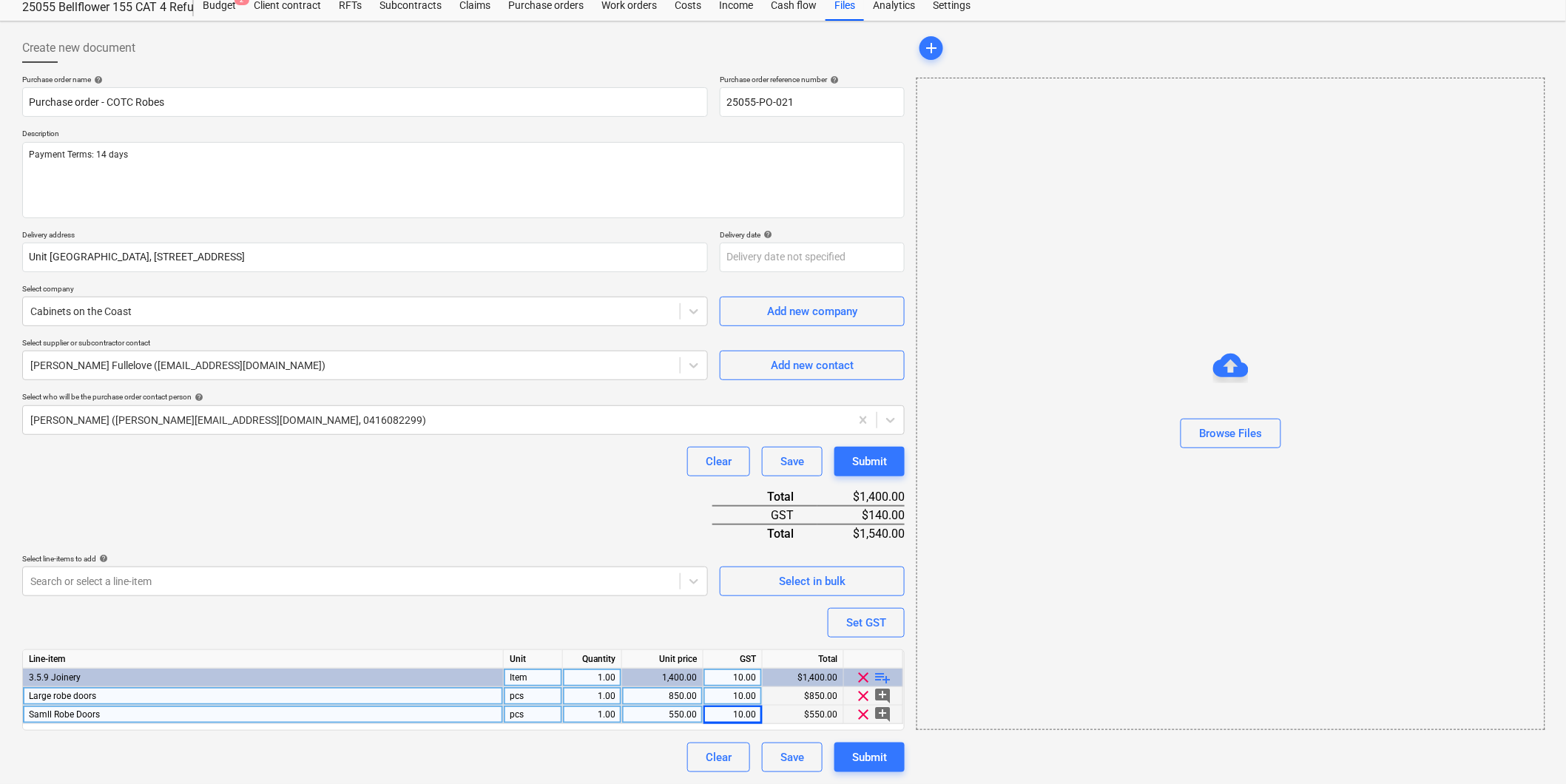
click at [352, 439] on div "Purchase order name help Purchase order - COTC Robes Purchase order reference n…" at bounding box center [463, 424] width 882 height 697
click at [391, 604] on div "Purchase order name help Purchase order - COTC Robes Purchase order reference n…" at bounding box center [463, 424] width 882 height 697
click at [457, 482] on div "Purchase order name help Purchase order - COTC Robes Purchase order reference n…" at bounding box center [463, 424] width 882 height 697
click at [562, 442] on div "Purchase order name help Purchase order - COTC Robes Purchase order reference n…" at bounding box center [463, 424] width 882 height 697
click at [564, 439] on div "Purchase order name help Purchase order - COTC Robes Purchase order reference n…" at bounding box center [463, 424] width 882 height 697
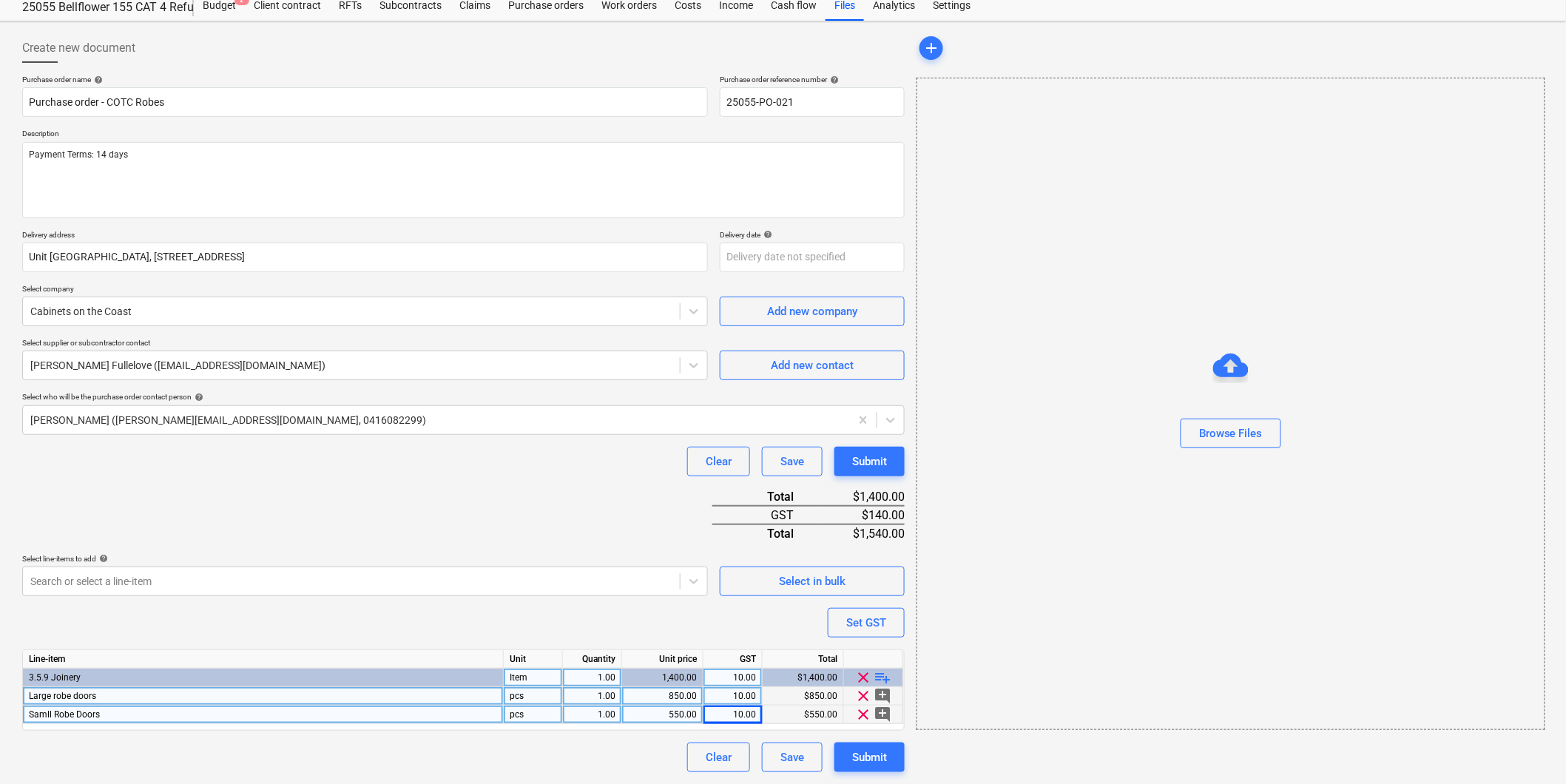
click at [394, 439] on div "Purchase order name help Purchase order - COTC Robes Purchase order reference n…" at bounding box center [463, 424] width 882 height 697
click at [454, 438] on div "Purchase order name help Purchase order - COTC Robes Purchase order reference n…" at bounding box center [463, 424] width 882 height 697
click at [460, 438] on div "Purchase order name help Purchase order - COTC Robes Purchase order reference n…" at bounding box center [463, 424] width 882 height 697
click at [462, 439] on div "Purchase order name help Purchase order - COTC Robes Purchase order reference n…" at bounding box center [463, 424] width 882 height 697
click at [458, 603] on div "Purchase order name help Purchase order - COTC Robes Purchase order reference n…" at bounding box center [463, 424] width 882 height 697
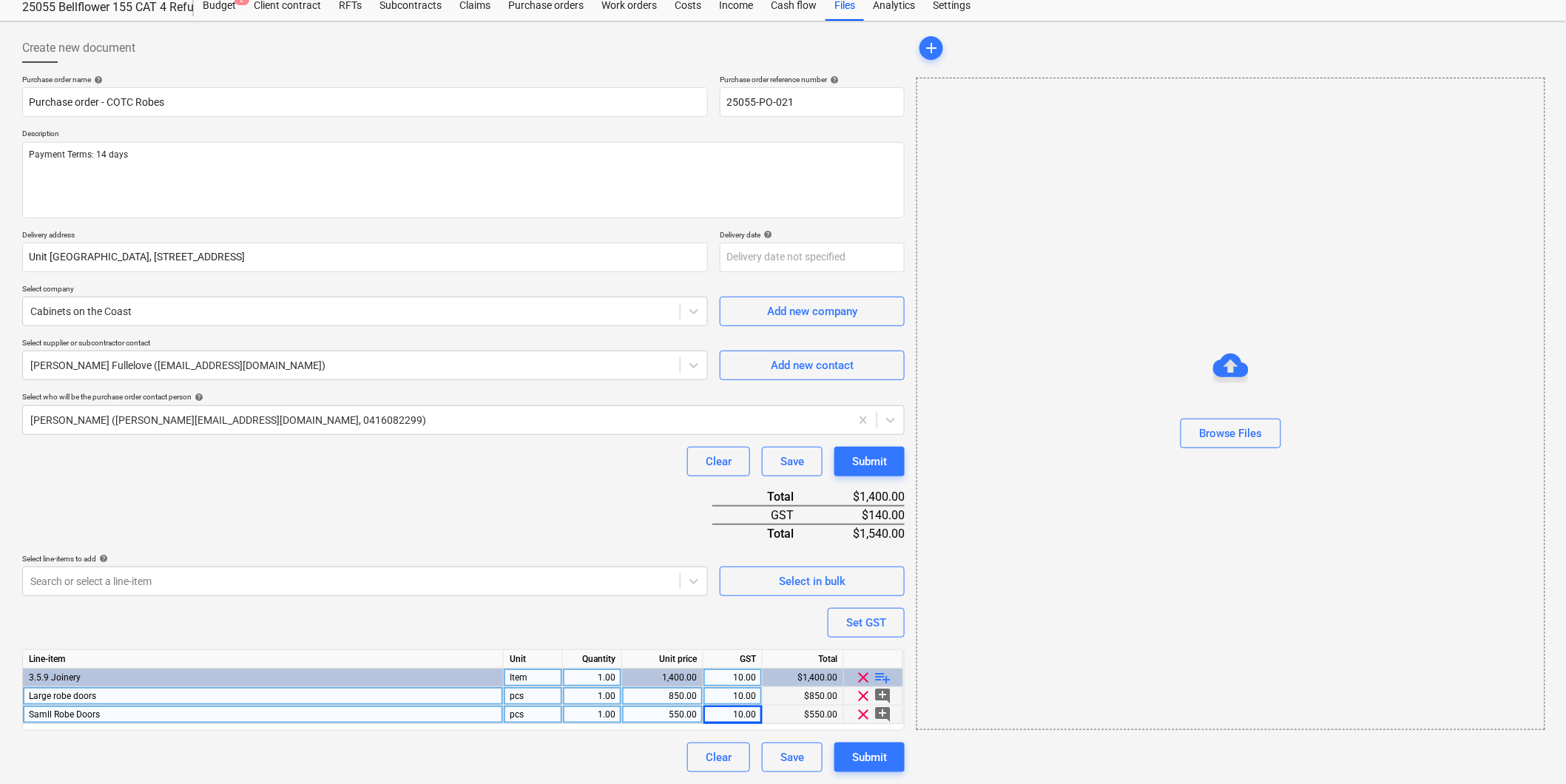
click at [473, 439] on div "Purchase order name help Purchase order - COTC Robes Purchase order reference n…" at bounding box center [463, 424] width 882 height 697
click at [56, 697] on span "Large robe doors" at bounding box center [63, 695] width 68 height 10
type textarea "x"
type input "Large Robe Doors"
click at [276, 624] on div "Purchase order name help Purchase order - COTC Robes Purchase order reference n…" at bounding box center [463, 424] width 882 height 697
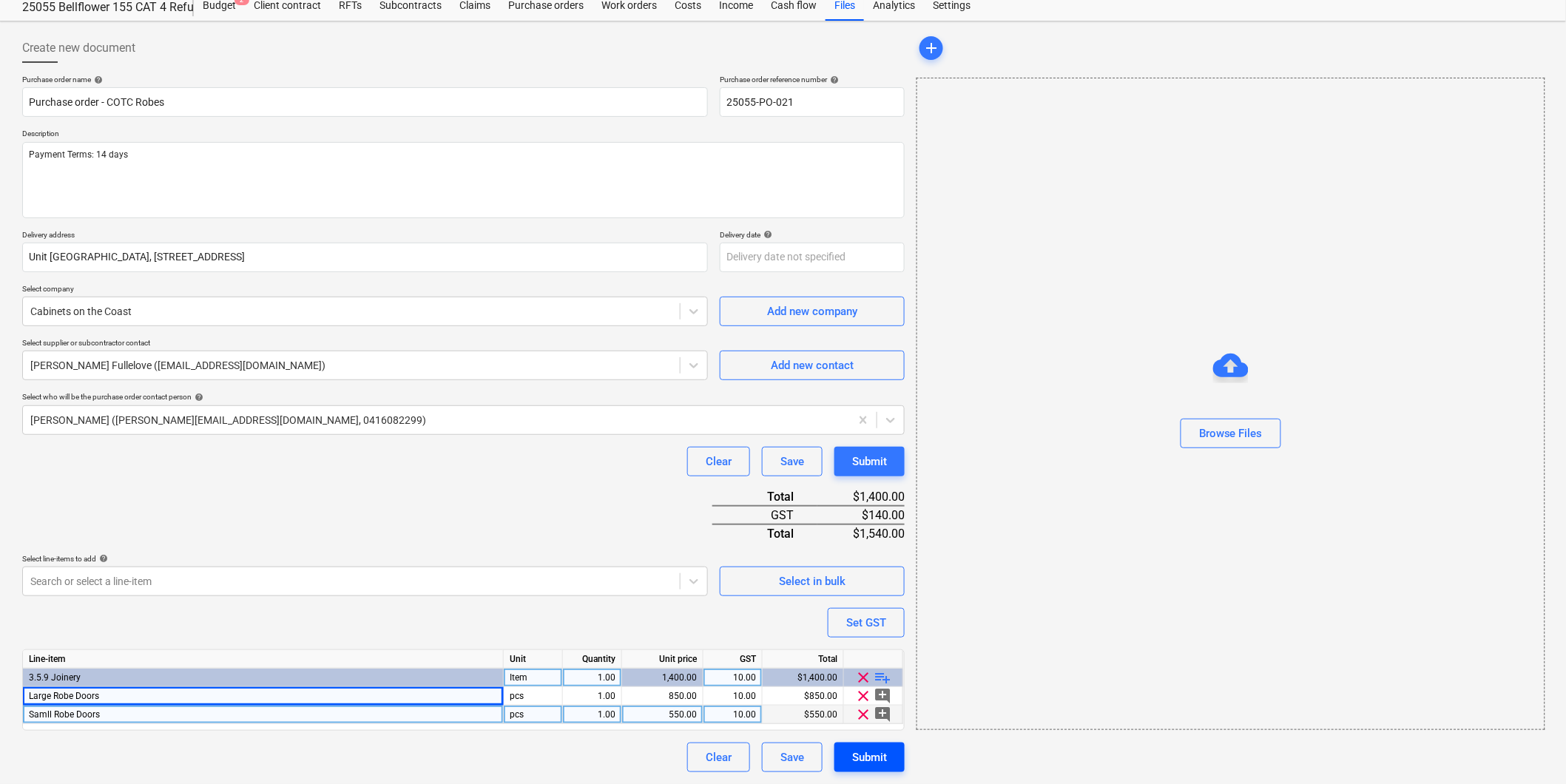
click at [869, 751] on div "Submit" at bounding box center [869, 757] width 35 height 19
type textarea "x"
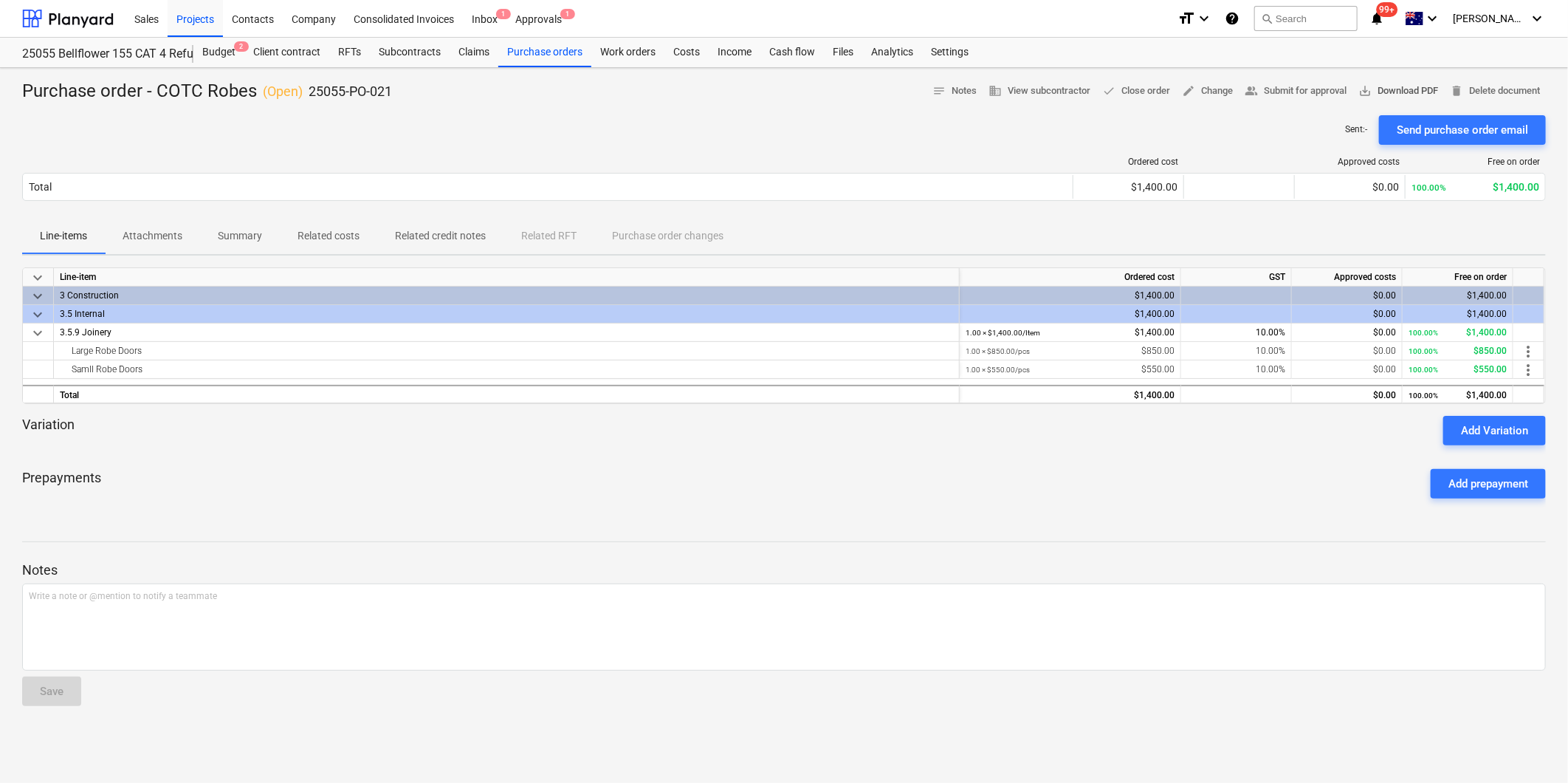
click at [1401, 89] on span "save_alt Download PDF" at bounding box center [1397, 91] width 79 height 17
click at [1348, 23] on button "search Search" at bounding box center [1305, 17] width 103 height 25
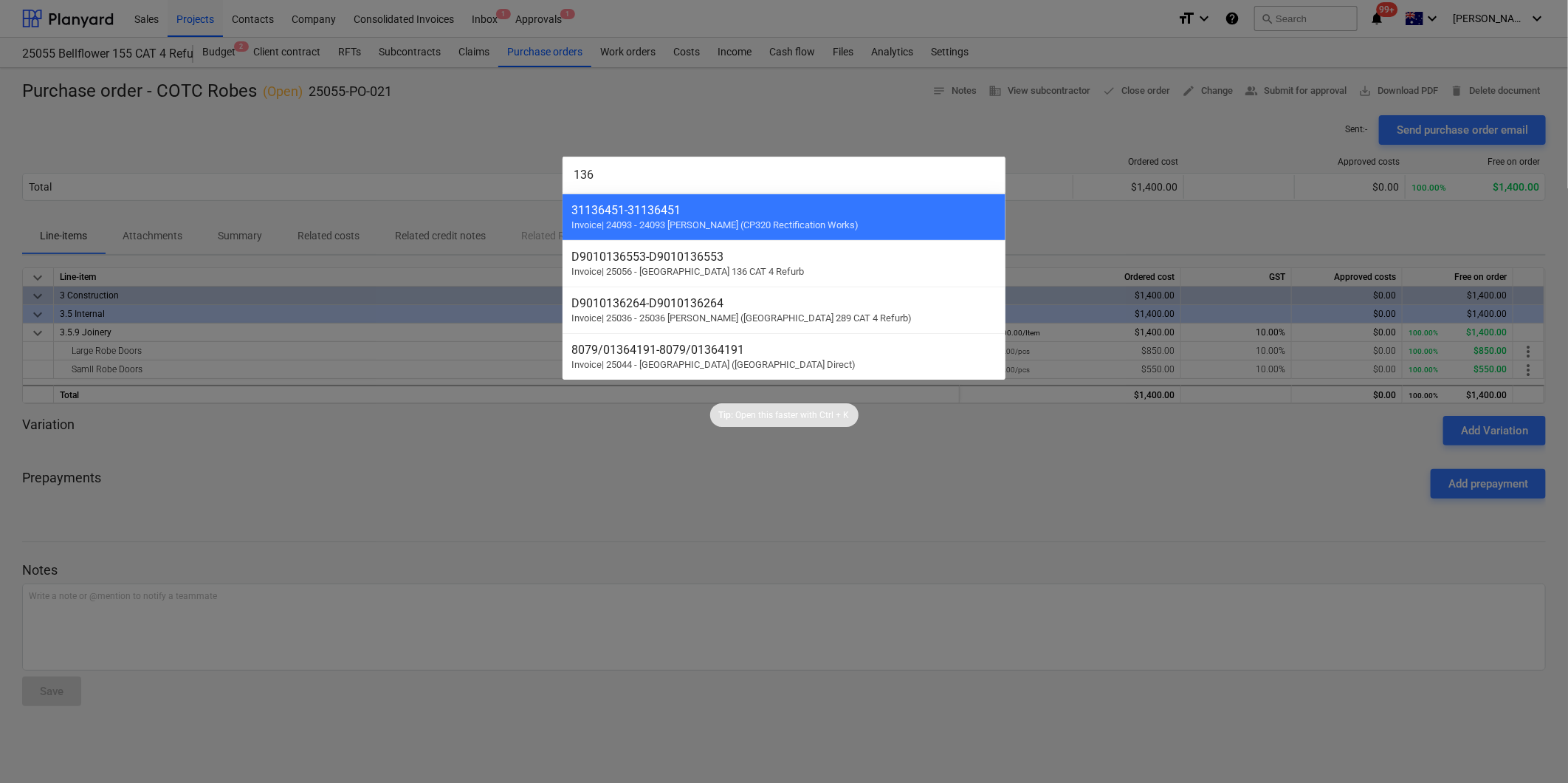
type input "136"
click at [700, 104] on div at bounding box center [784, 391] width 1568 height 783
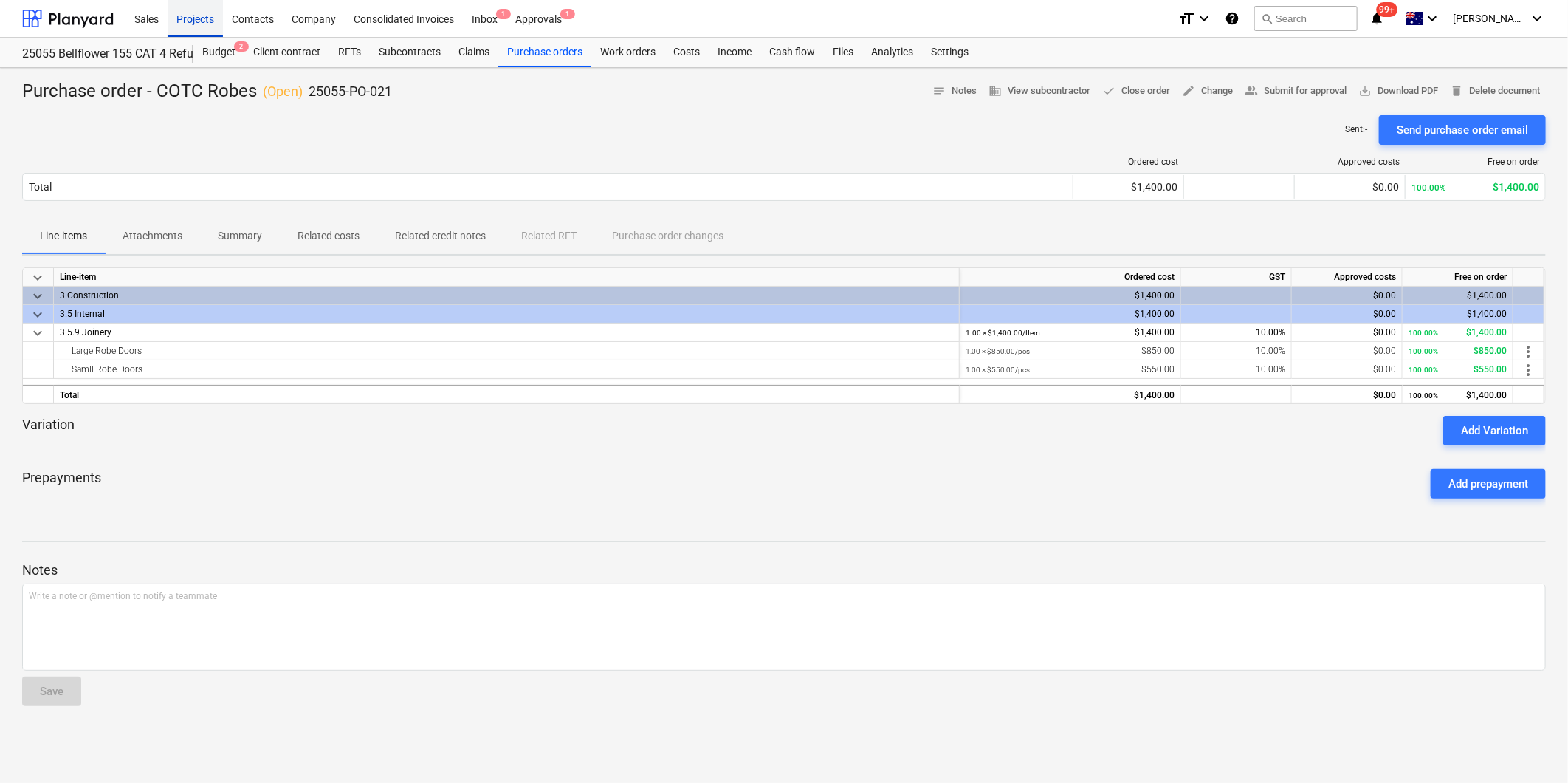
click at [194, 17] on div "Projects" at bounding box center [195, 17] width 56 height 37
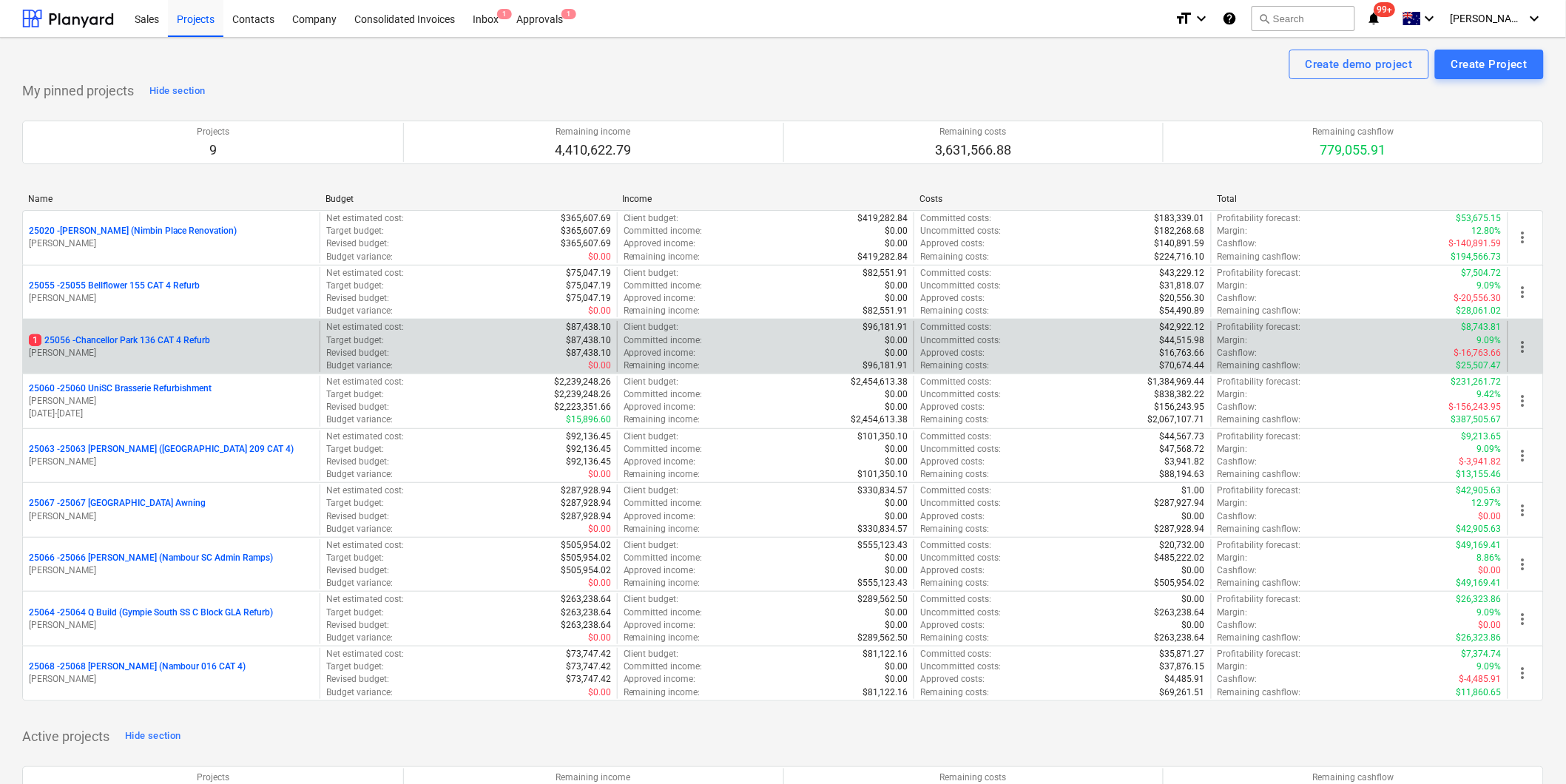
click at [157, 338] on p "1 25056 - [GEOGRAPHIC_DATA] 136 CAT 4 Refurb" at bounding box center [120, 340] width 181 height 13
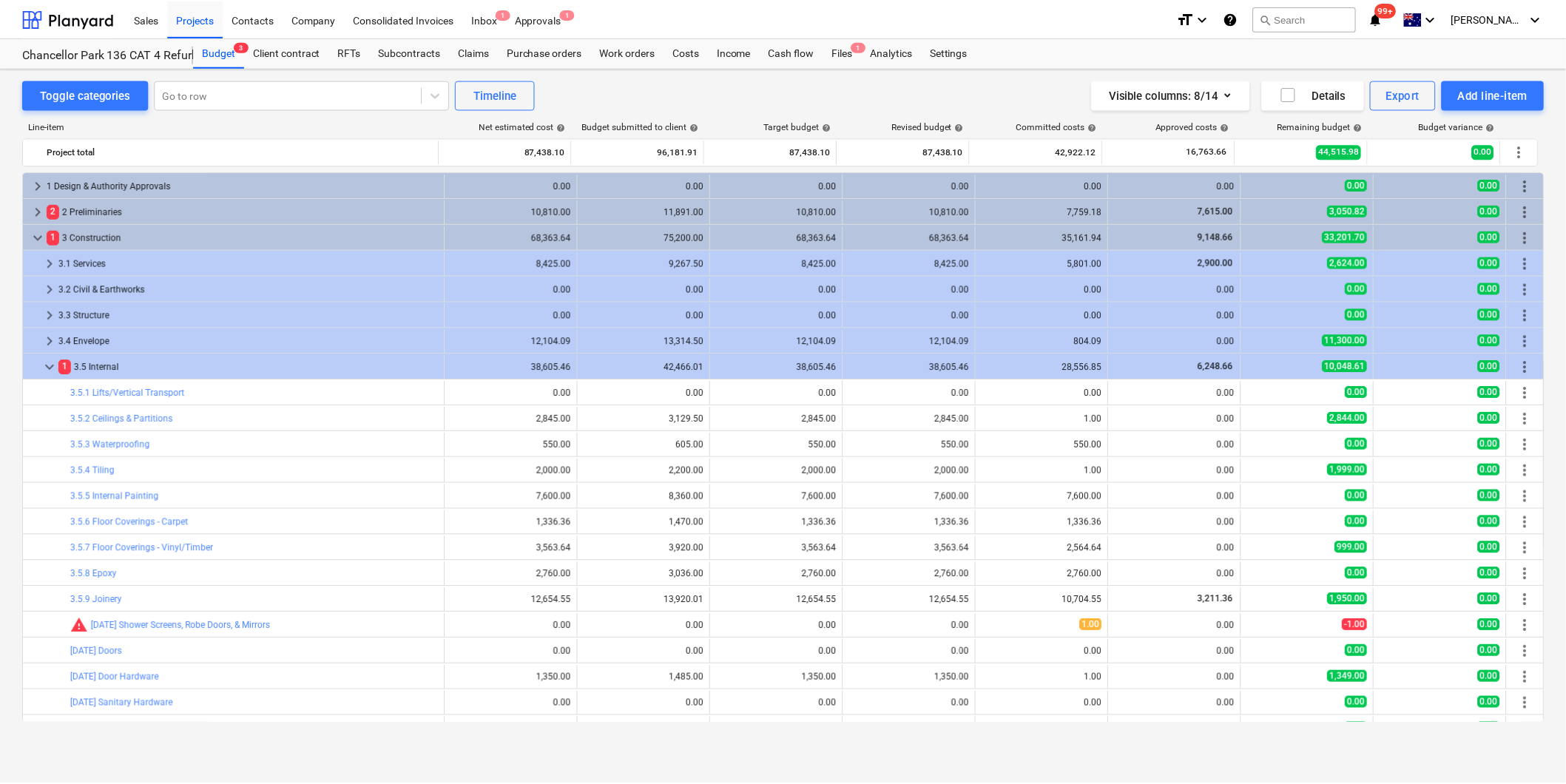
scroll to position [74, 0]
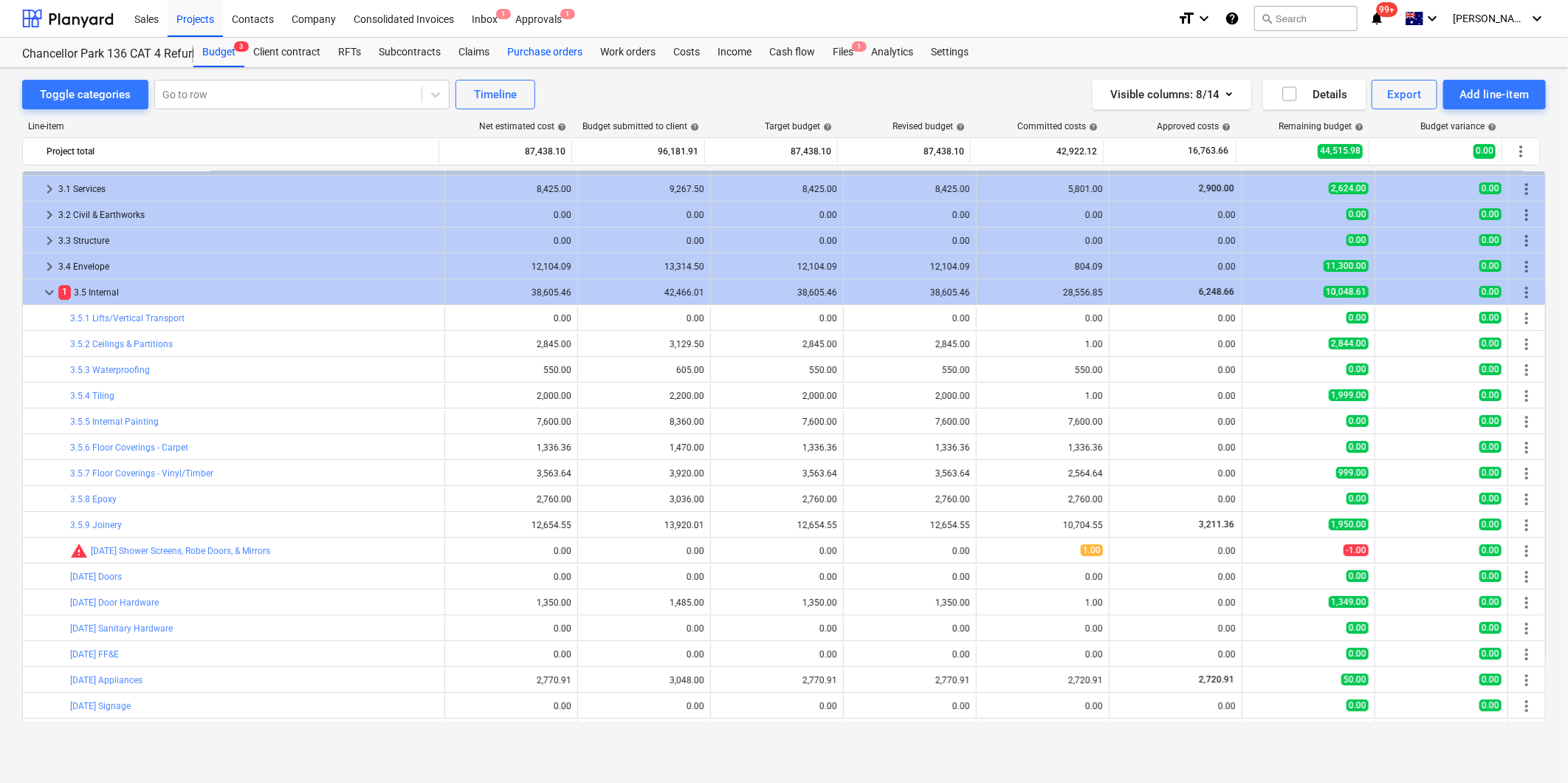
click at [525, 48] on div "Purchase orders" at bounding box center [545, 52] width 93 height 29
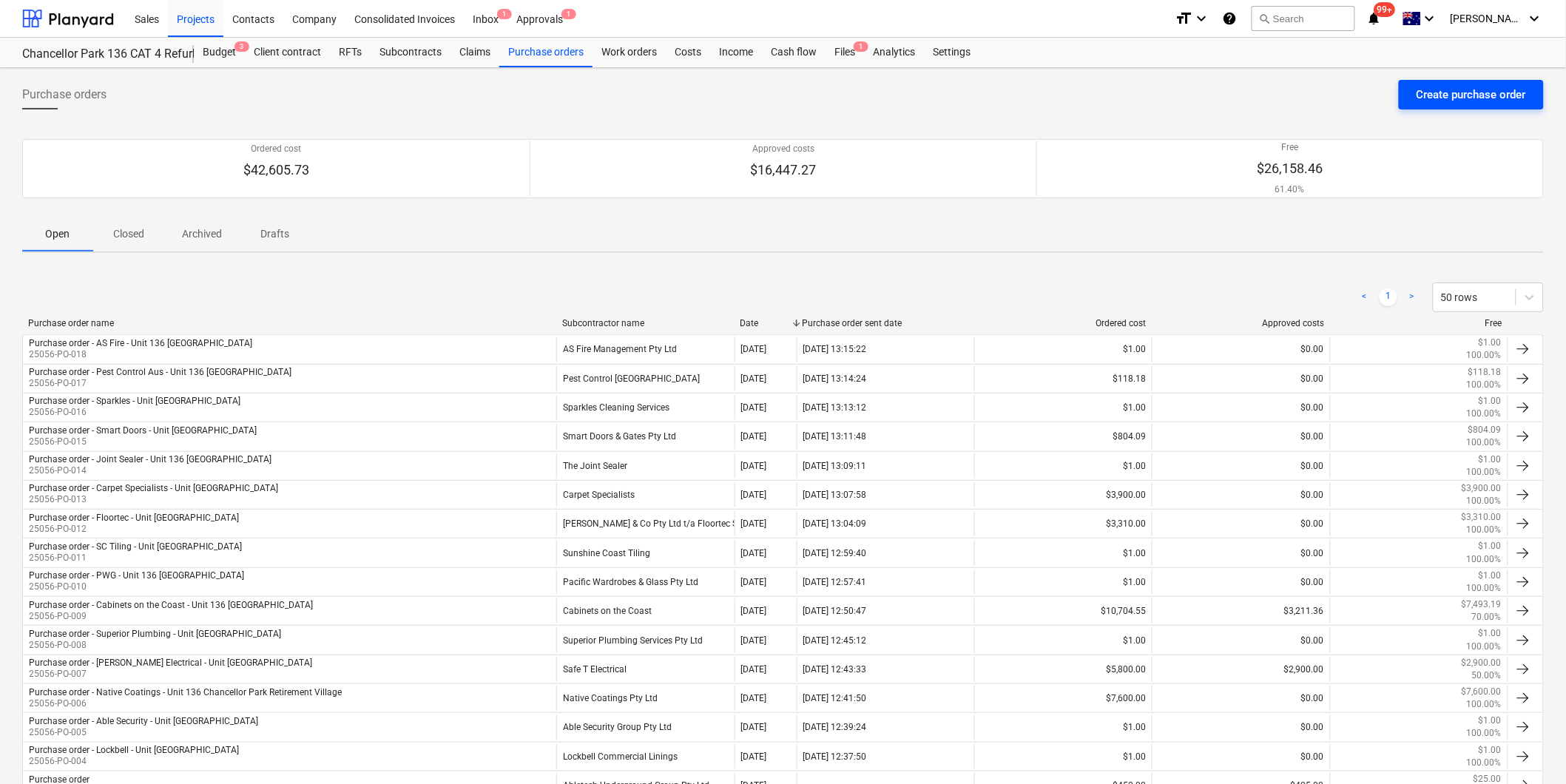
click at [1476, 91] on div "Create purchase order" at bounding box center [1472, 94] width 110 height 19
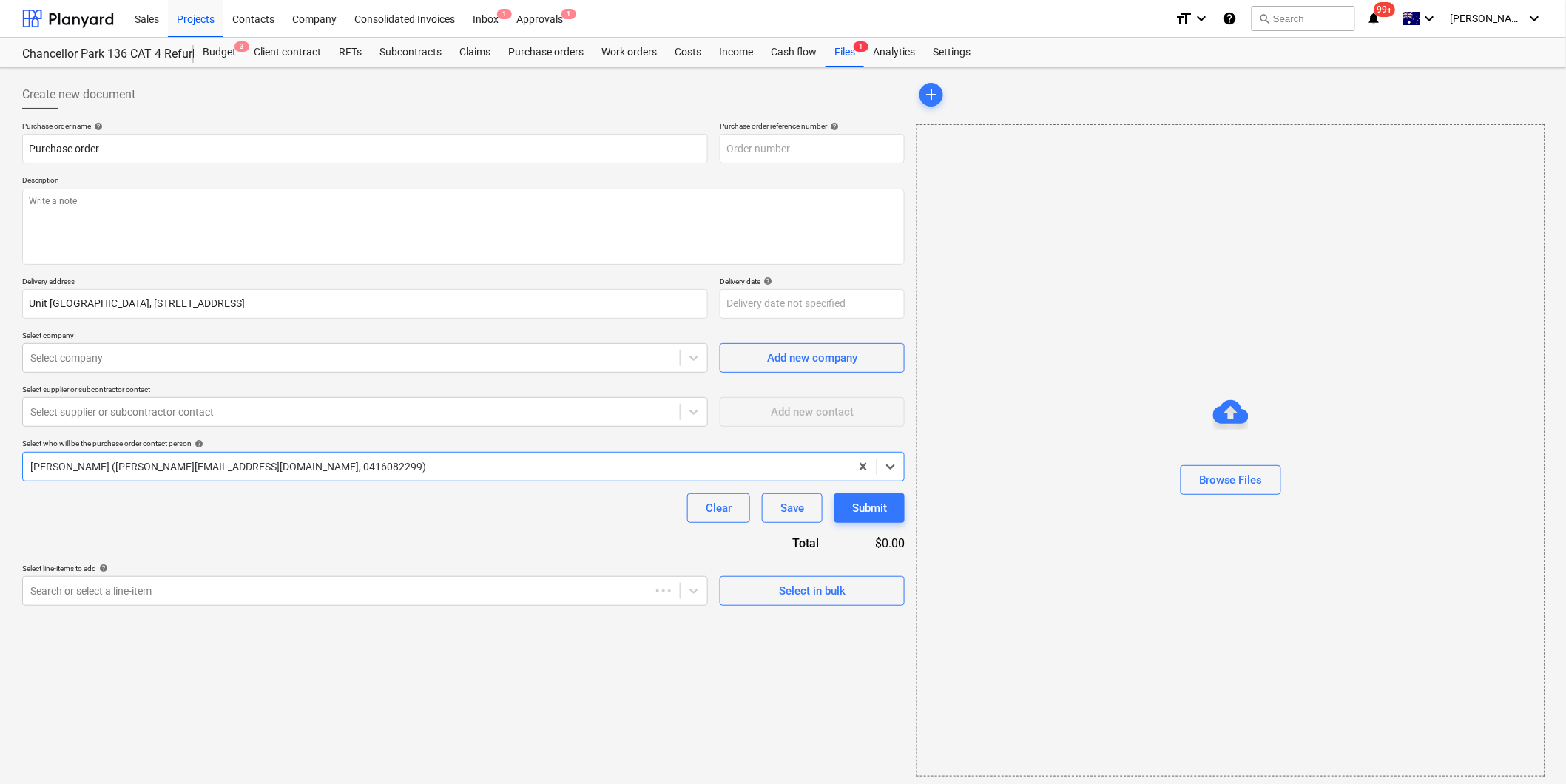
type textarea "x"
type input "25056-PO-020"
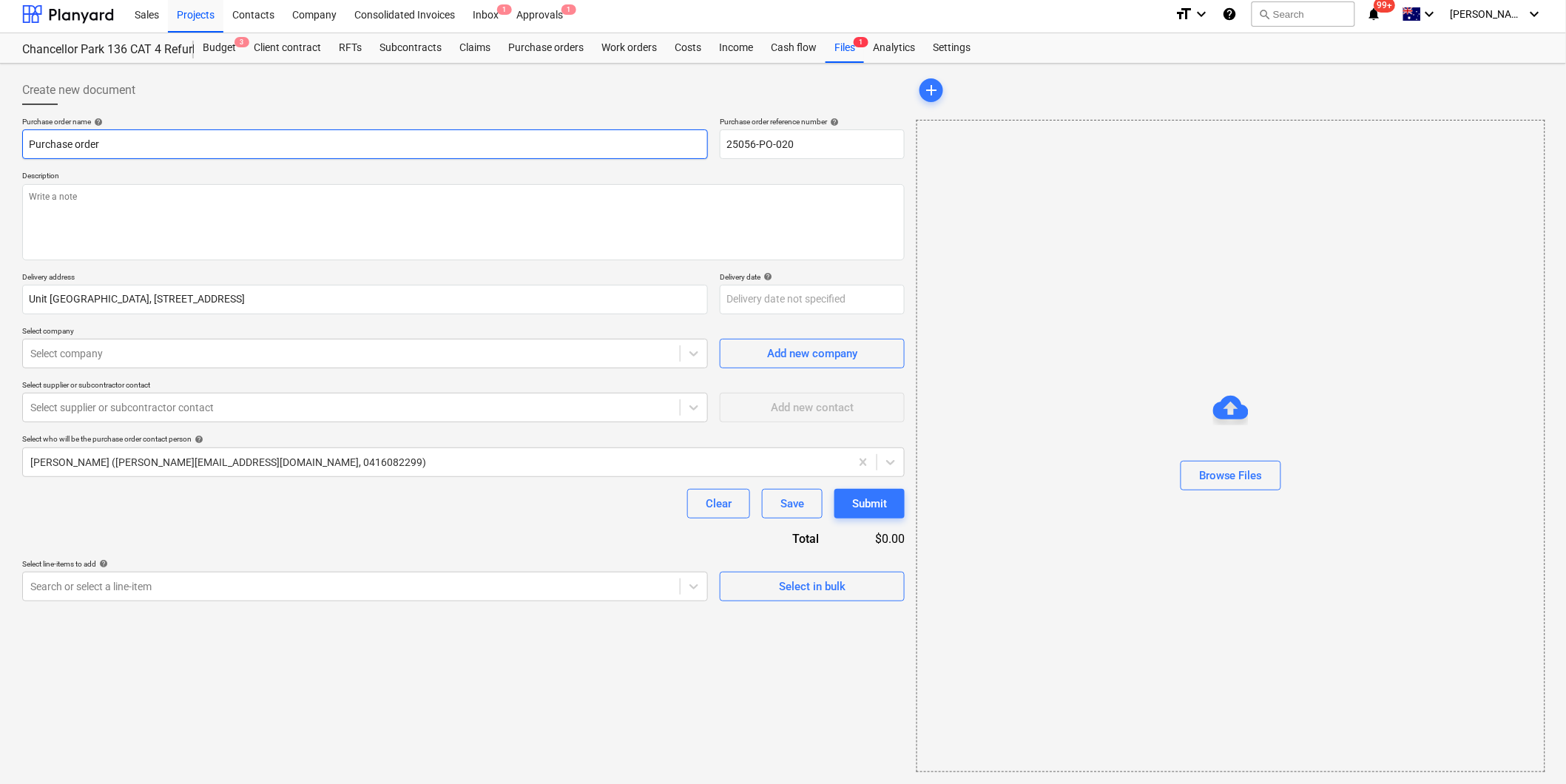
type textarea "x"
click at [193, 142] on input "Purchase order" at bounding box center [364, 144] width 686 height 29
type input "Purchase order"
type textarea "x"
type input "Purchase order -"
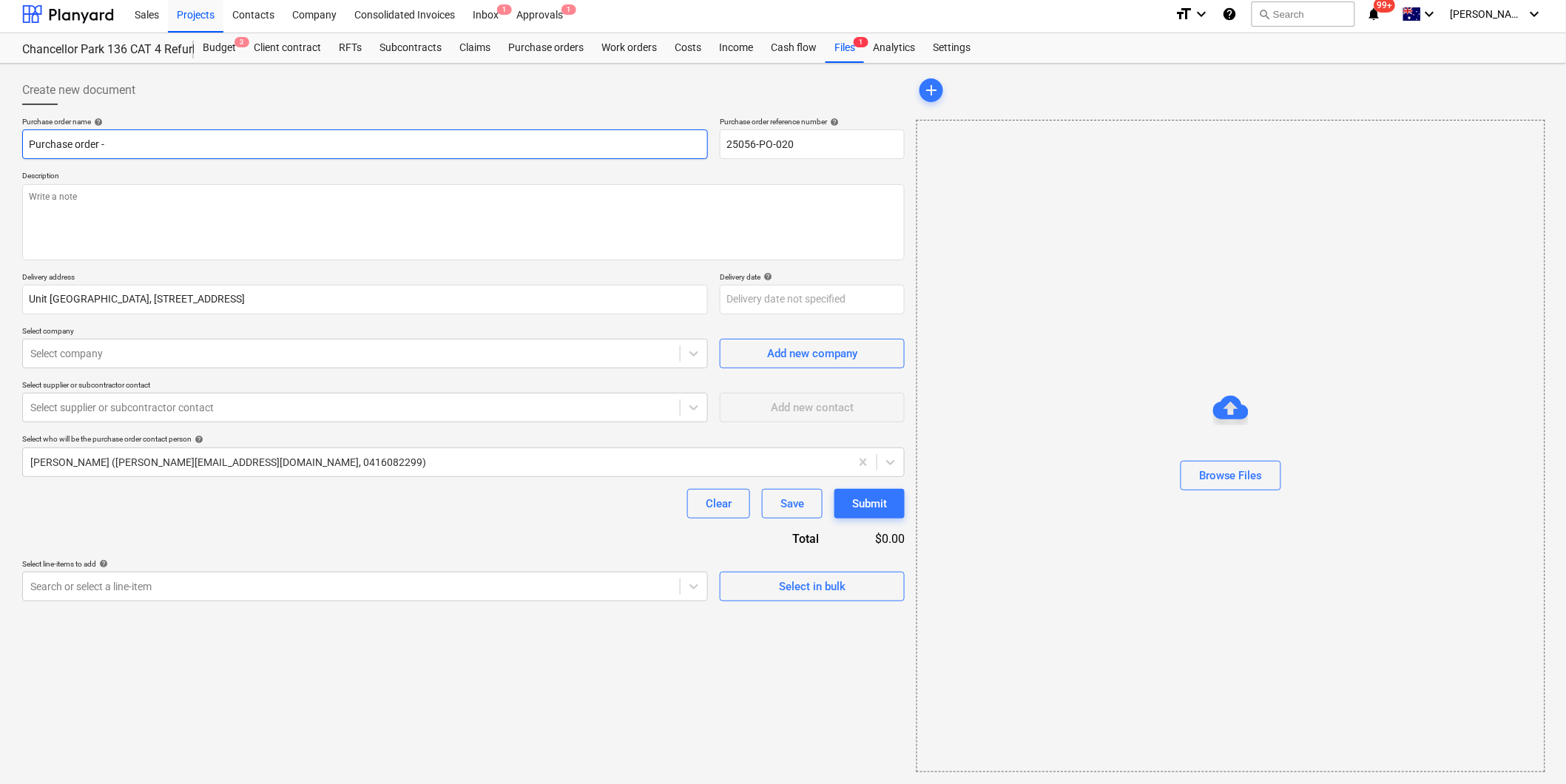
type textarea "x"
type input "Purchase order -"
type textarea "x"
type input "Purchase order - C"
type textarea "x"
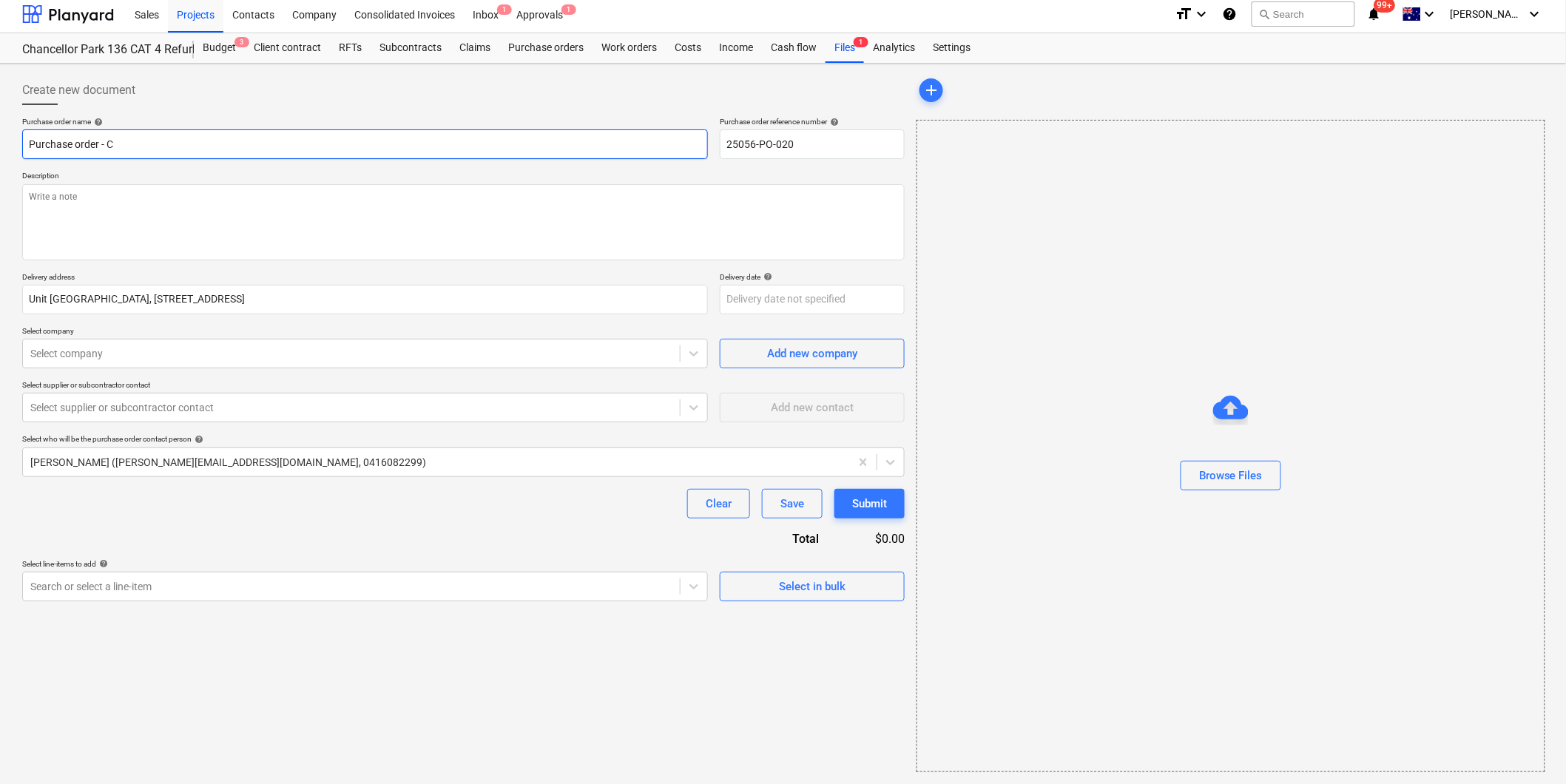
type input "Purchase order - CO"
type textarea "x"
type input "Purchase order - COT"
type textarea "x"
type input "Purchase order - COTC"
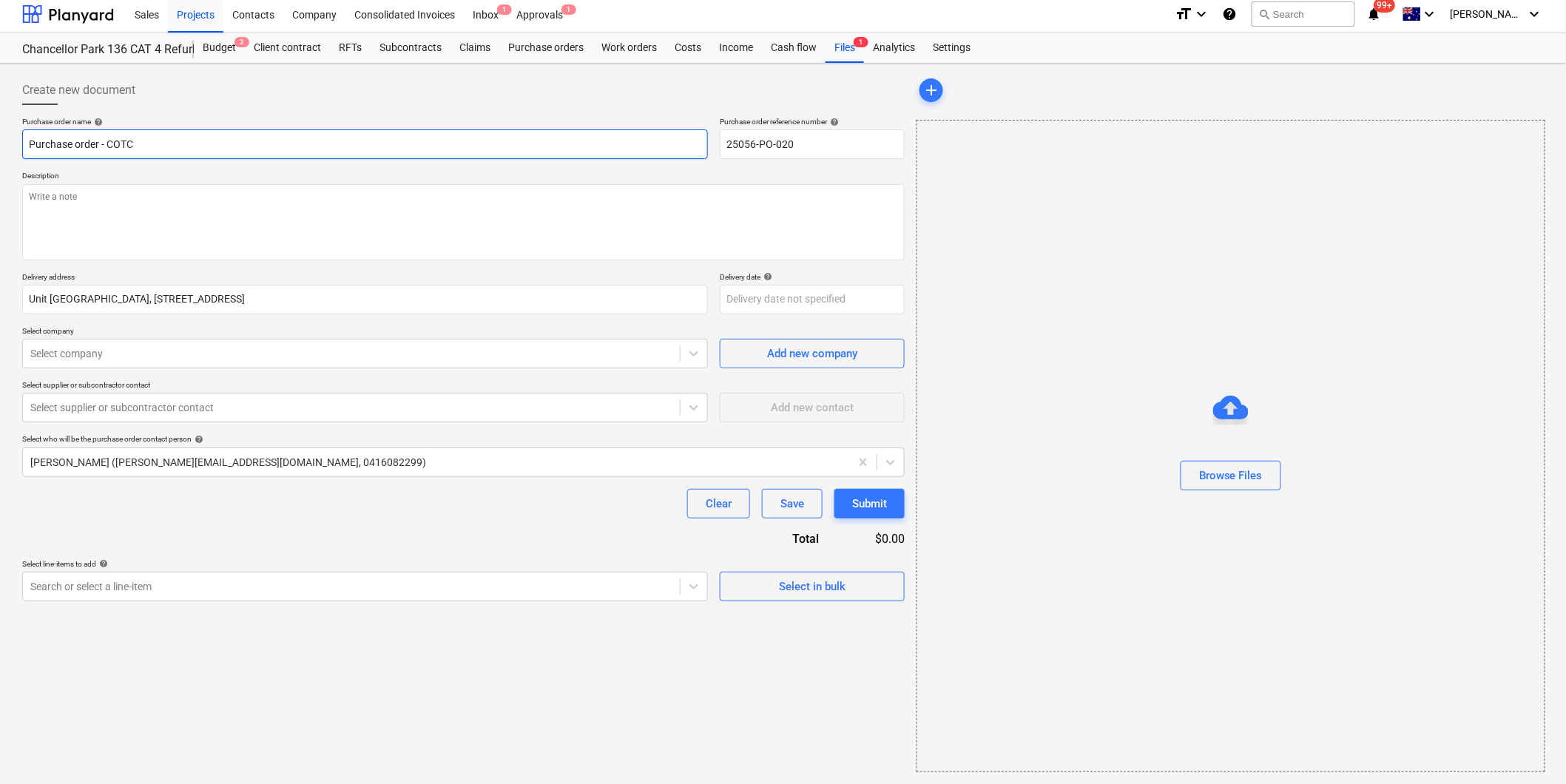
type textarea "x"
type input "Purchase order - COTC R"
type textarea "x"
type input "Purchase order - COTC Ro"
type textarea "x"
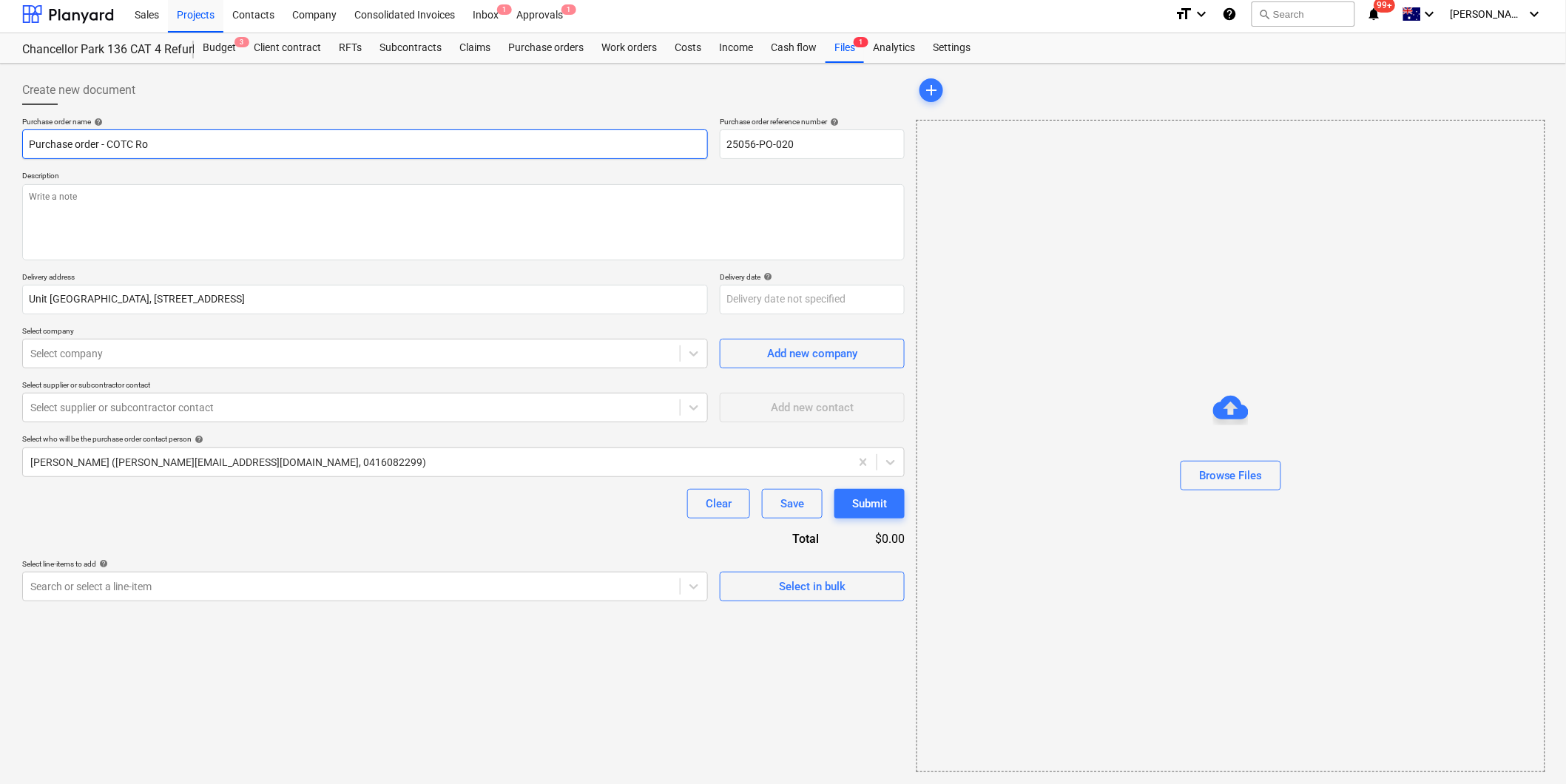
type input "Purchase order - COTC [PERSON_NAME]"
type textarea "x"
type input "Purchase order - COTC Robe"
type textarea "x"
type input "Purchase order - COTC Robes"
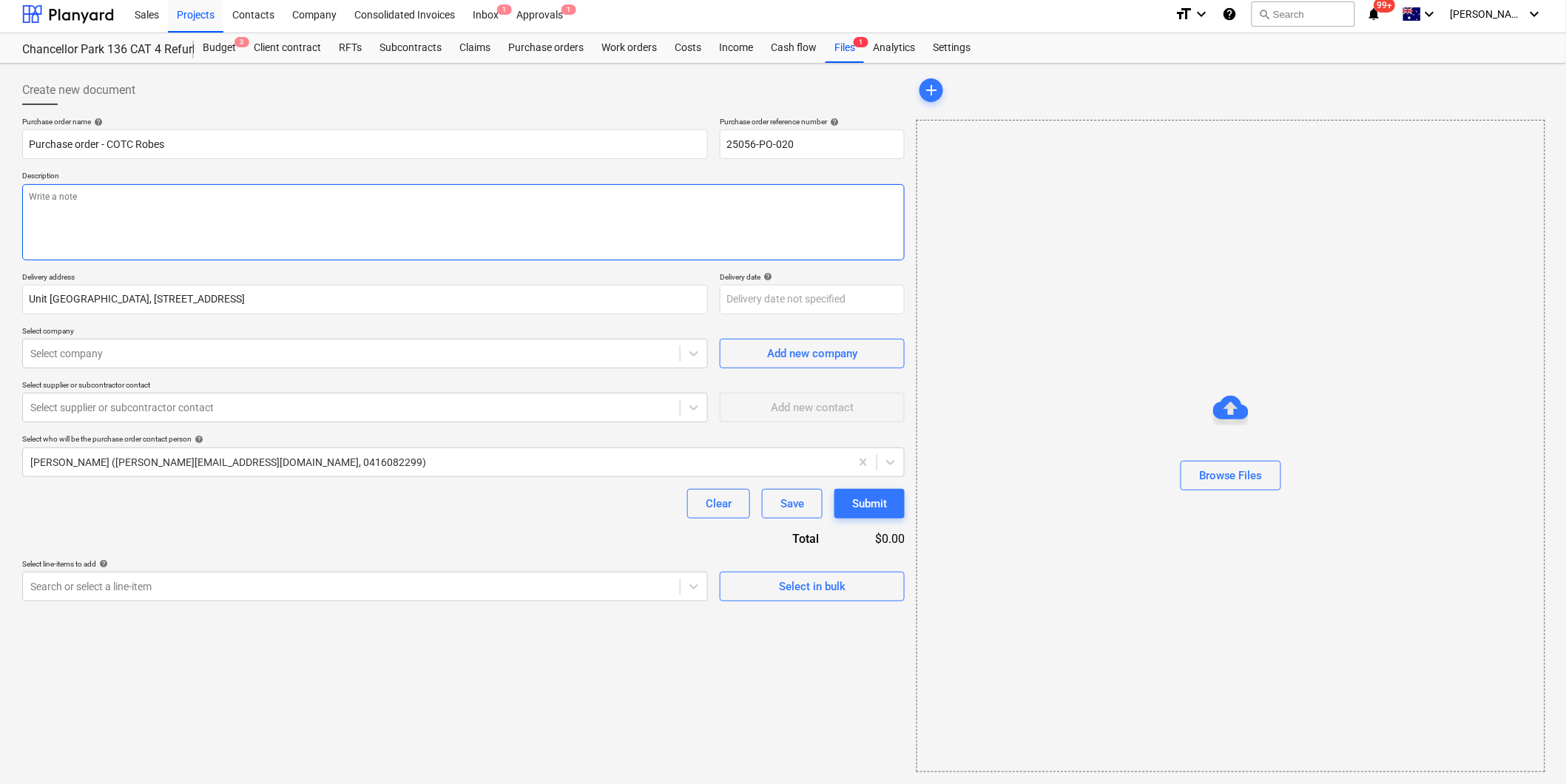
drag, startPoint x: 96, startPoint y: 204, endPoint x: 92, endPoint y: 192, distance: 12.6
click at [96, 204] on textarea at bounding box center [463, 221] width 882 height 76
type textarea "x"
type textarea "P"
type textarea "x"
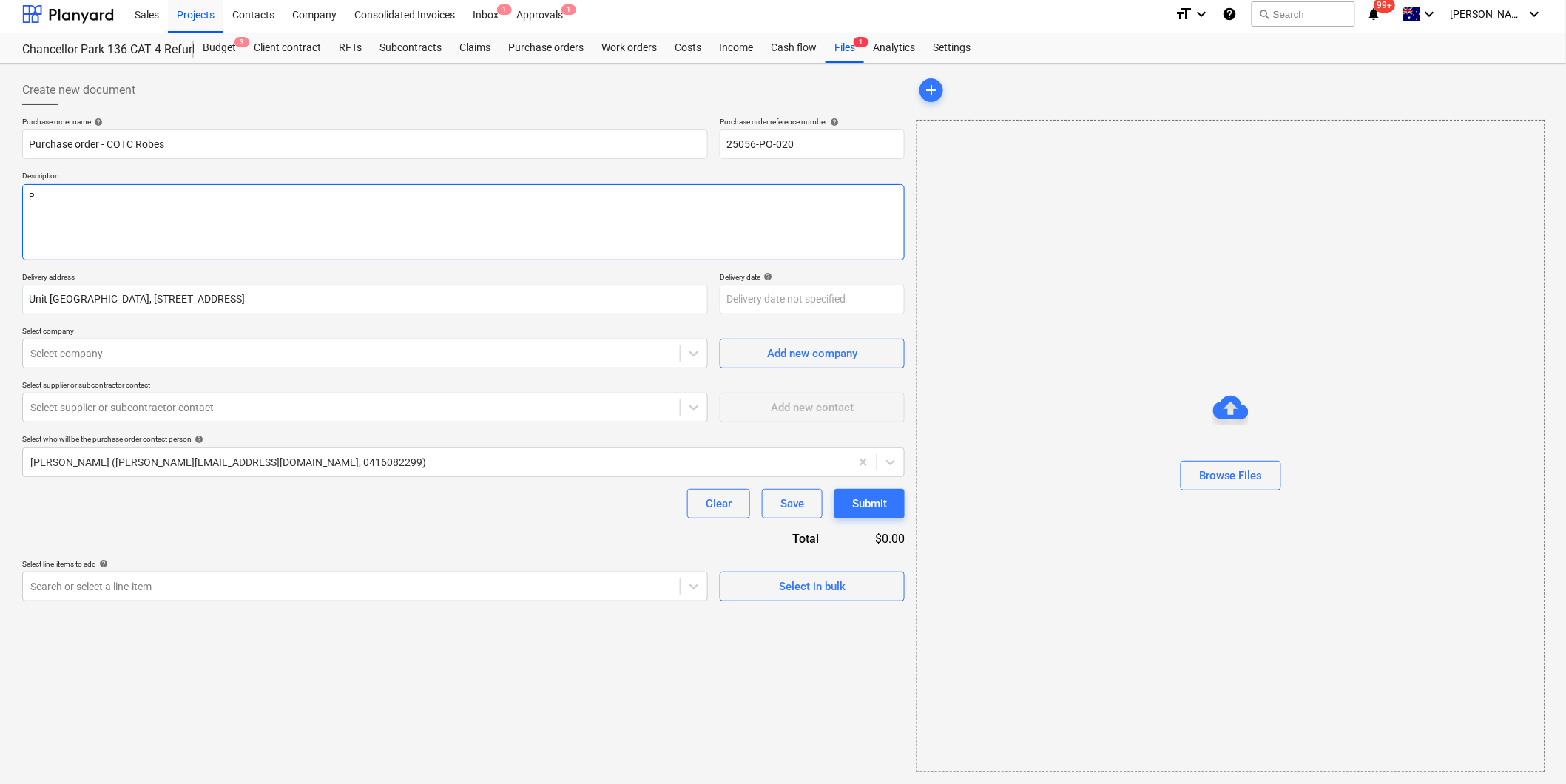
type textarea "Pa"
type textarea "x"
type textarea "Pay"
type textarea "x"
type textarea "Paym"
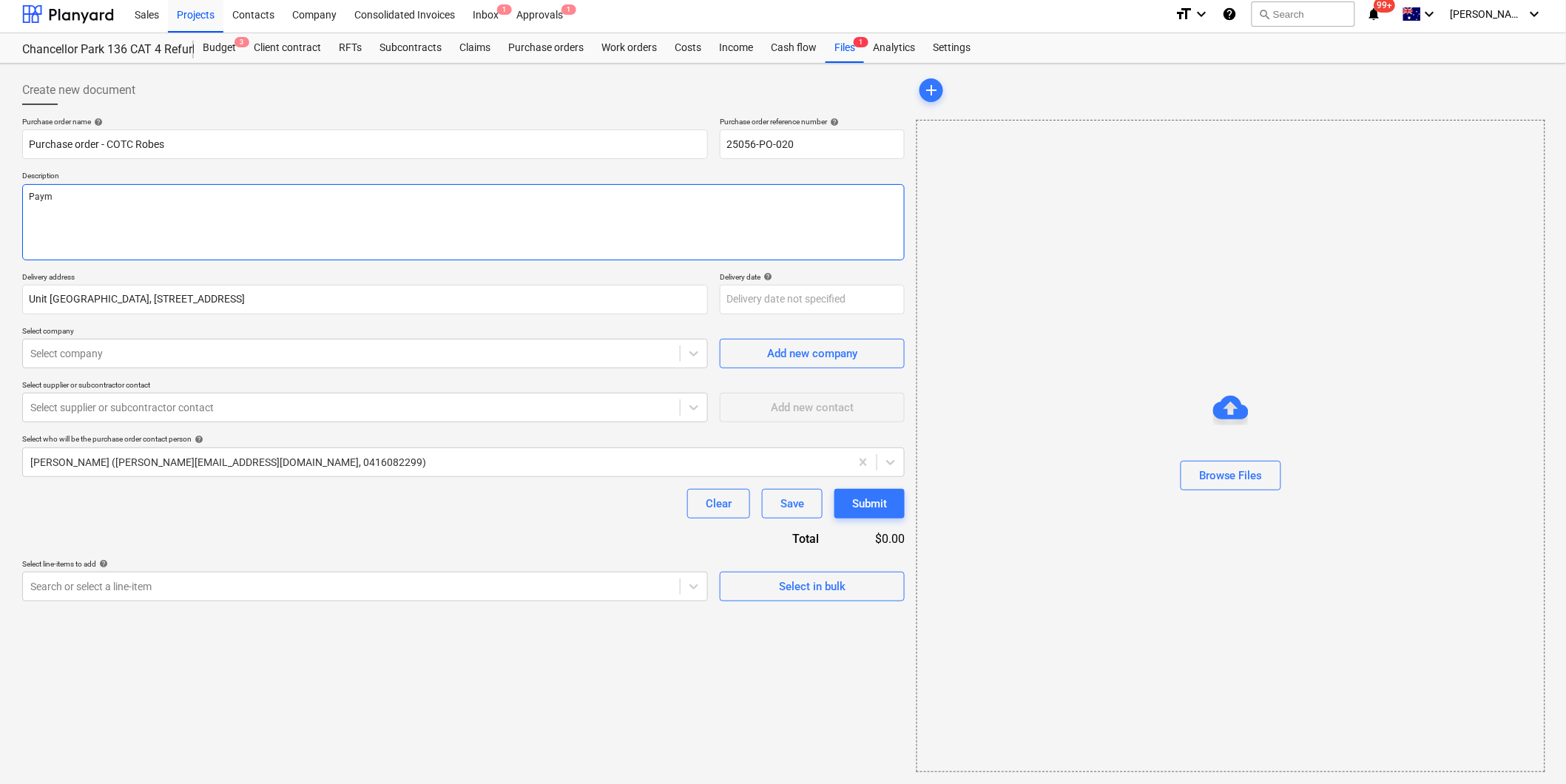
type textarea "x"
type textarea "Payme"
type textarea "x"
type textarea "Paymen"
type textarea "x"
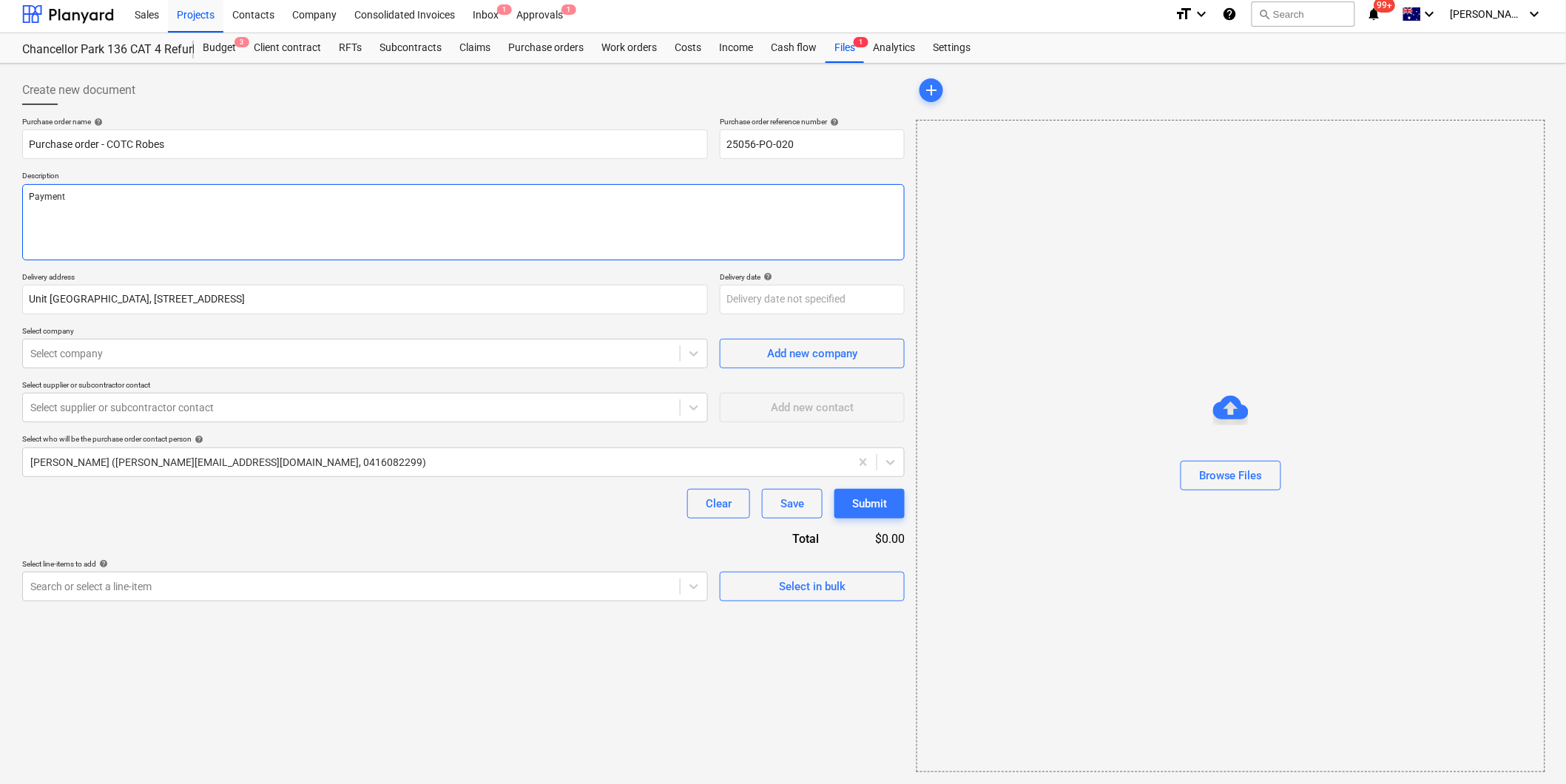
type textarea "Payment"
type textarea "x"
type textarea "Payment T"
type textarea "x"
type textarea "Payment Te"
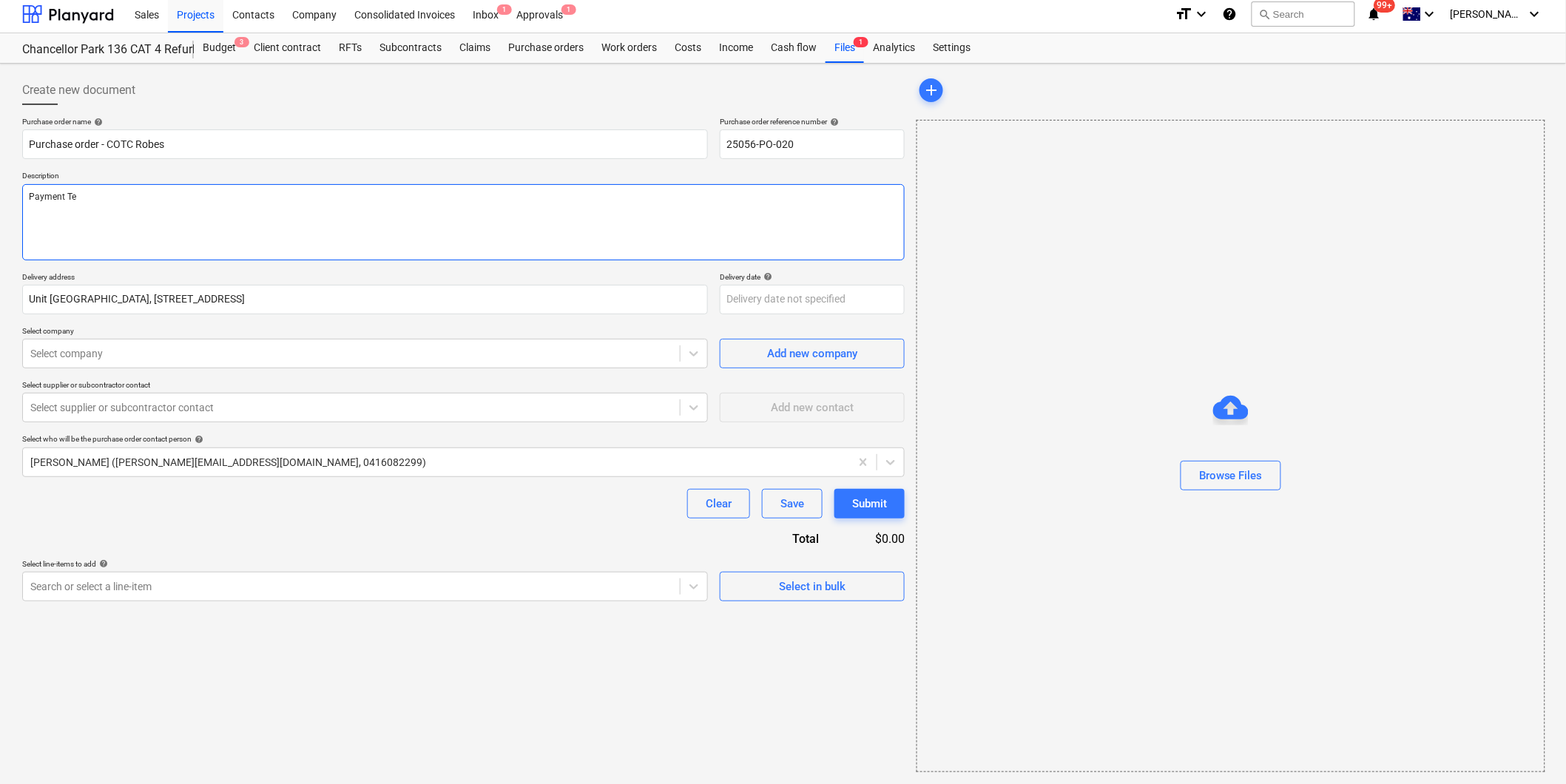
type textarea "x"
type textarea "Payment Ter"
type textarea "x"
type textarea "Payment Term"
type textarea "x"
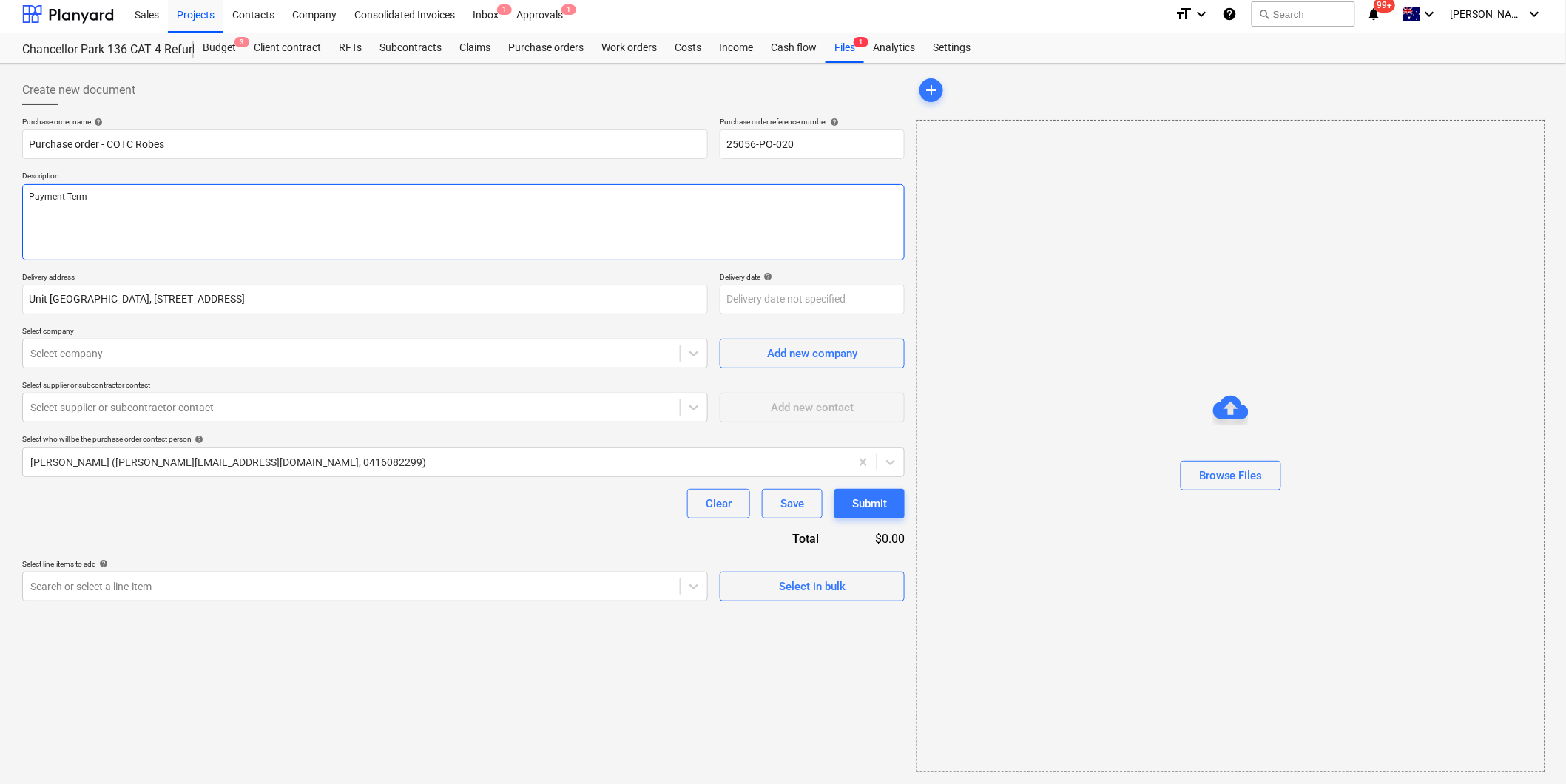
type textarea "Payment Terms"
type textarea "x"
type textarea "Payment Terms:"
click at [232, 230] on textarea "Payment Terms: 14 days" at bounding box center [463, 221] width 882 height 76
click at [198, 353] on div at bounding box center [351, 353] width 643 height 15
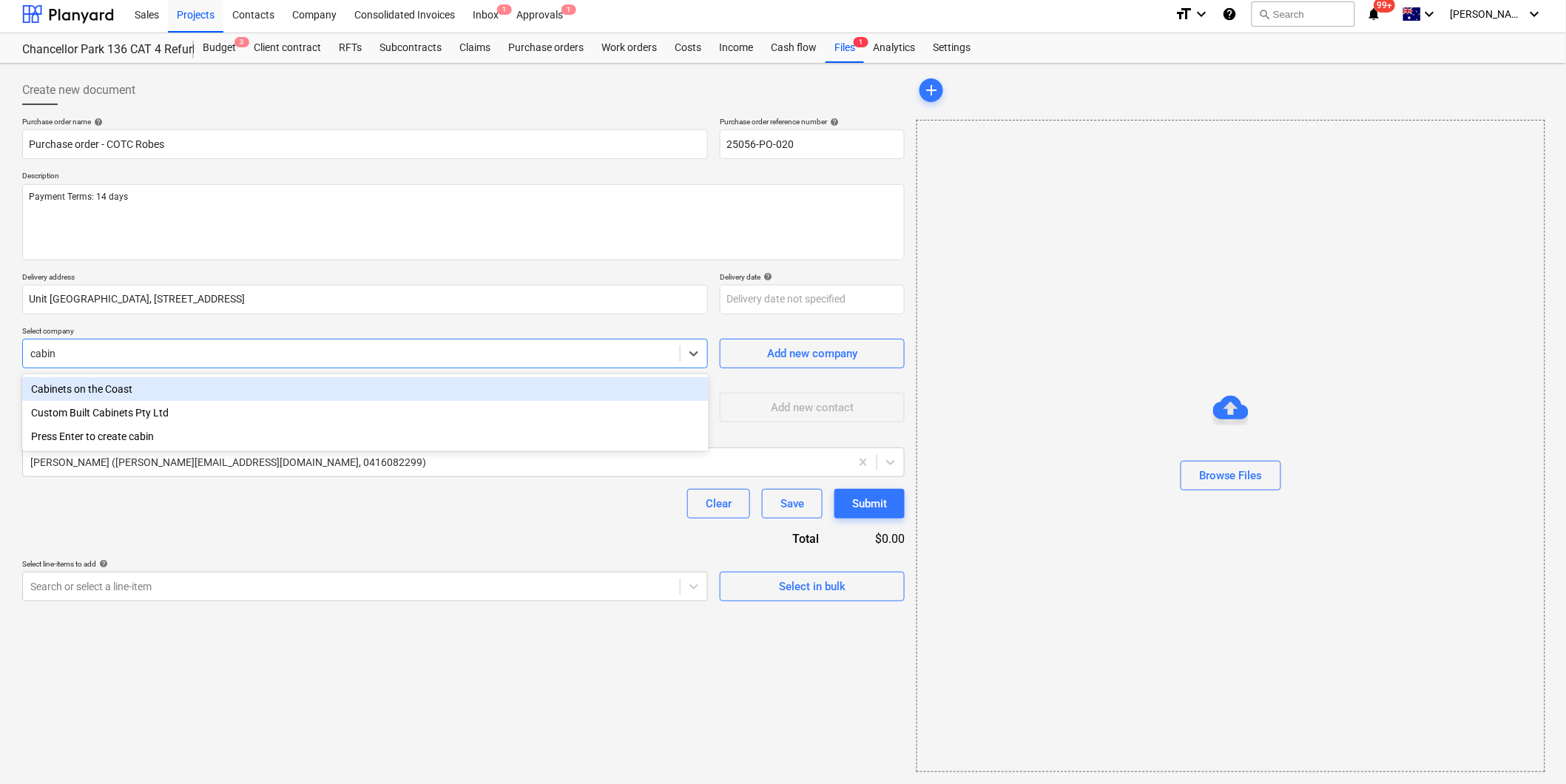
click at [110, 386] on div "Cabinets on the Coast" at bounding box center [365, 389] width 686 height 24
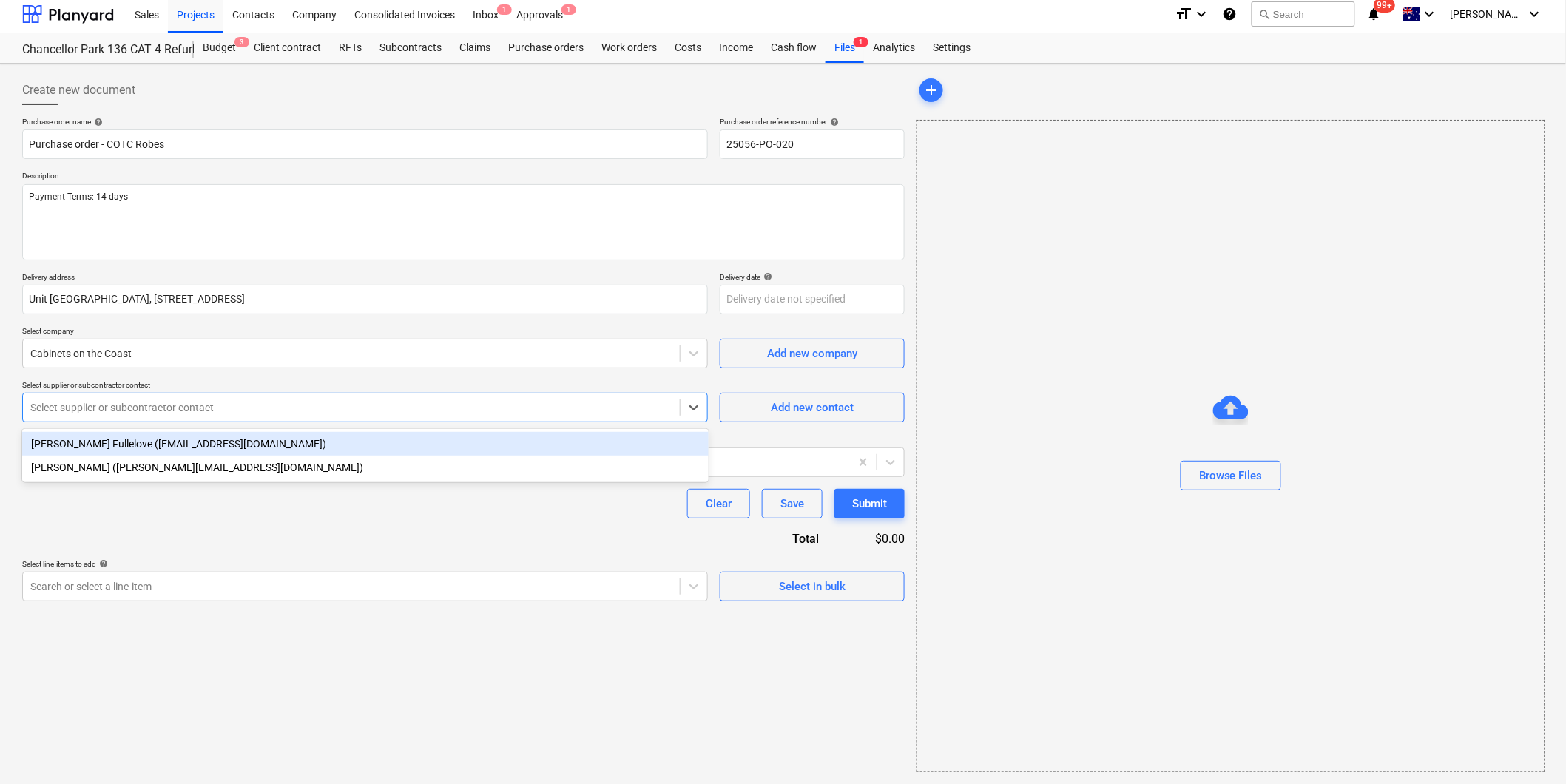
click at [102, 411] on div at bounding box center [351, 407] width 643 height 15
click at [98, 445] on div "[PERSON_NAME] Fullelove ([EMAIL_ADDRESS][DOMAIN_NAME])" at bounding box center [365, 444] width 686 height 24
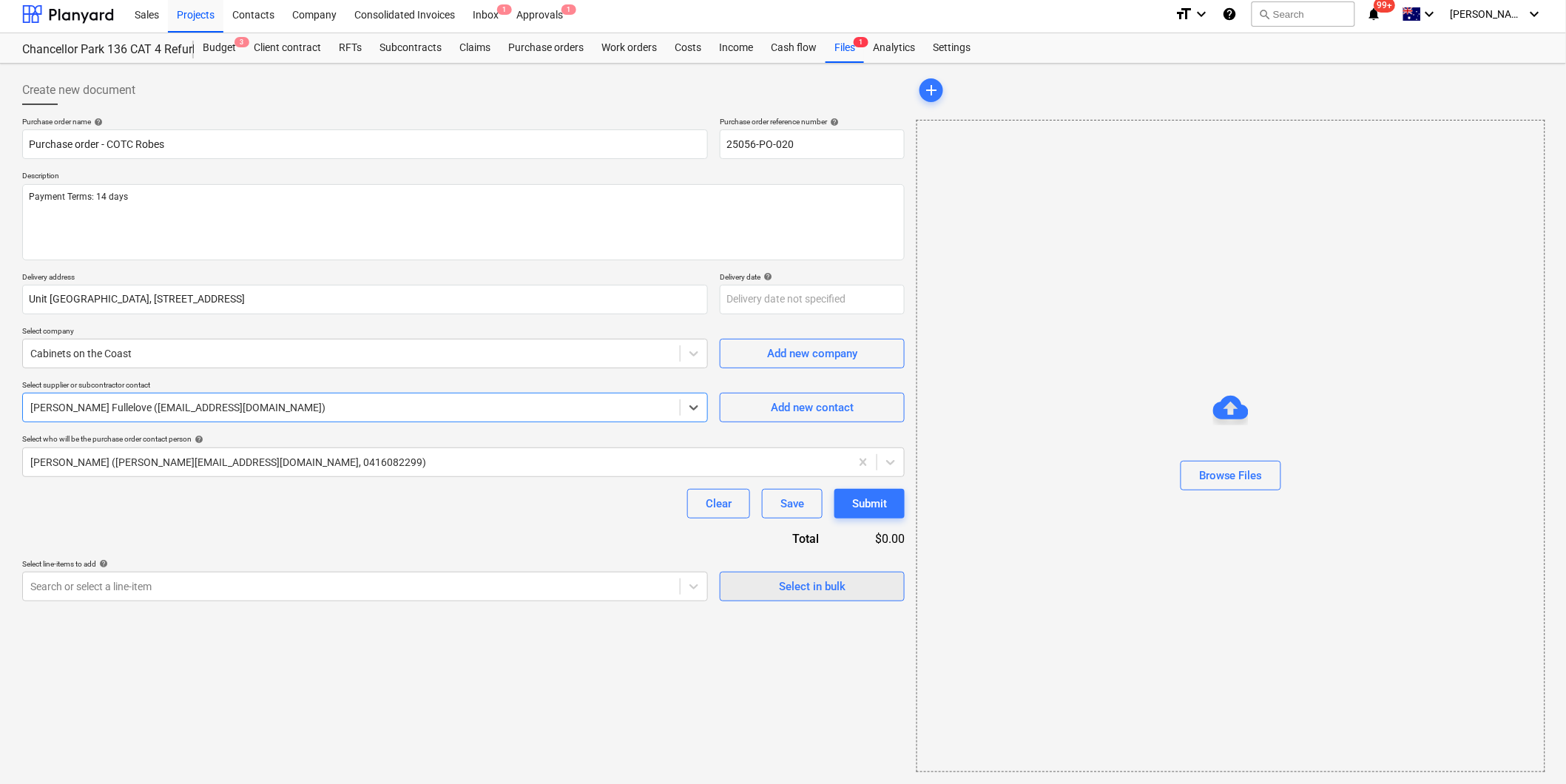
click at [811, 588] on div "Select in bulk" at bounding box center [812, 586] width 67 height 19
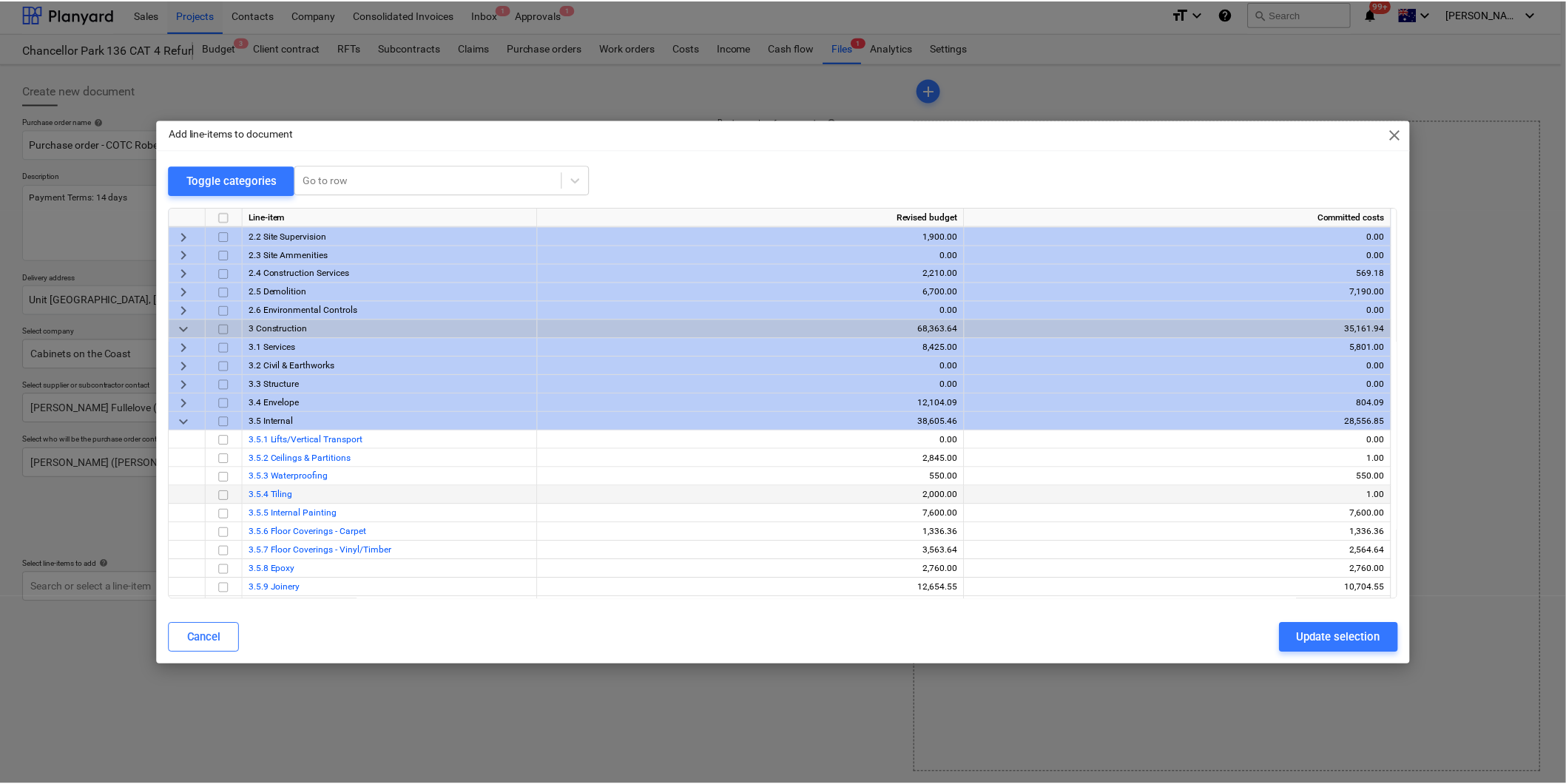
scroll to position [82, 0]
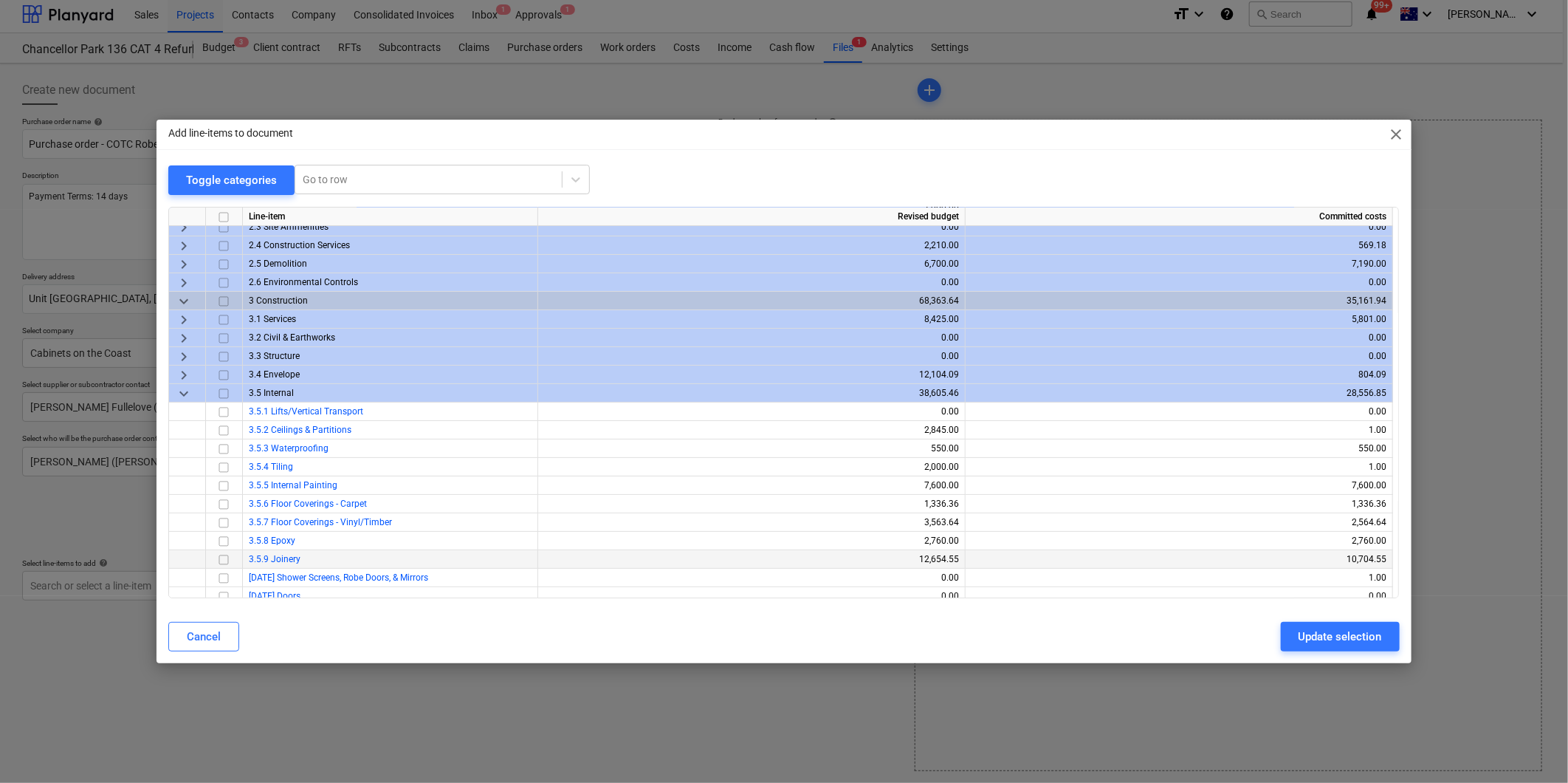
click at [223, 558] on input "checkbox" at bounding box center [223, 559] width 17 height 17
click at [1338, 638] on div "Update selection" at bounding box center [1340, 636] width 83 height 19
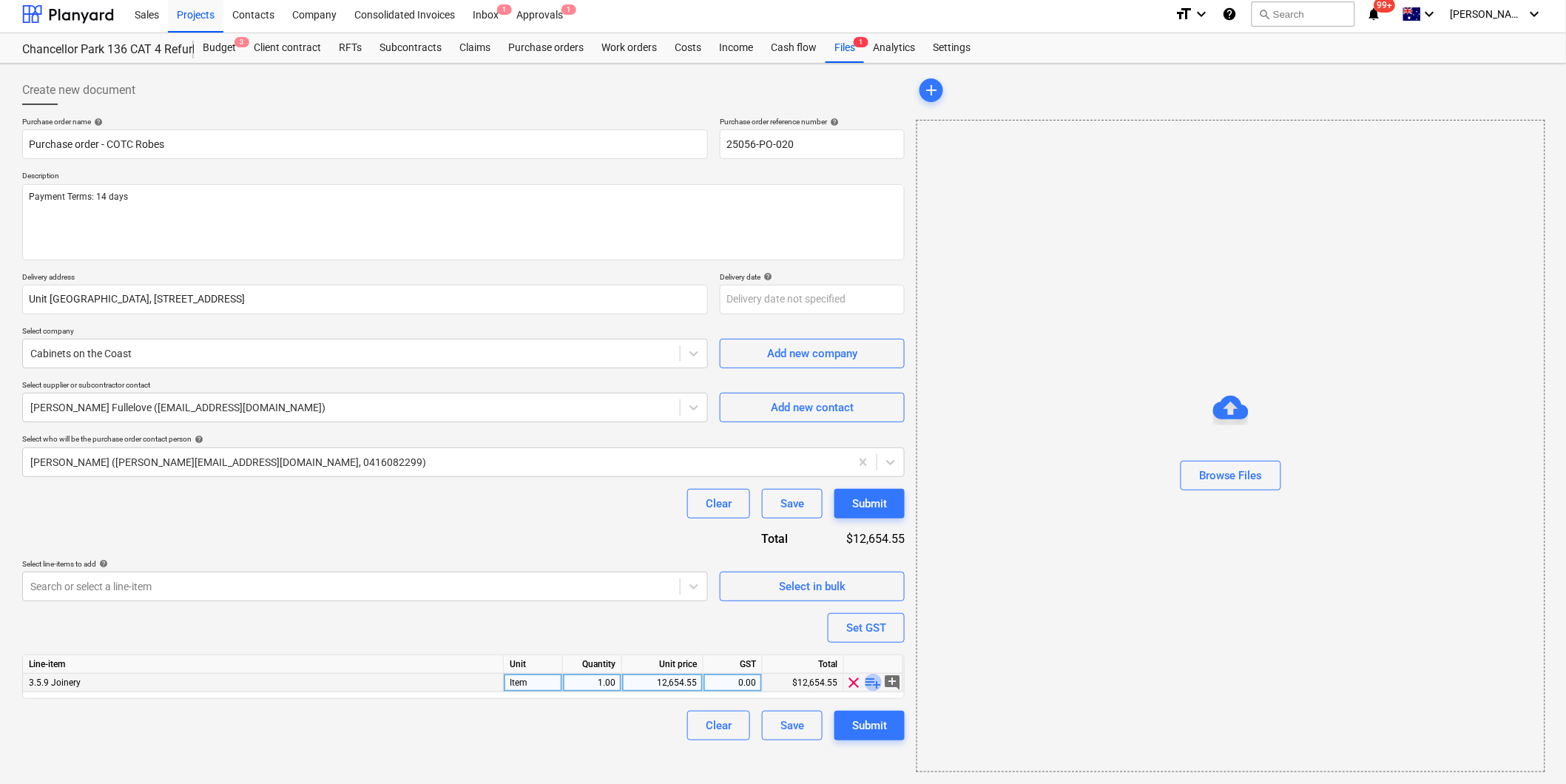
click at [874, 681] on span "playlist_add" at bounding box center [873, 682] width 17 height 17
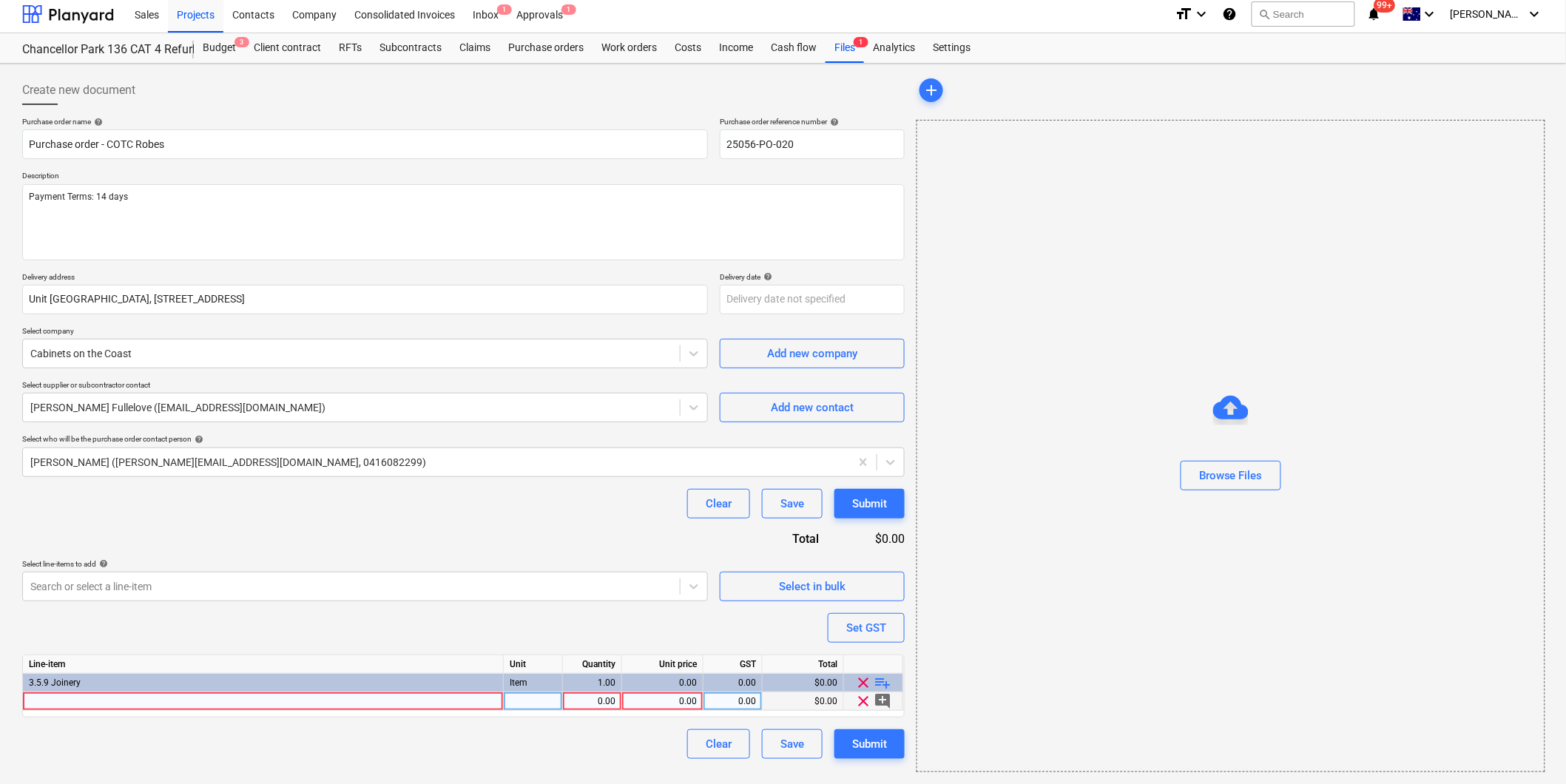
click at [105, 705] on div at bounding box center [263, 702] width 481 height 18
click at [674, 705] on div "0.00" at bounding box center [662, 702] width 69 height 18
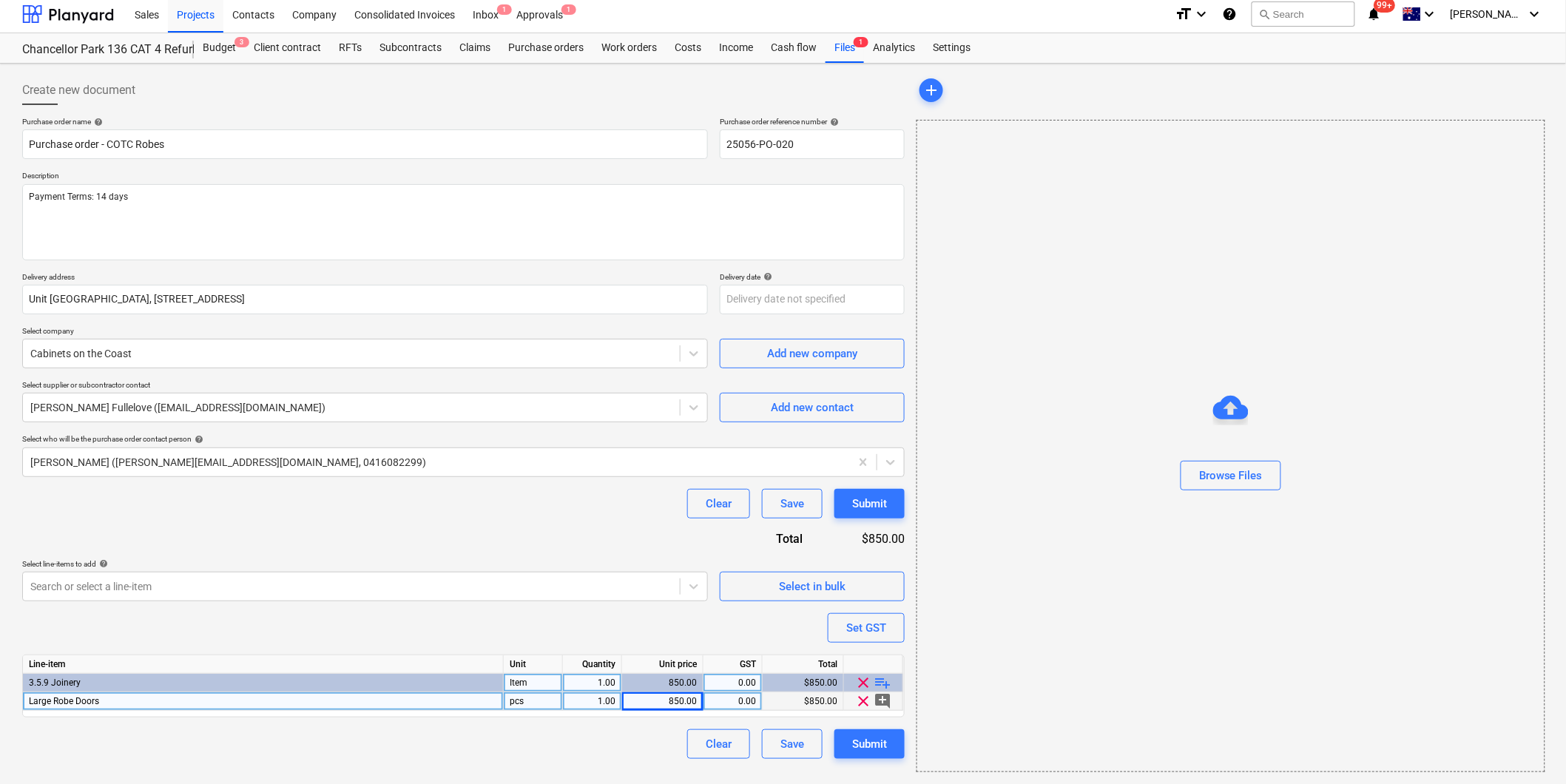
click at [882, 682] on span "playlist_add" at bounding box center [882, 682] width 17 height 17
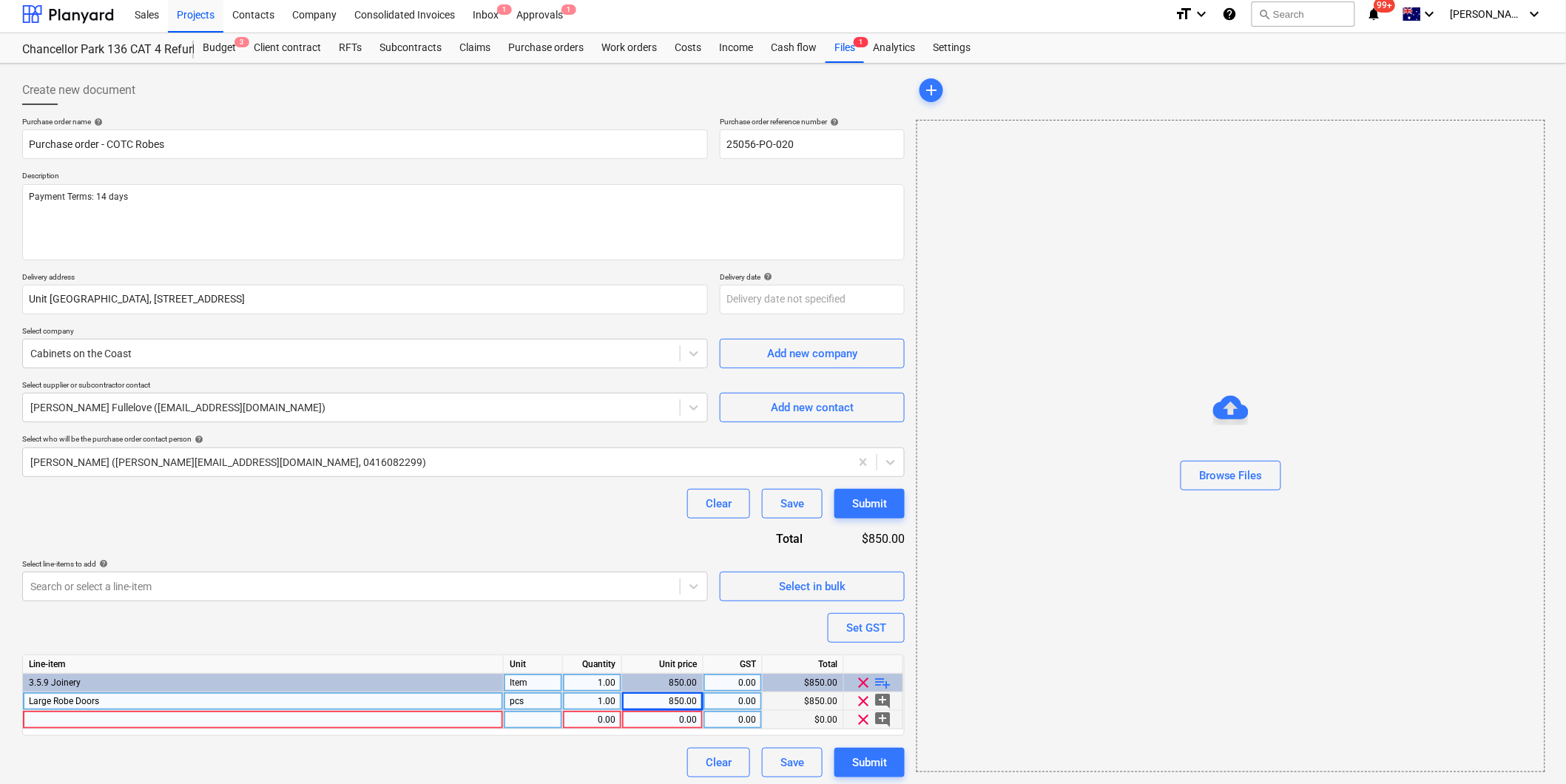
click at [64, 723] on div at bounding box center [263, 720] width 481 height 18
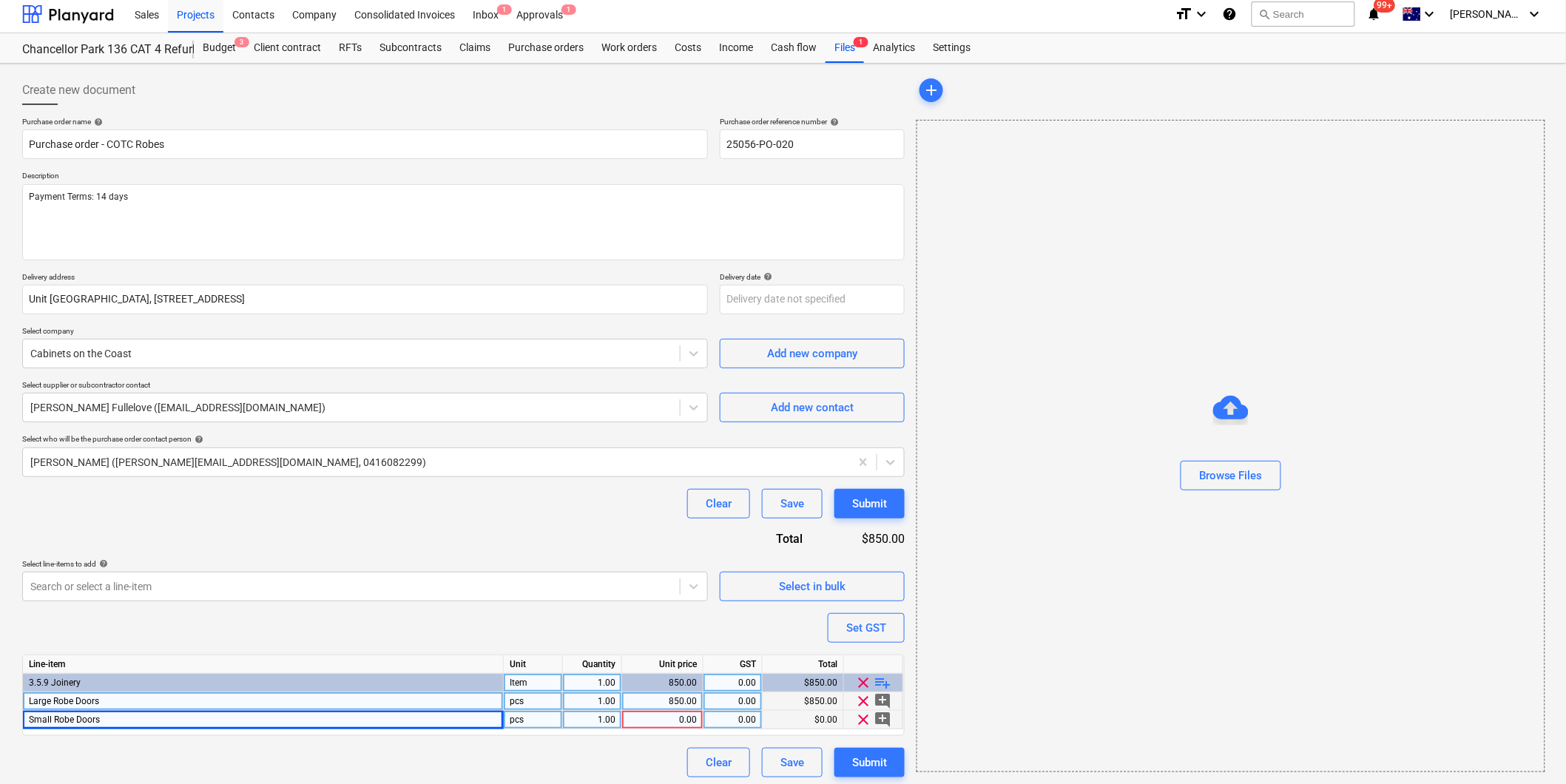
click at [657, 720] on div "0.00" at bounding box center [662, 720] width 69 height 18
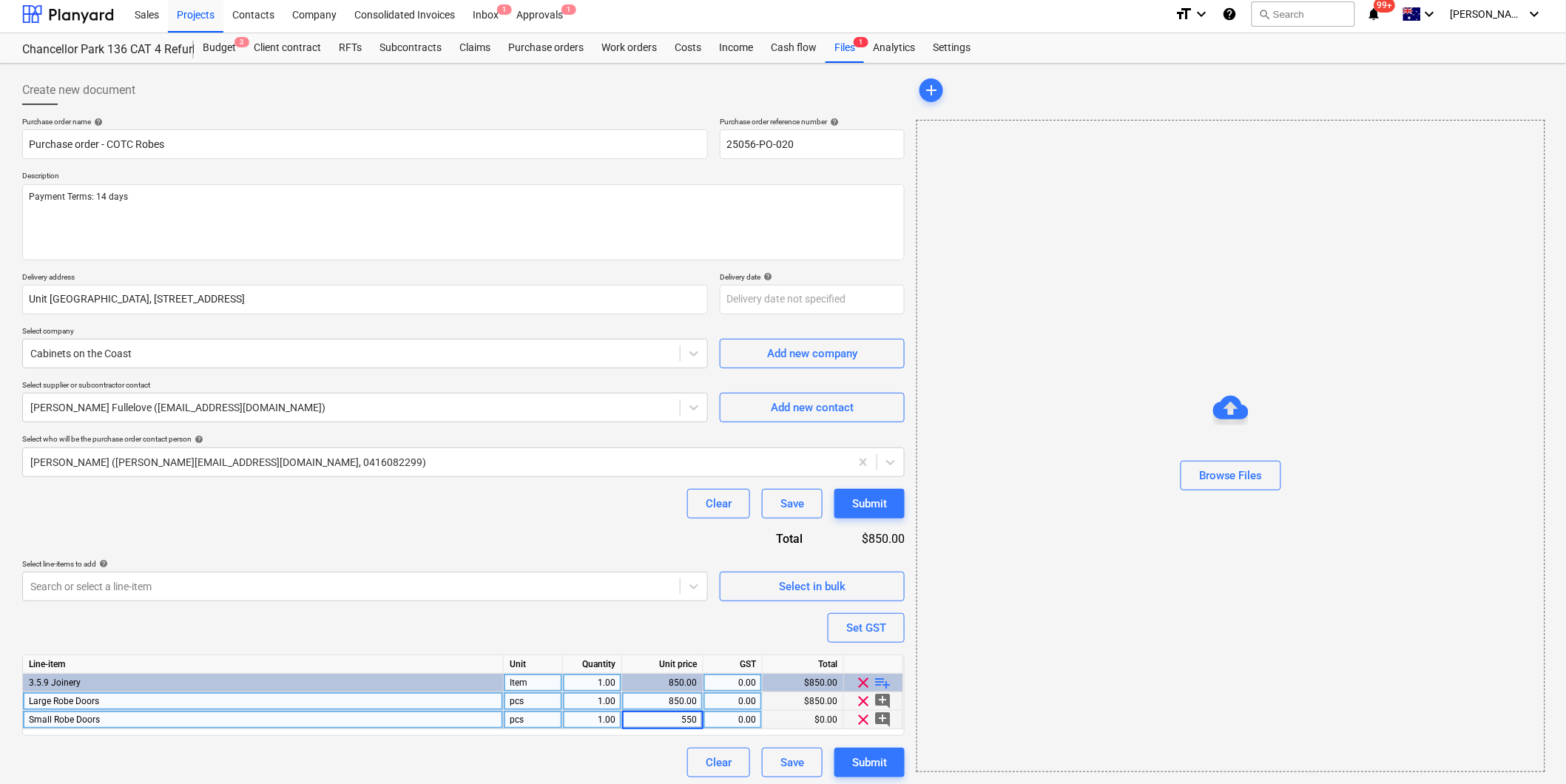
click at [604, 720] on div "1.00" at bounding box center [592, 720] width 47 height 18
click at [735, 698] on div "0.00" at bounding box center [732, 702] width 47 height 18
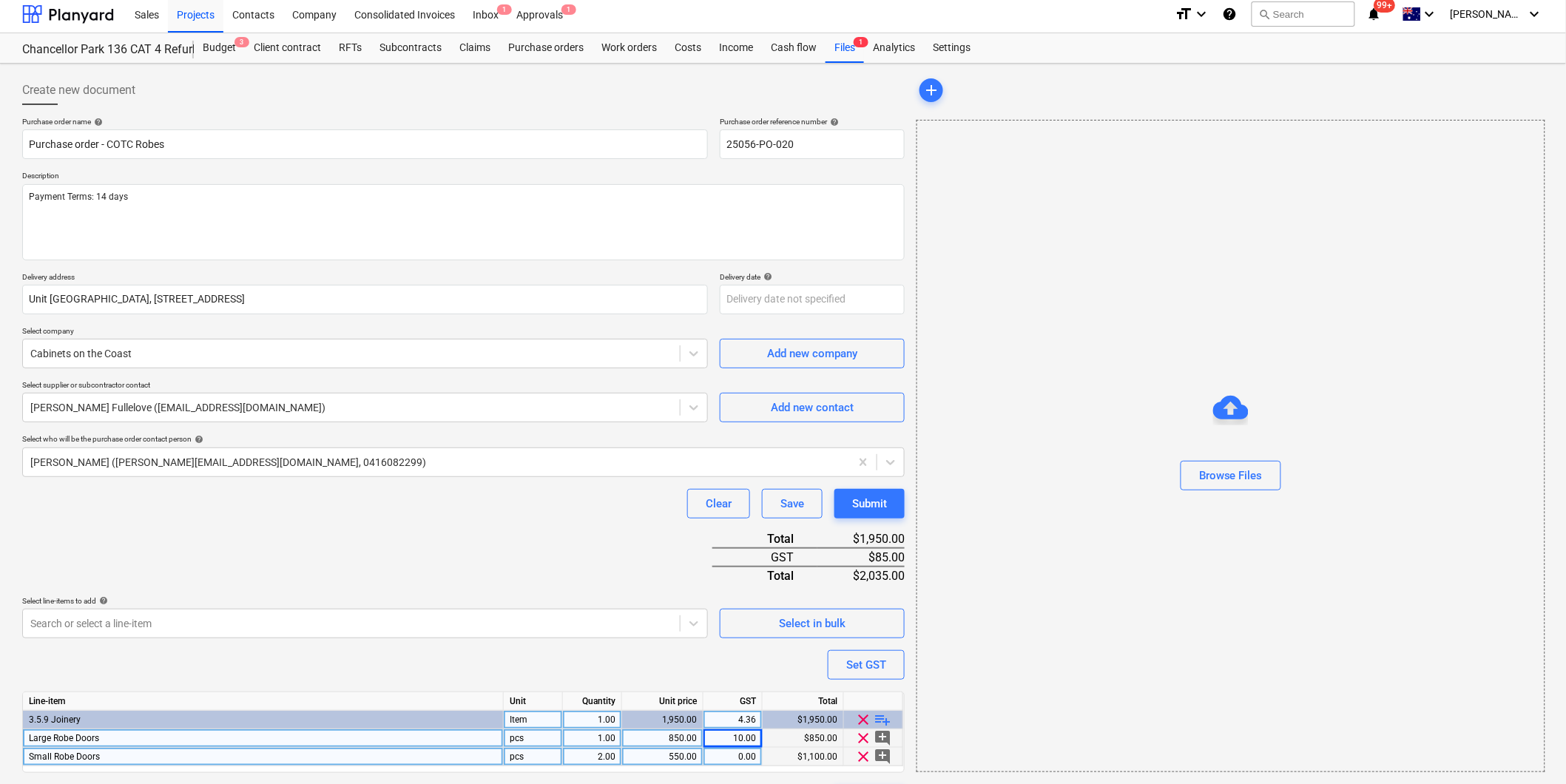
click at [732, 720] on div "Line-item Unit Quantity Unit price GST Total 3.5.9 Joinery Item 1.00 1,950.00 4…" at bounding box center [463, 732] width 882 height 81
click at [724, 752] on div "0.00" at bounding box center [732, 757] width 47 height 18
click at [561, 662] on div "Purchase order name help Purchase order - COTC Robes Purchase order reference n…" at bounding box center [463, 466] width 882 height 697
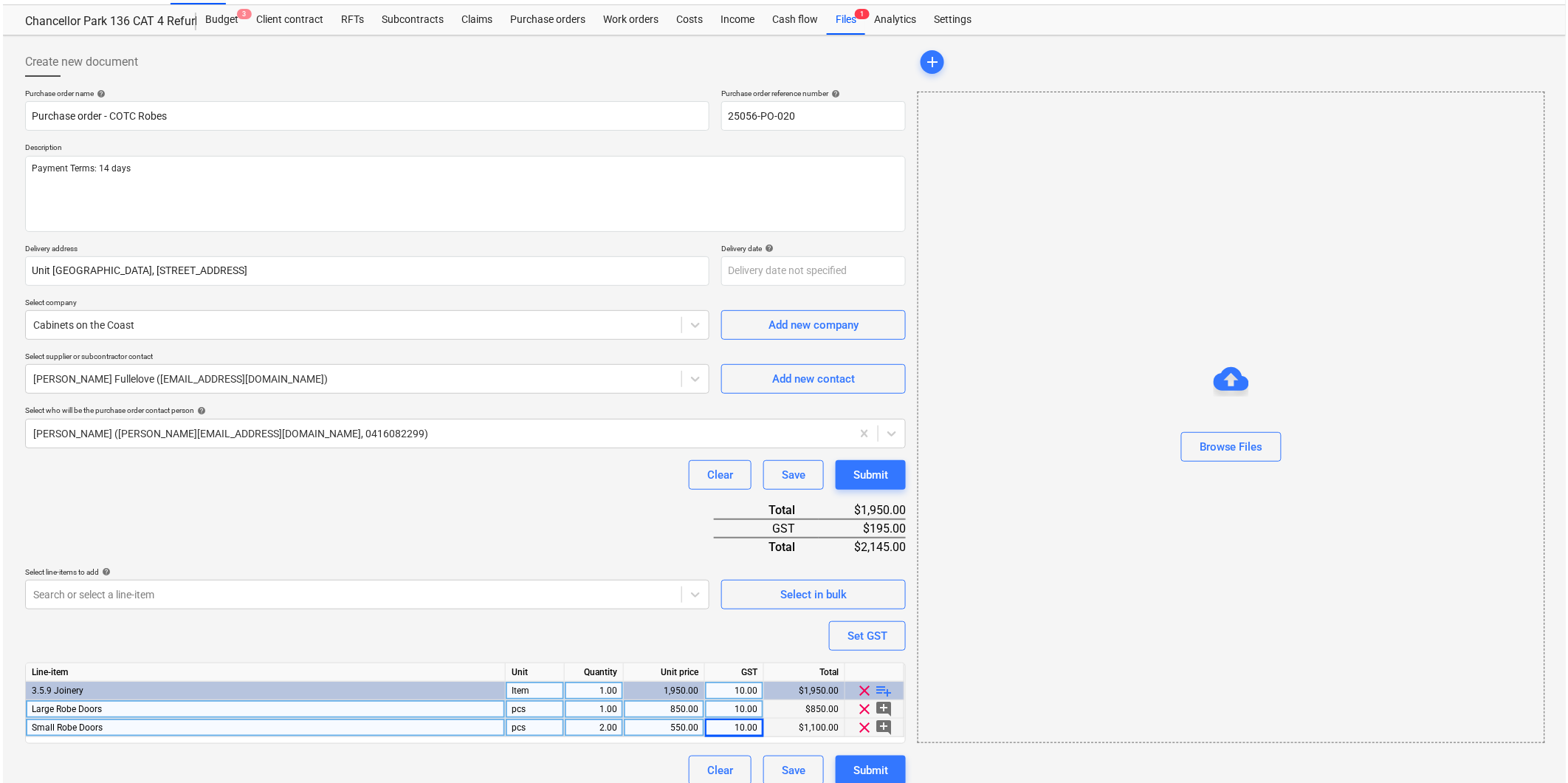
scroll to position [48, 0]
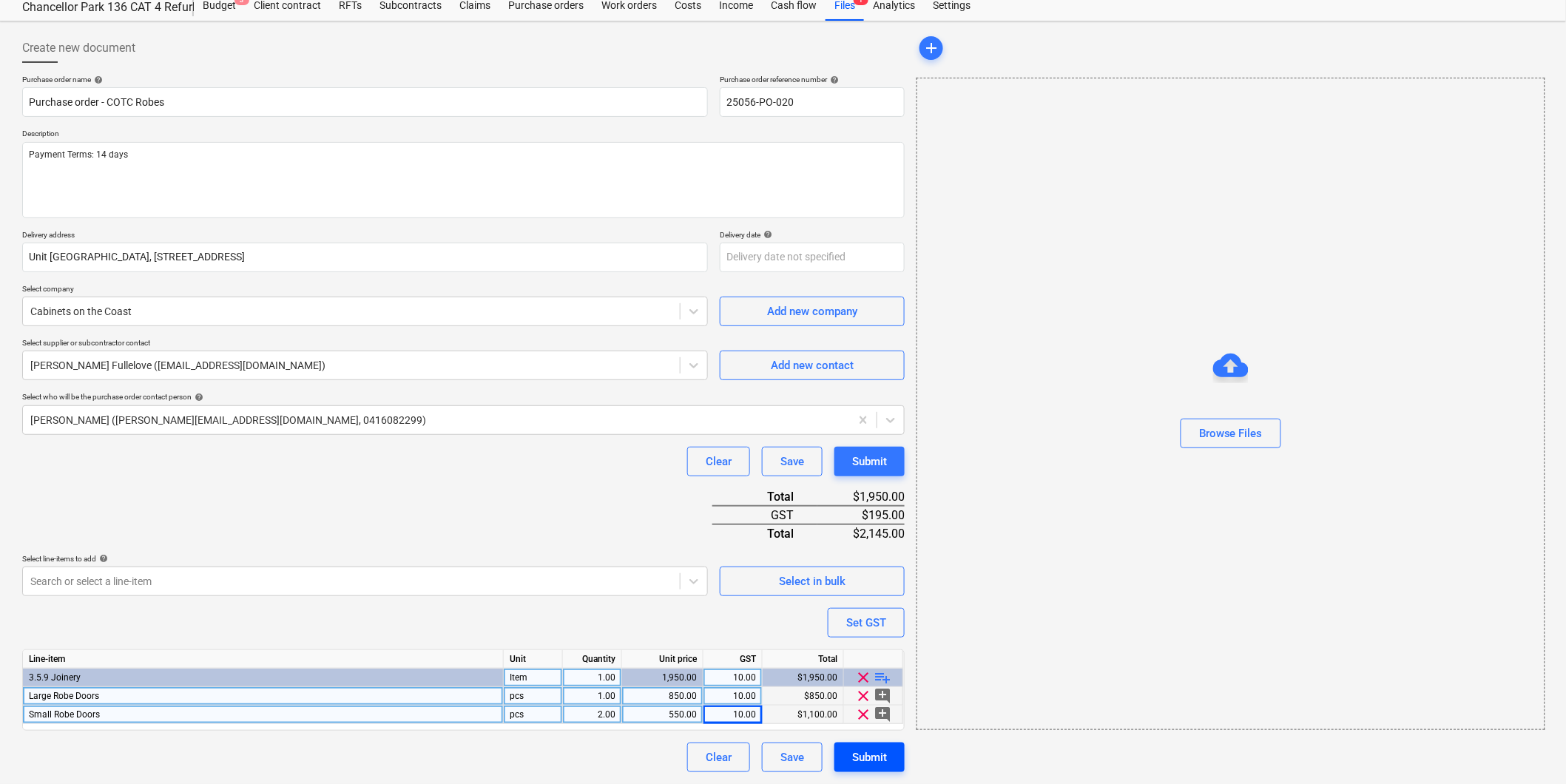
click at [867, 758] on div "Submit" at bounding box center [869, 757] width 35 height 19
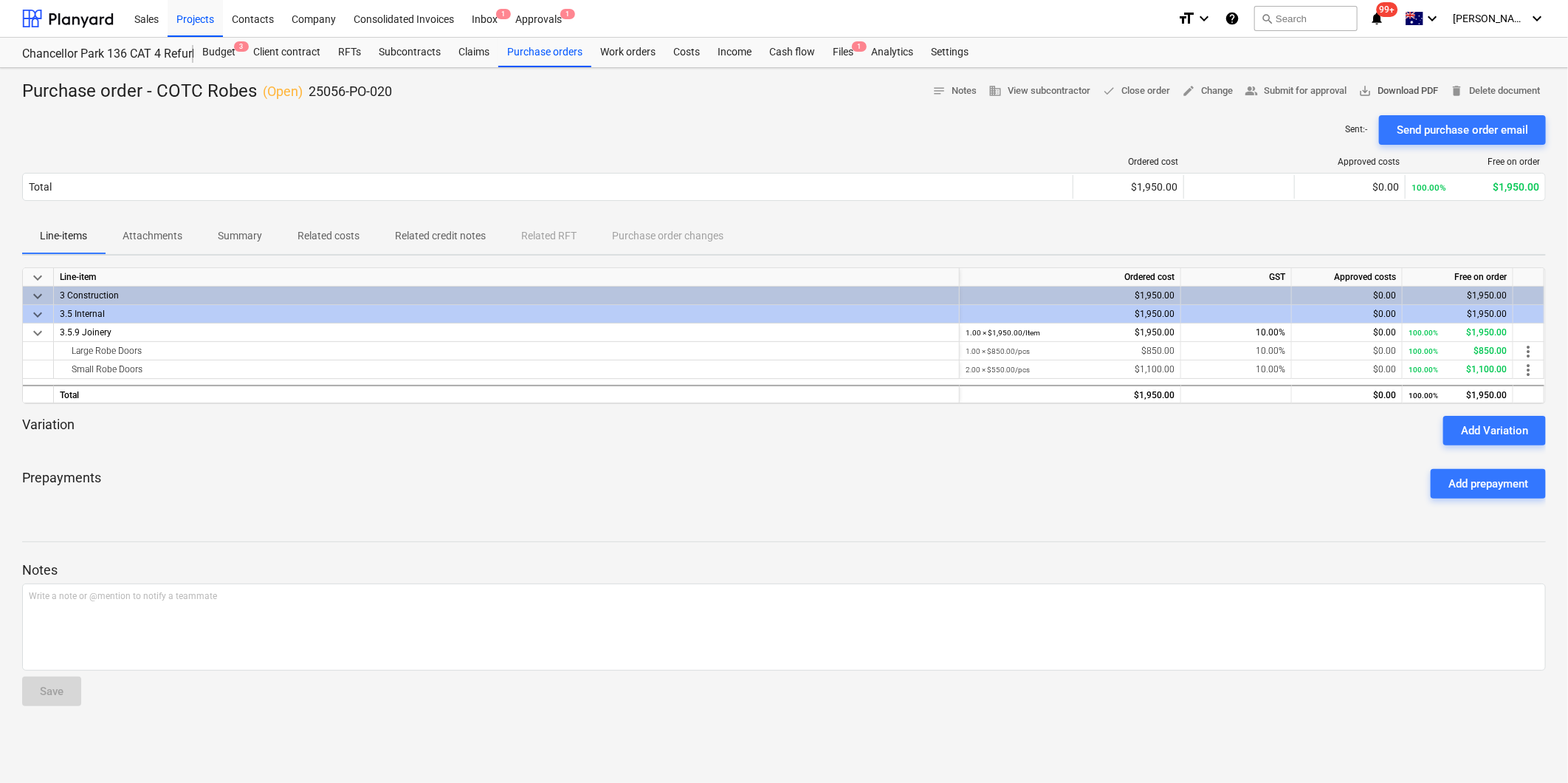
click at [1406, 92] on span "save_alt Download PDF" at bounding box center [1397, 91] width 79 height 17
